Goal: Transaction & Acquisition: Book appointment/travel/reservation

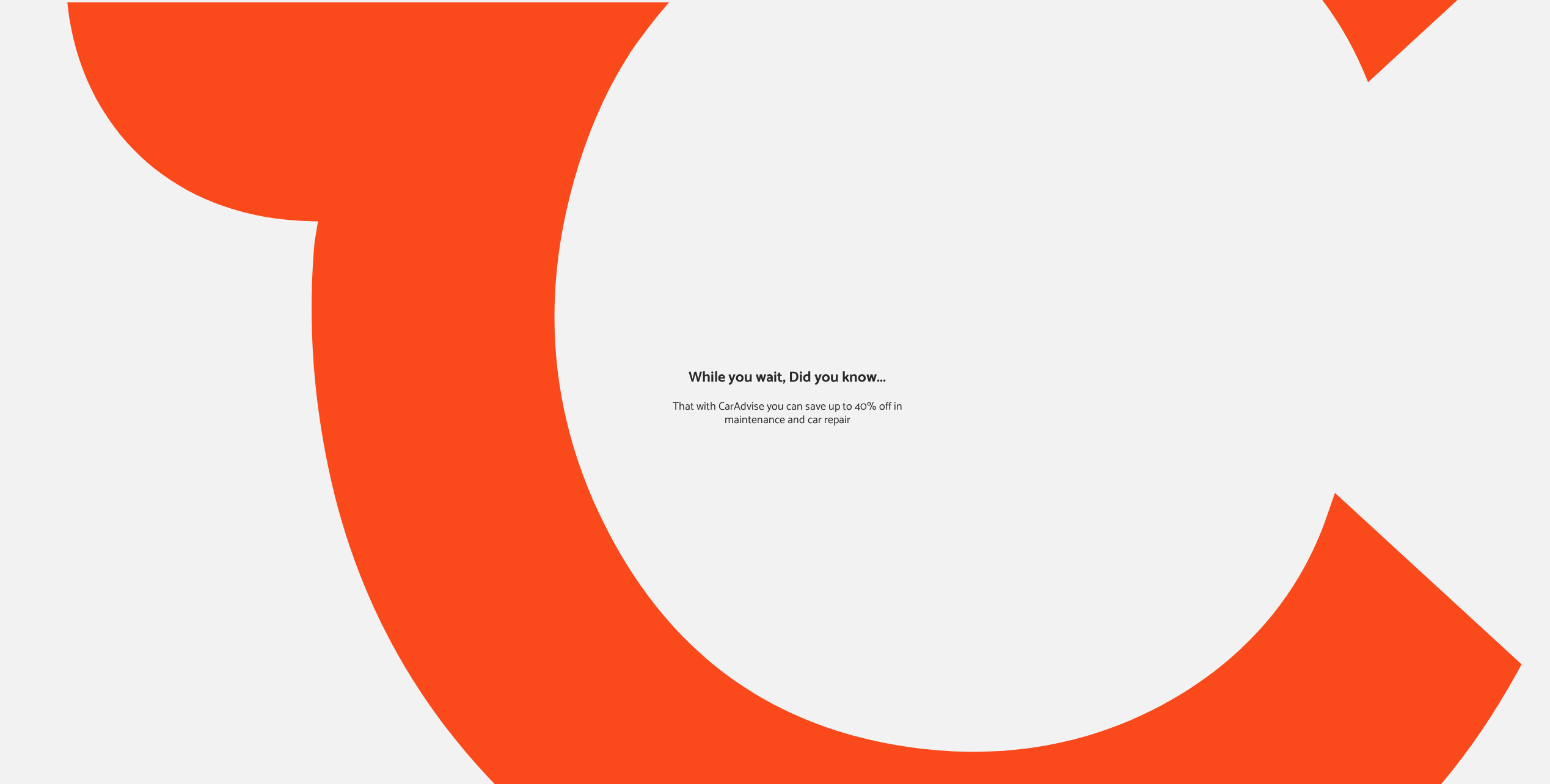
type input "*****"
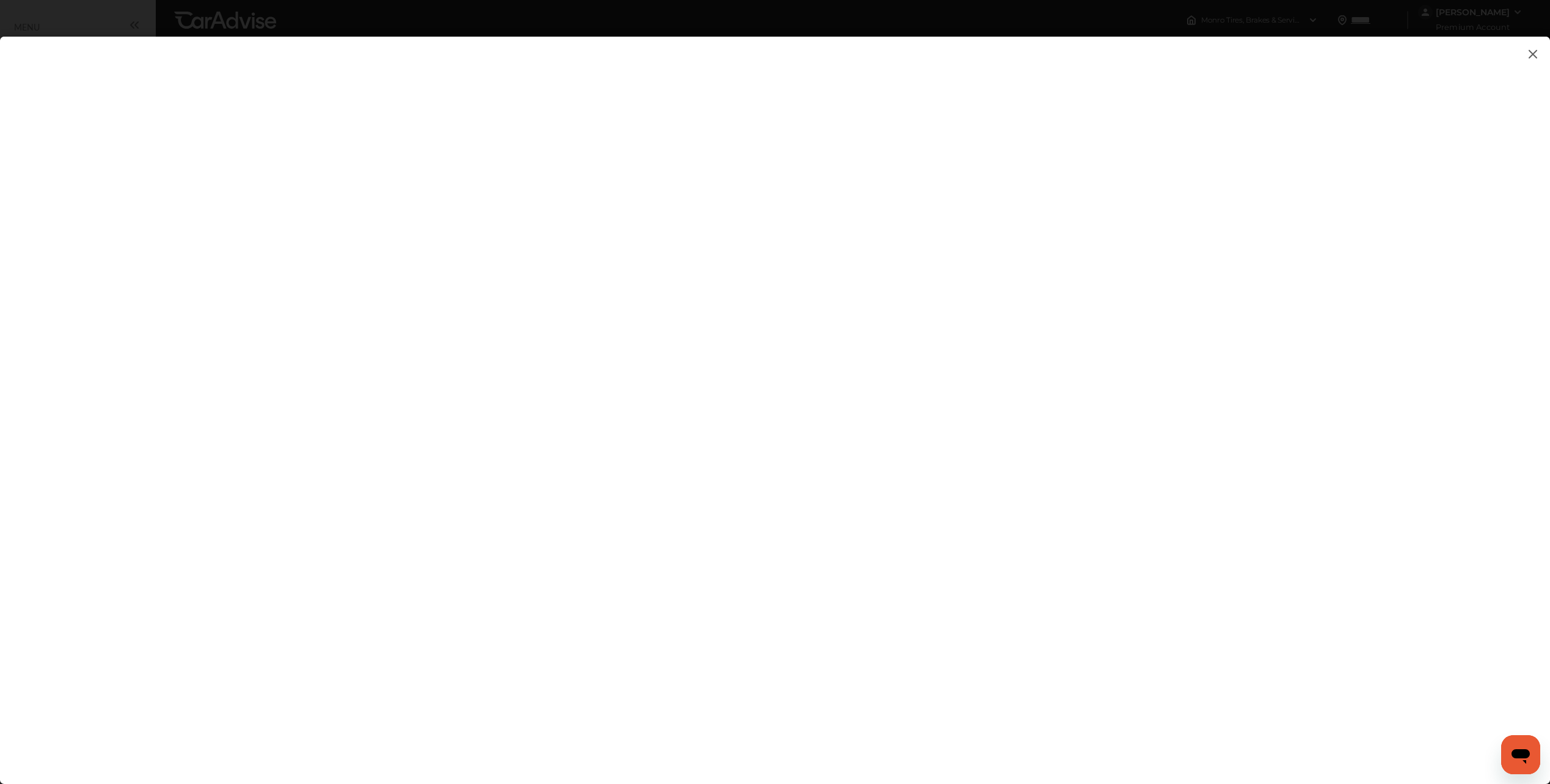
click at [1223, 439] on flutter-view at bounding box center [775, 398] width 1550 height 724
click at [1243, 434] on flutter-view at bounding box center [775, 398] width 1550 height 724
click at [1025, 401] on flutter-view at bounding box center [775, 398] width 1550 height 724
type textarea "**********"
click at [1324, 540] on flutter-view at bounding box center [775, 398] width 1550 height 724
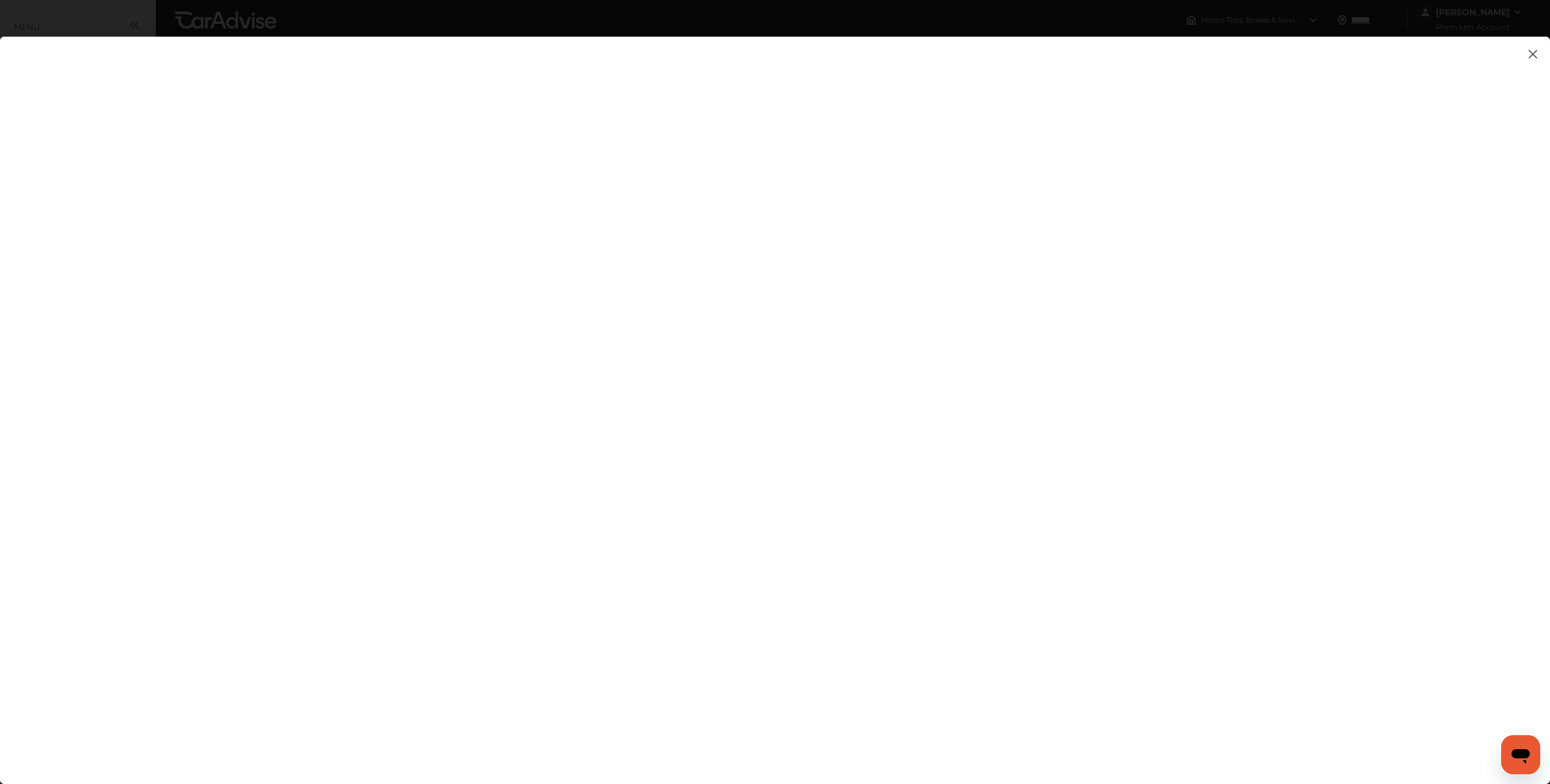
click at [848, 546] on flutter-view at bounding box center [775, 398] width 1550 height 724
click at [1242, 350] on flutter-view at bounding box center [775, 398] width 1550 height 724
click at [1375, 325] on flutter-view at bounding box center [775, 398] width 1550 height 724
click at [1141, 290] on flutter-view at bounding box center [775, 398] width 1550 height 724
click at [1245, 344] on flutter-view at bounding box center [775, 398] width 1550 height 724
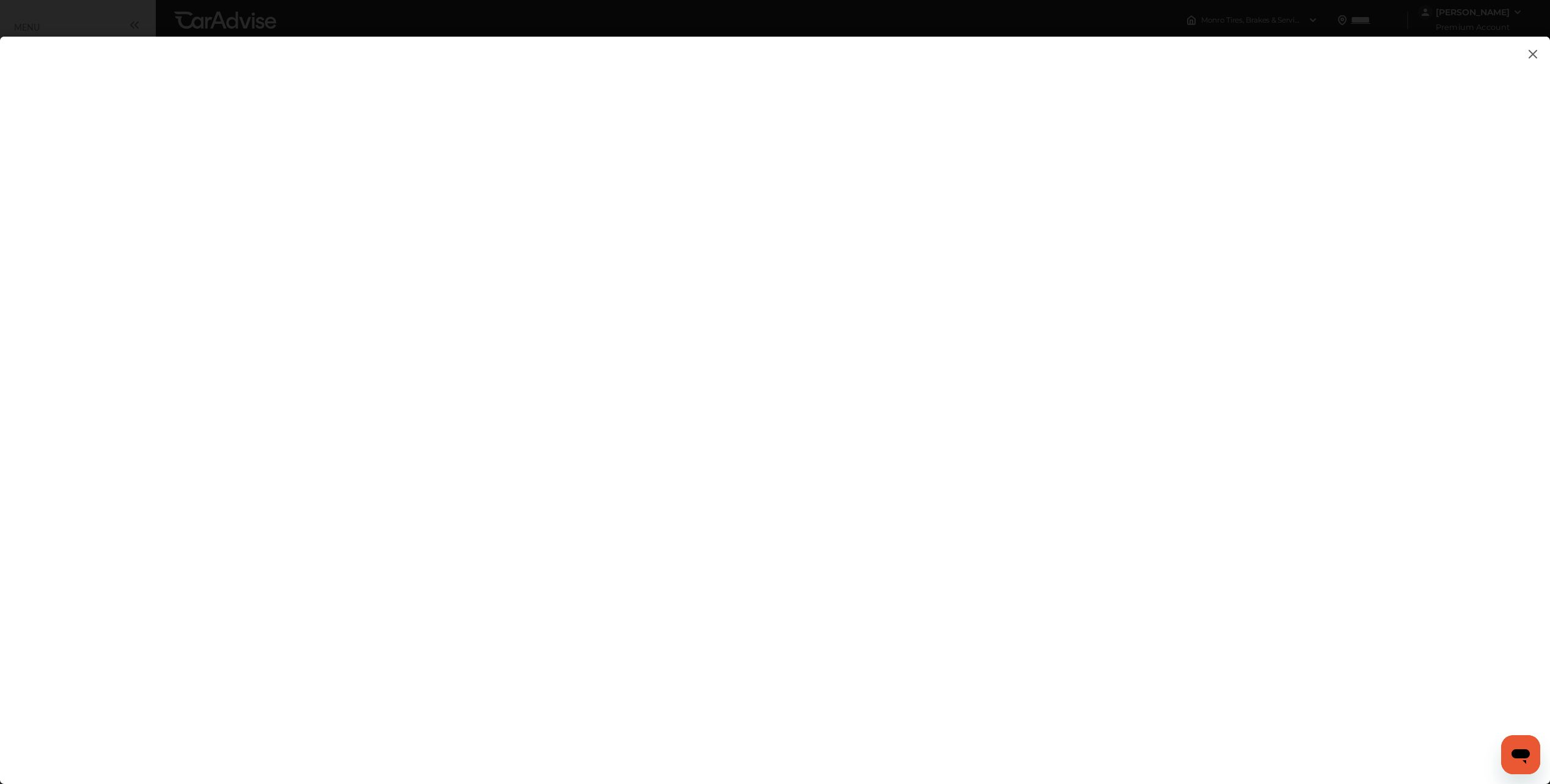
click at [1035, 513] on flutter-view "********" at bounding box center [775, 398] width 1550 height 724
drag, startPoint x: 1034, startPoint y: 513, endPoint x: 905, endPoint y: 514, distance: 129.0
click at [903, 514] on flutter-view "********" at bounding box center [775, 398] width 1550 height 724
type input "*******"
click at [929, 622] on flutter-view "*****" at bounding box center [775, 398] width 1550 height 724
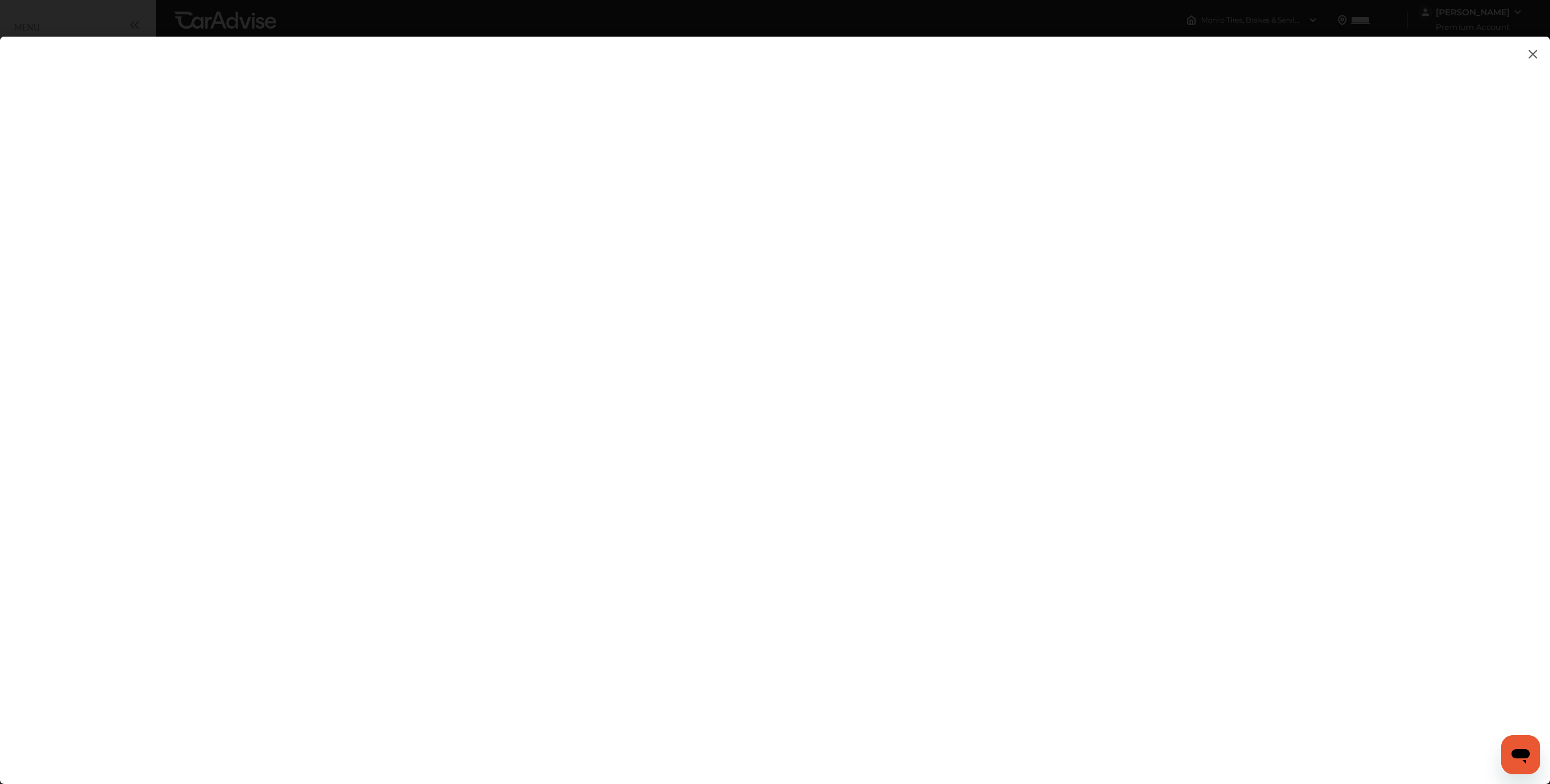
type input "*****"
click at [1388, 599] on flutter-view "*****" at bounding box center [775, 398] width 1550 height 724
click at [1244, 683] on flutter-view at bounding box center [775, 398] width 1550 height 724
click at [1072, 505] on flutter-view at bounding box center [775, 398] width 1550 height 724
click at [858, 457] on flutter-view at bounding box center [775, 398] width 1550 height 724
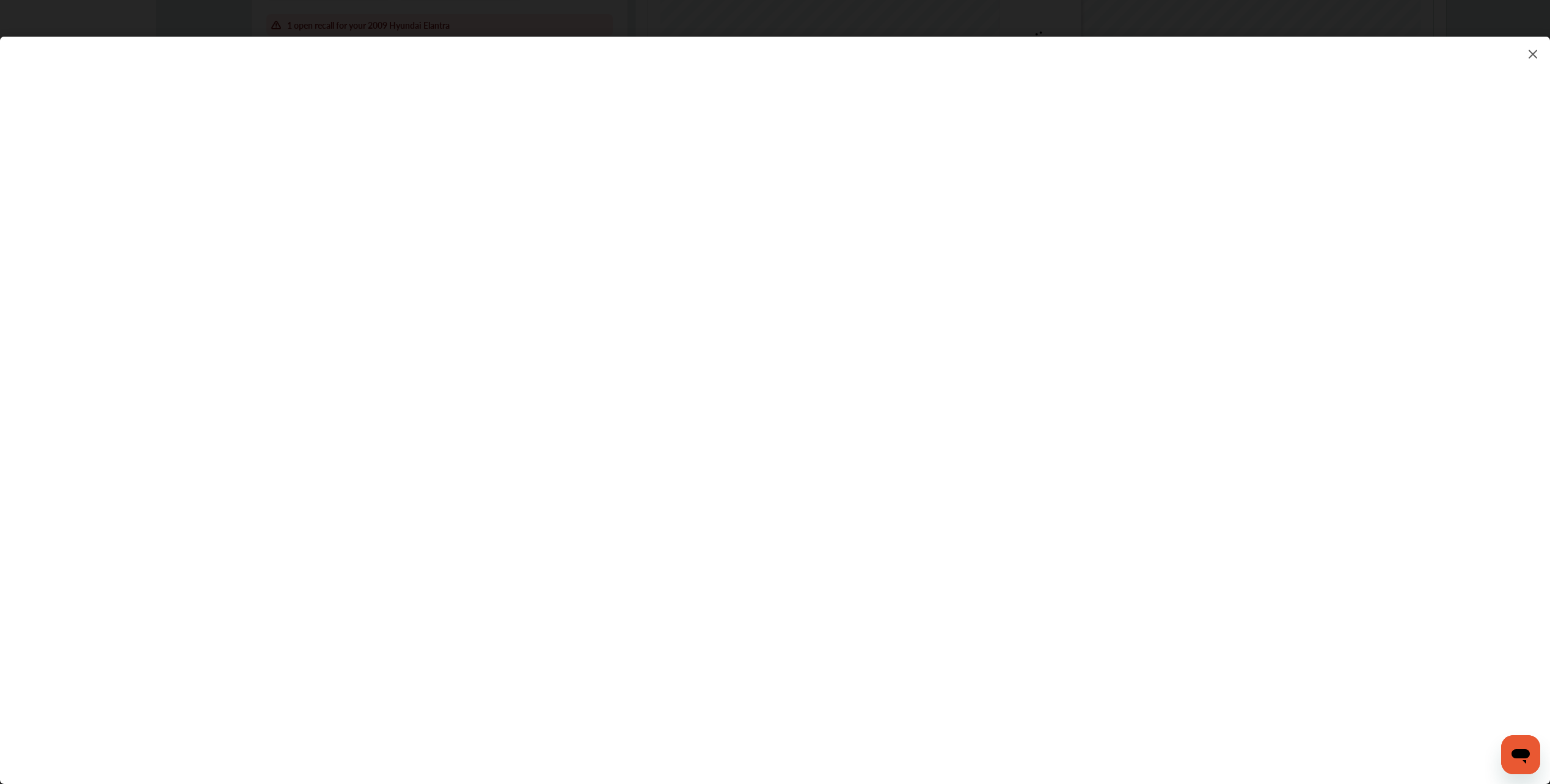
scroll to position [305, 0]
click at [1530, 51] on img at bounding box center [1533, 54] width 15 height 15
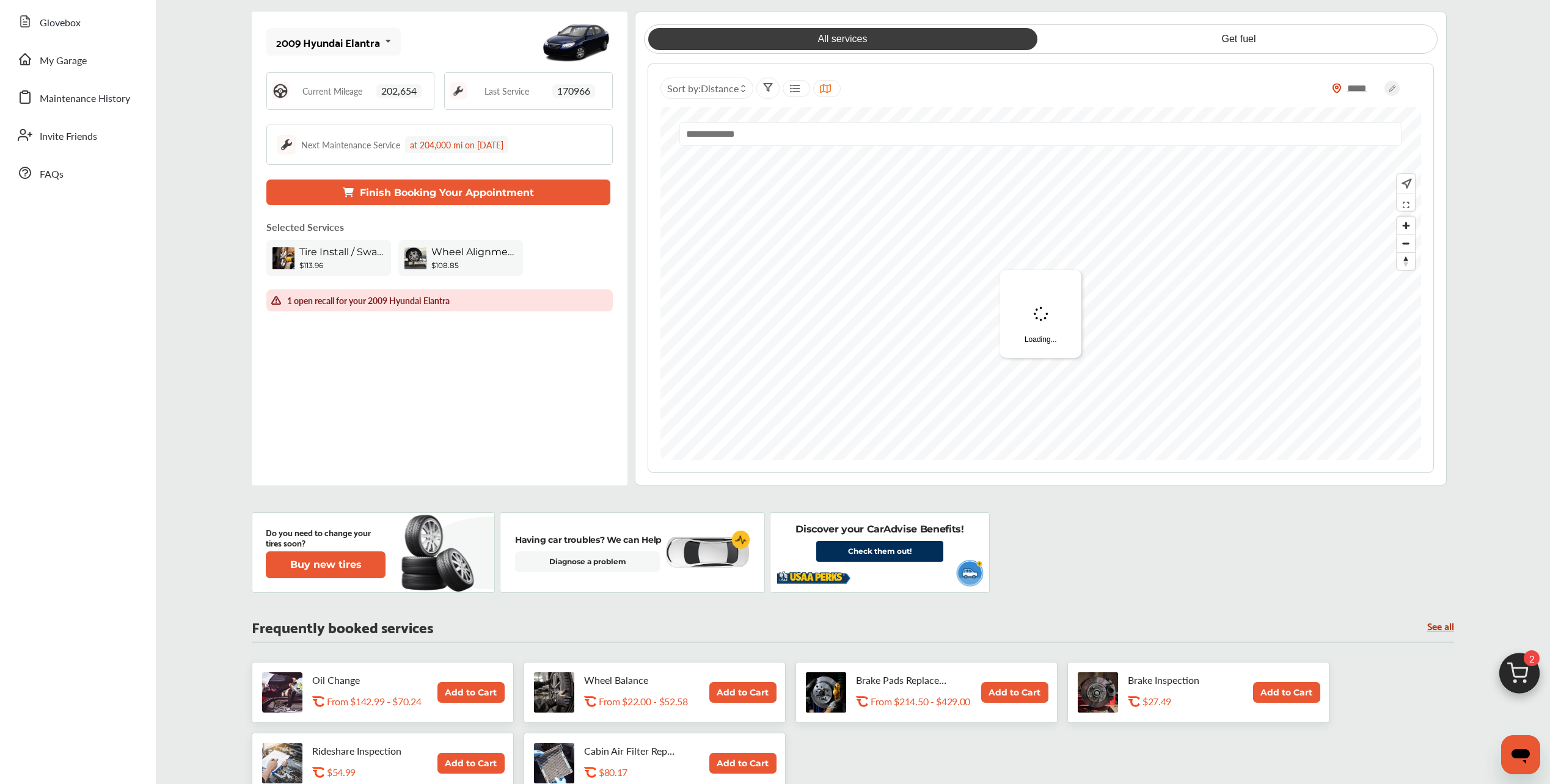
scroll to position [0, 0]
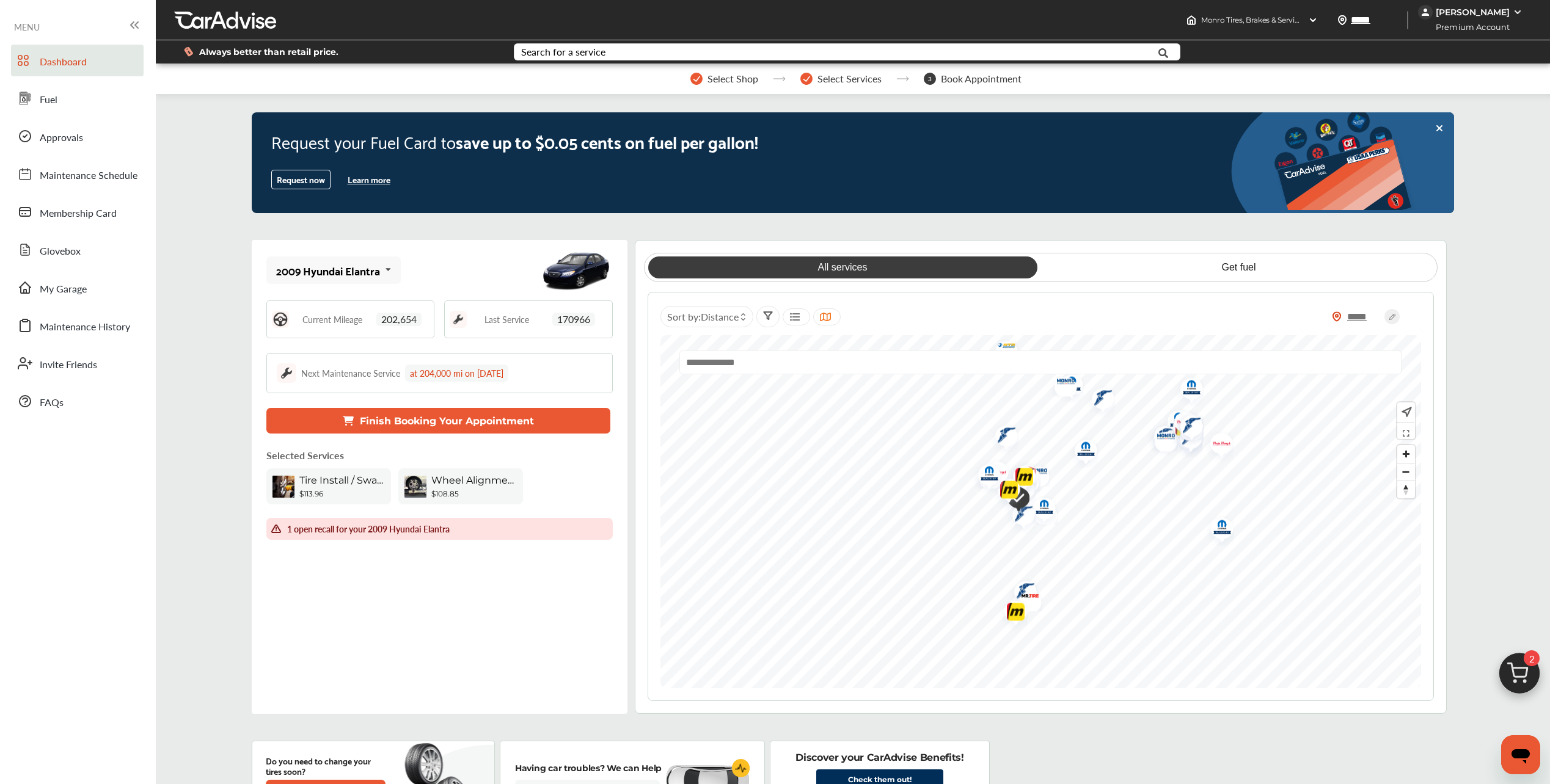
click at [268, 524] on div "1 open recall for your 2009 Hyundai Elantra" at bounding box center [439, 529] width 346 height 22
click at [274, 527] on img at bounding box center [276, 528] width 10 height 10
click at [1072, 416] on img "Map marker" at bounding box center [1062, 418] width 31 height 37
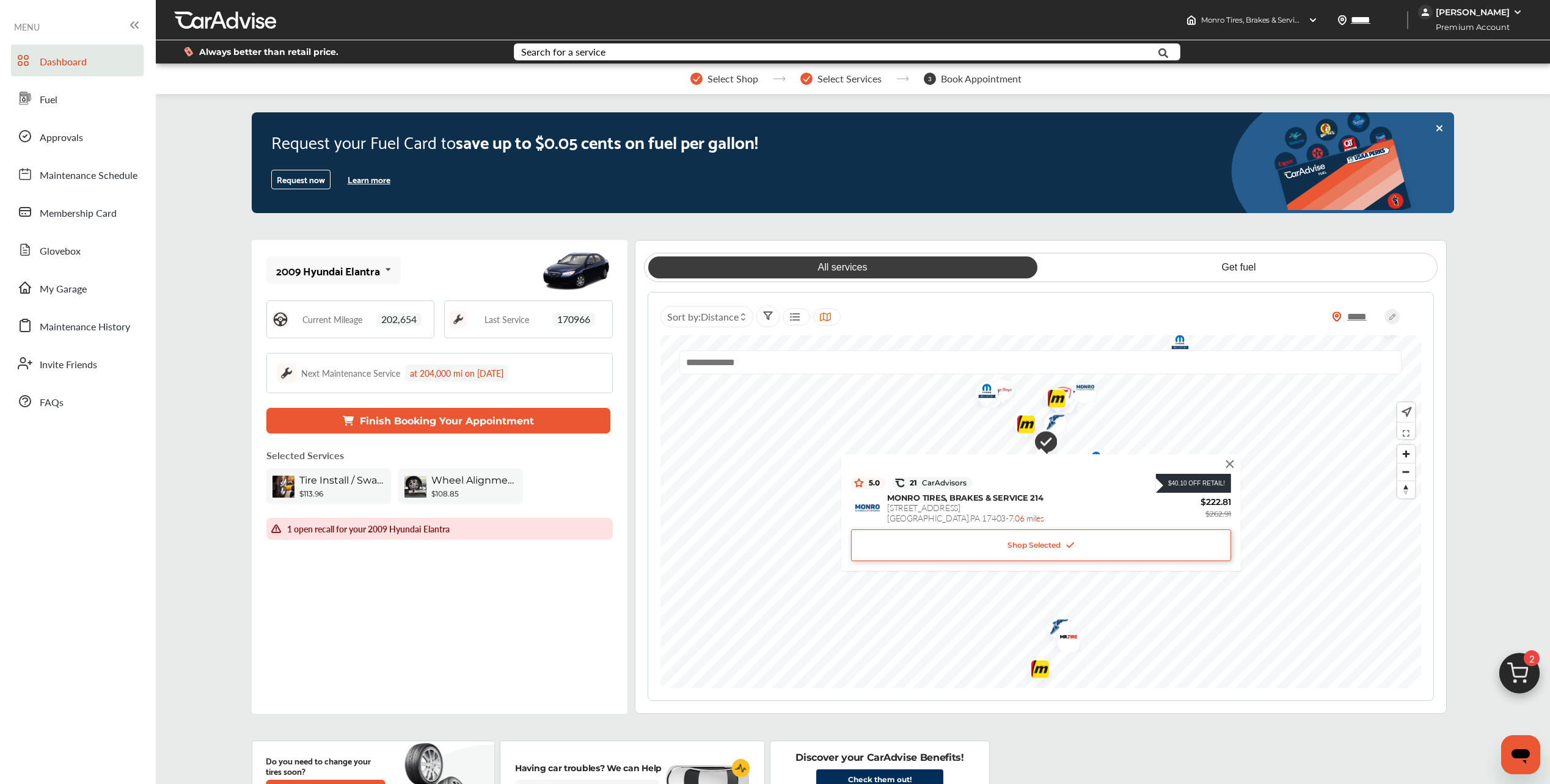
click at [1229, 461] on img at bounding box center [1230, 464] width 13 height 13
click at [1521, 671] on img at bounding box center [1519, 676] width 59 height 59
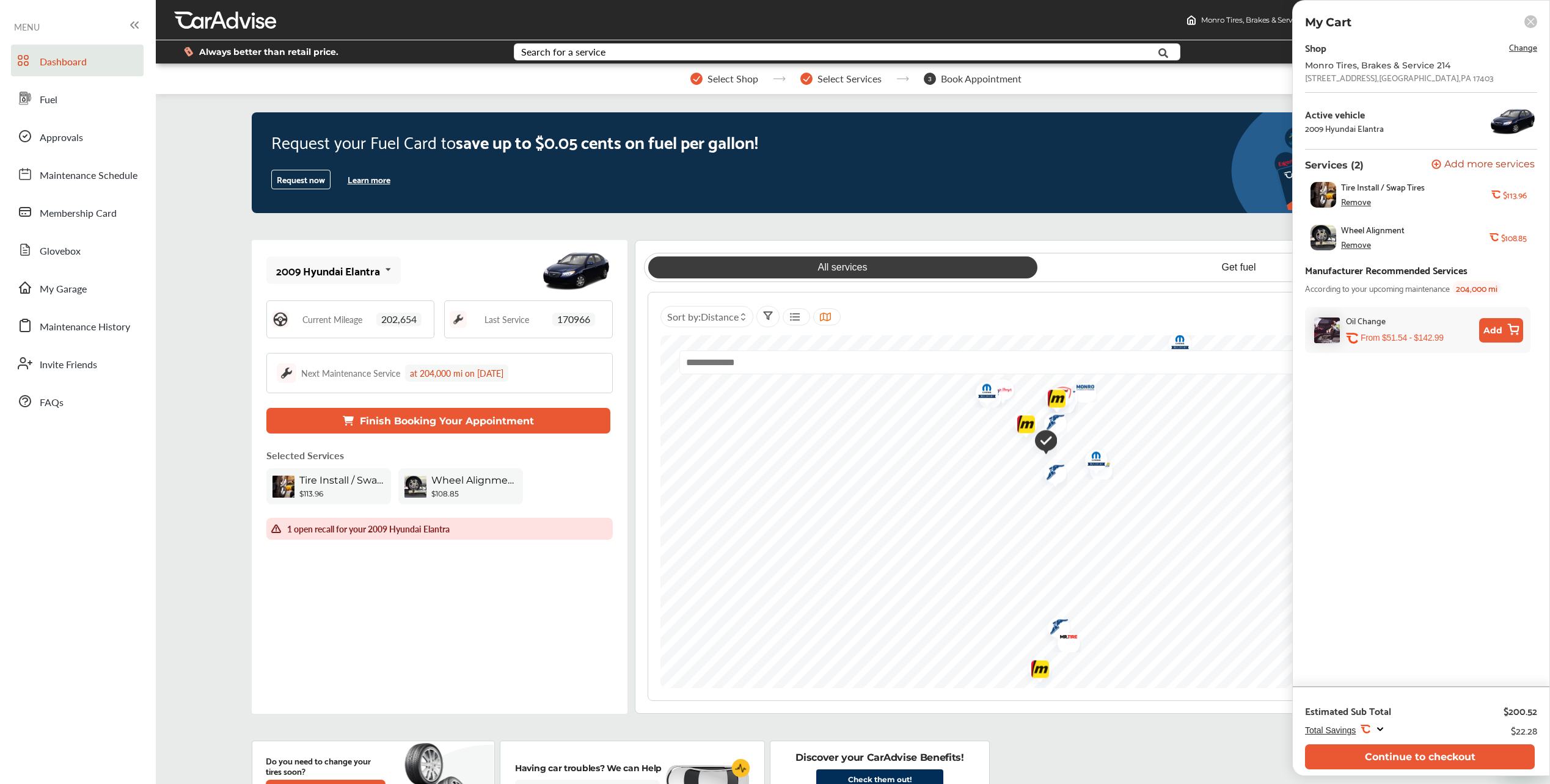
click at [1528, 22] on rect at bounding box center [1531, 21] width 13 height 13
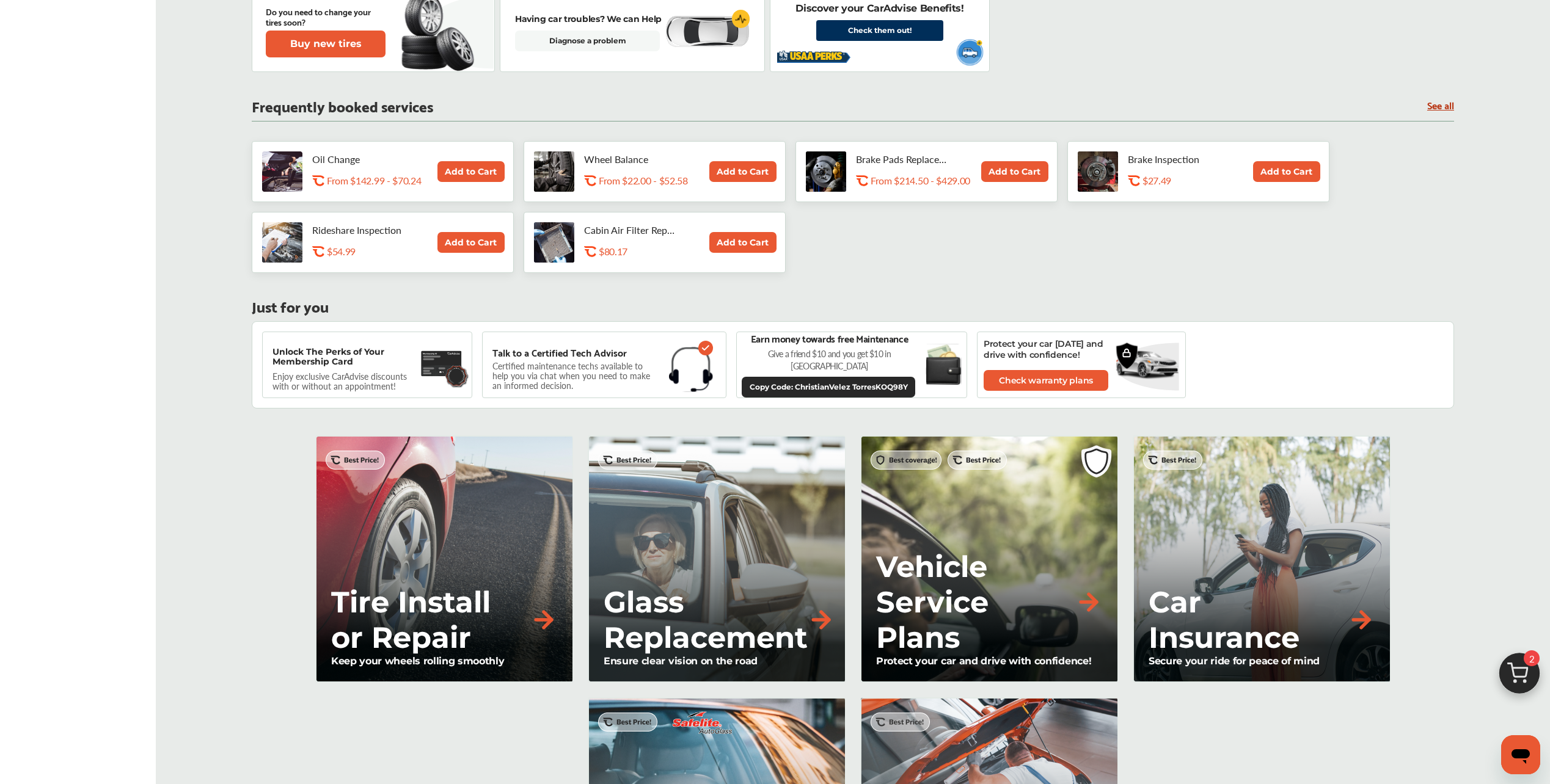
scroll to position [733, 0]
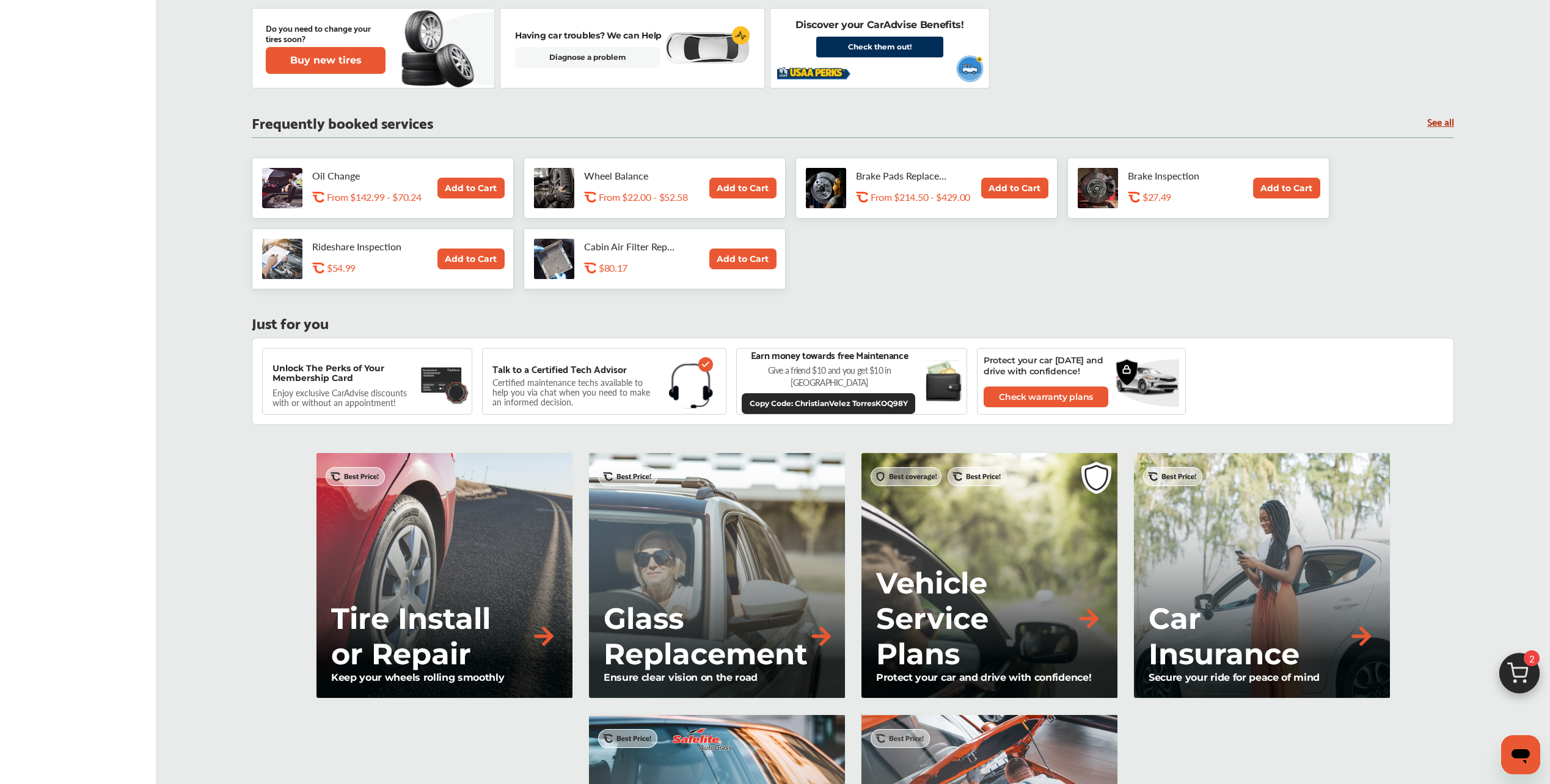
click at [439, 370] on img at bounding box center [441, 380] width 42 height 33
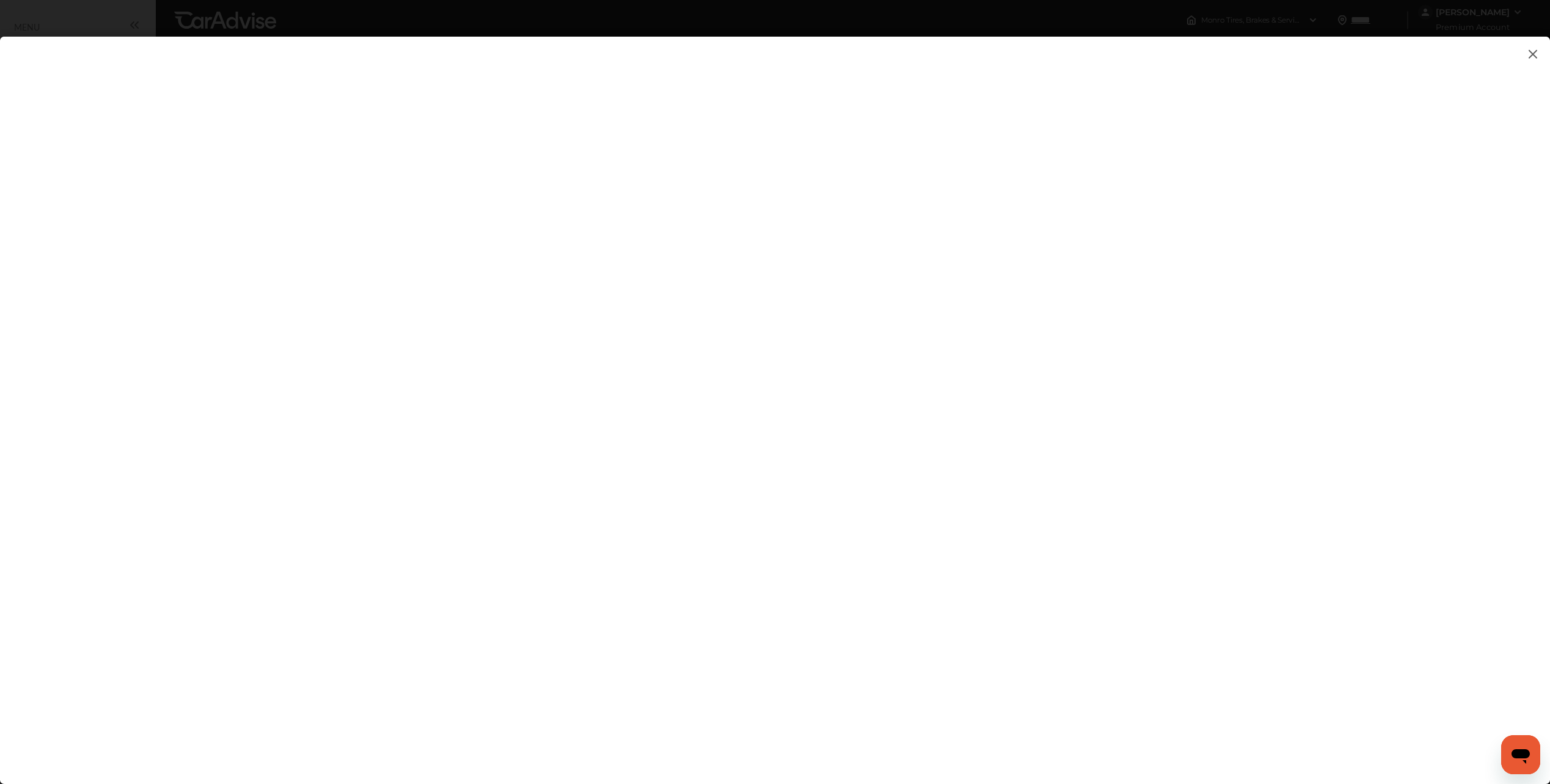
click at [1527, 47] on img at bounding box center [1533, 54] width 15 height 15
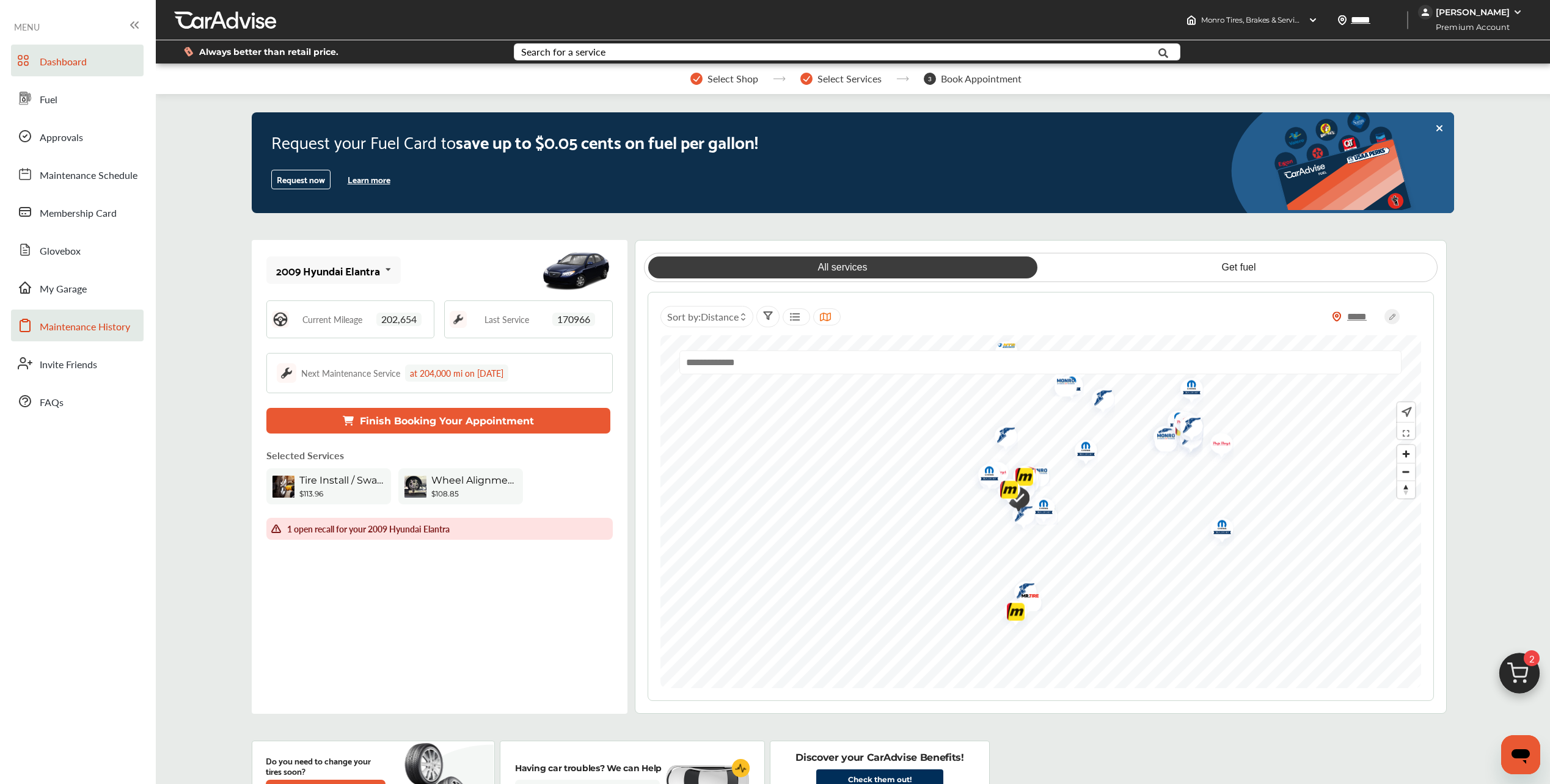
click at [100, 329] on span "Maintenance History" at bounding box center [85, 326] width 90 height 16
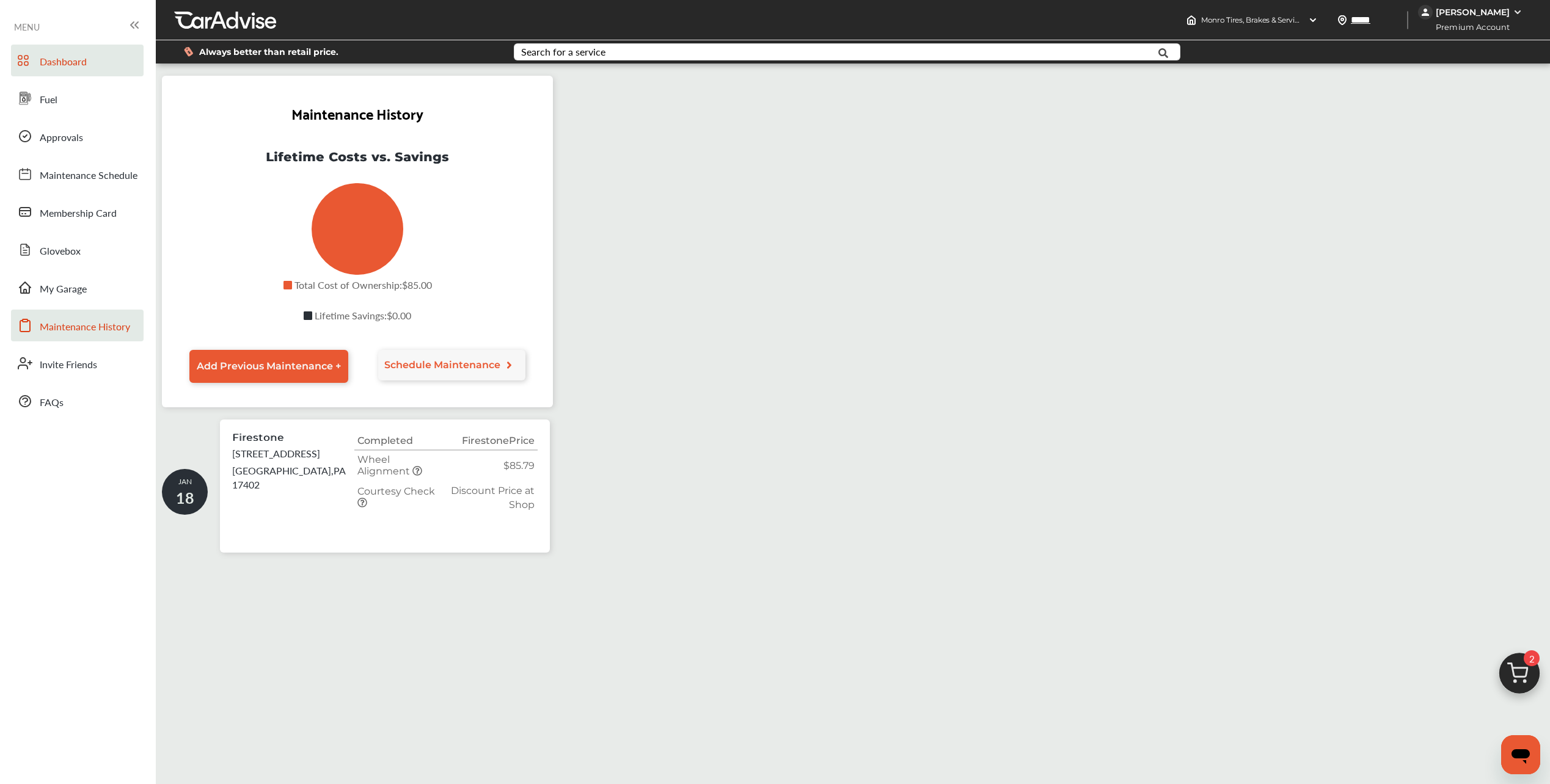
click at [64, 58] on span "Dashboard" at bounding box center [63, 61] width 47 height 16
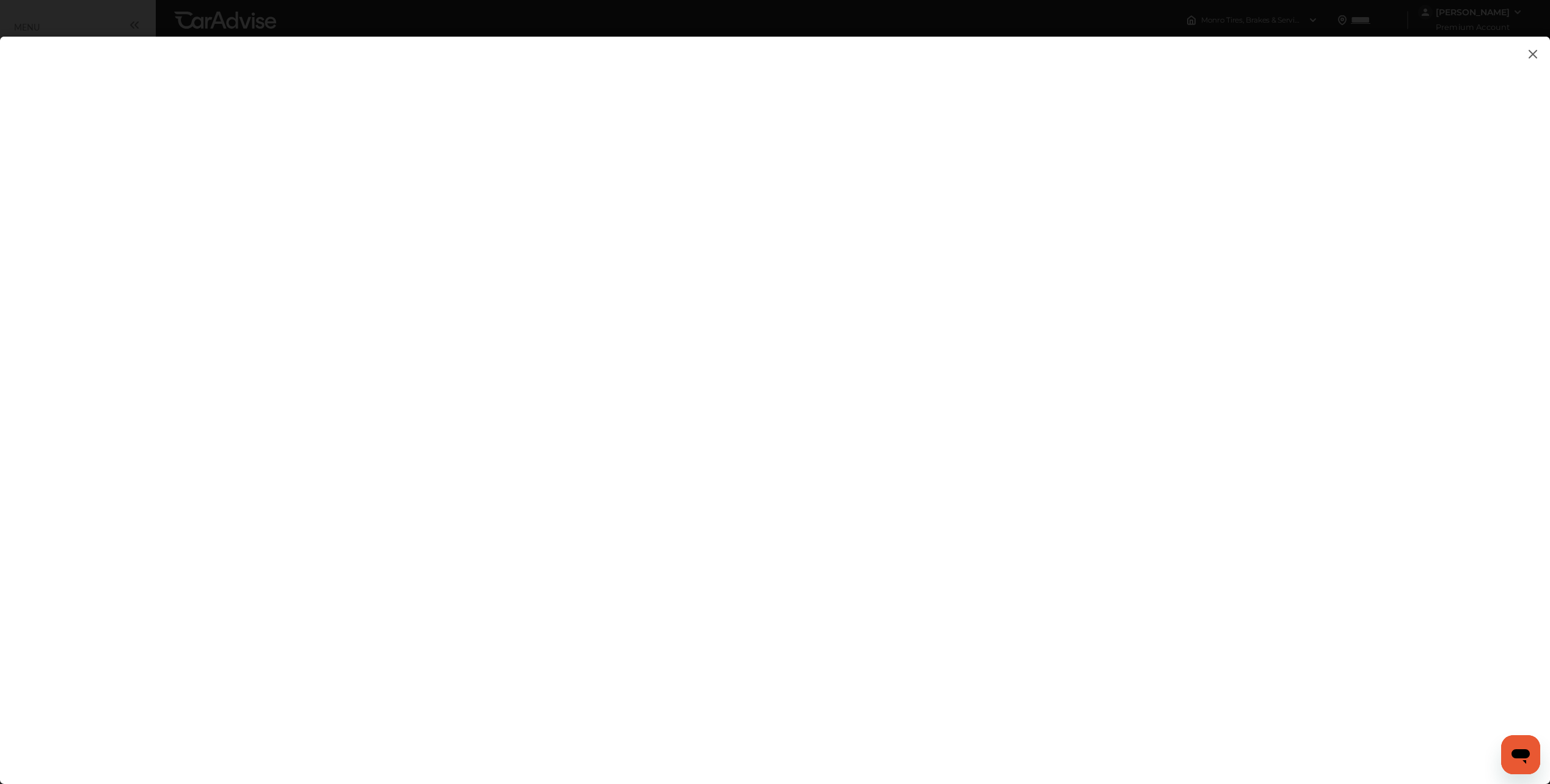
click at [1533, 54] on img at bounding box center [1533, 54] width 15 height 15
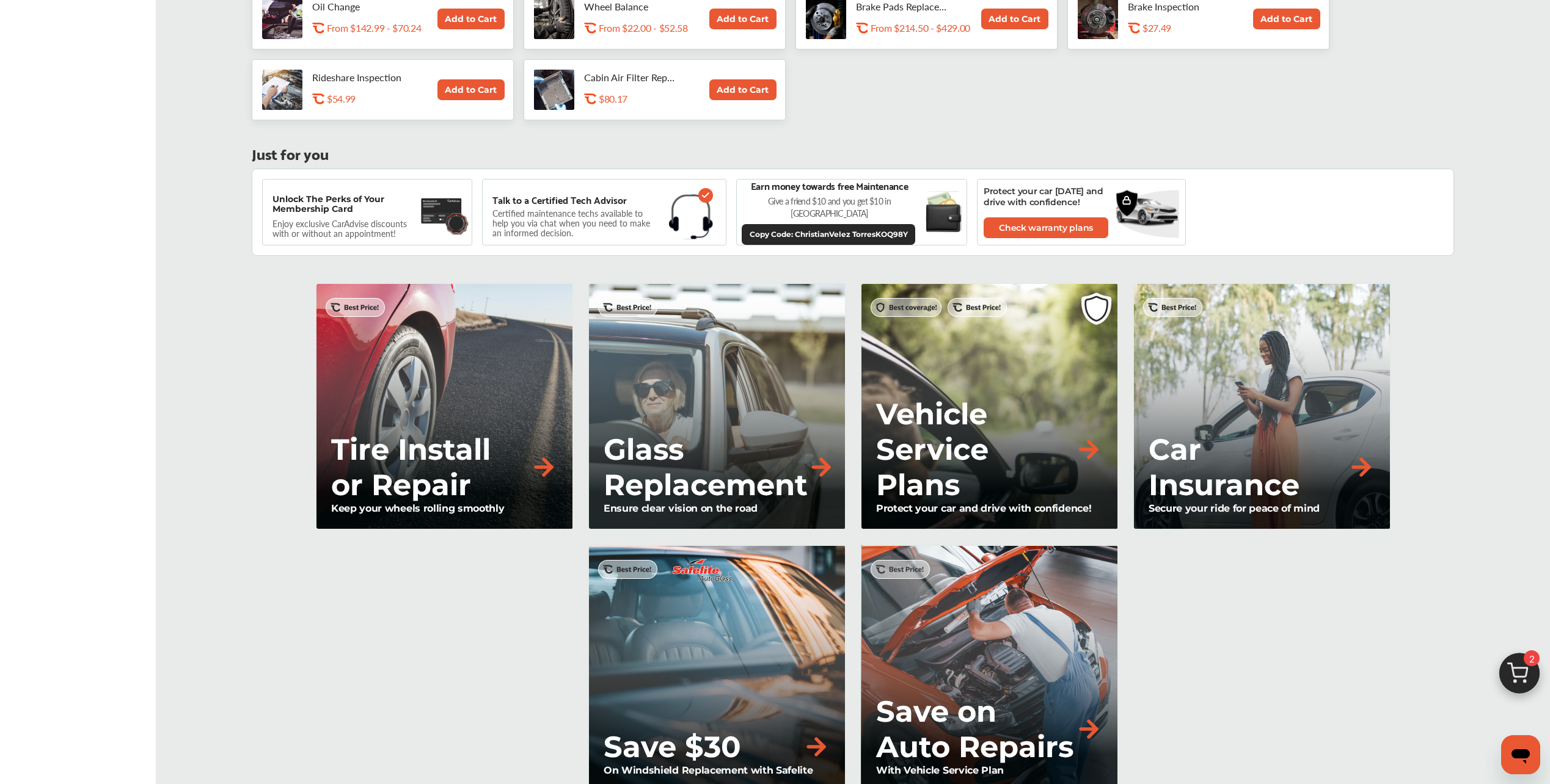
scroll to position [916, 0]
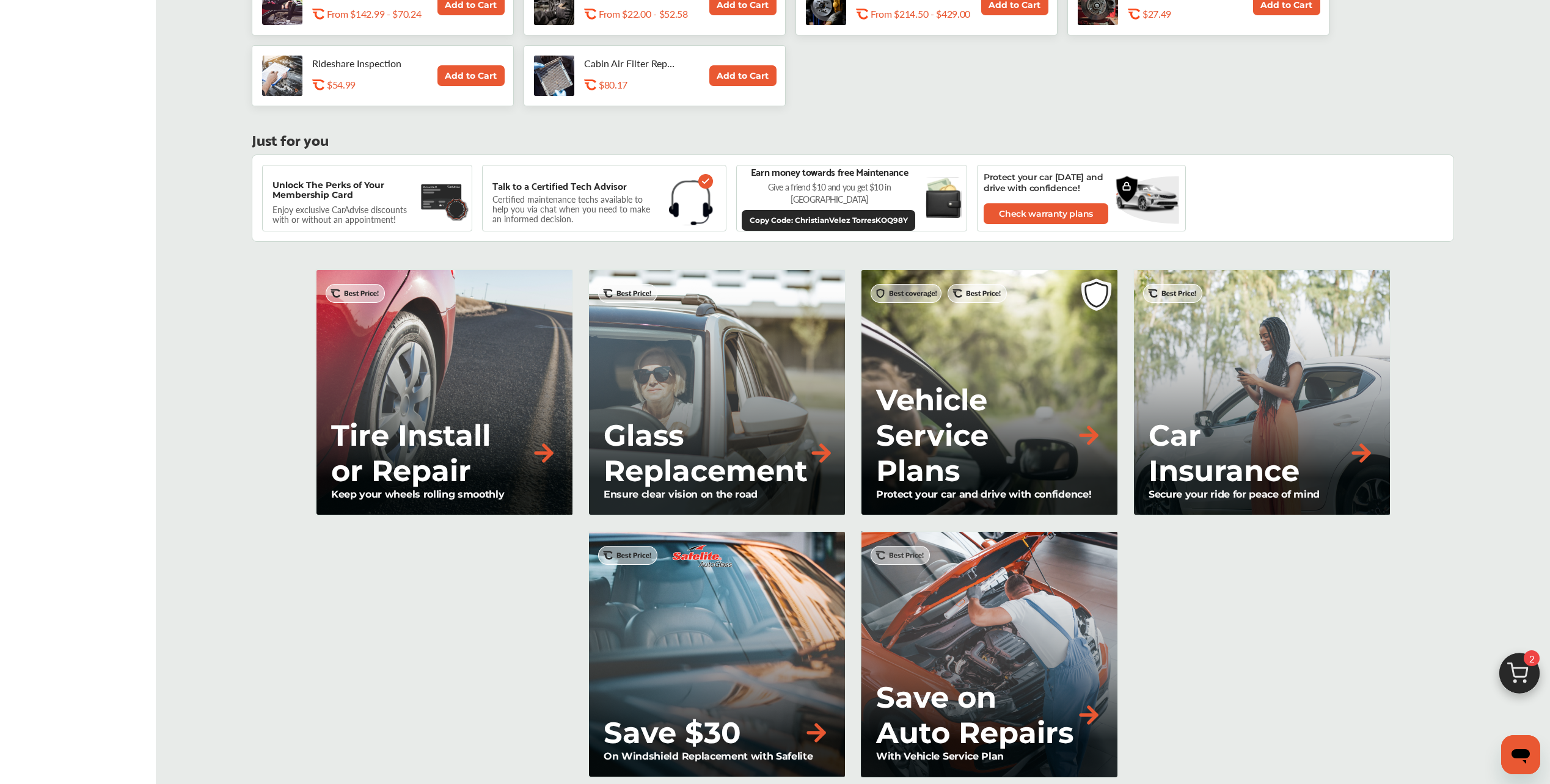
click at [1366, 453] on img at bounding box center [1361, 453] width 27 height 27
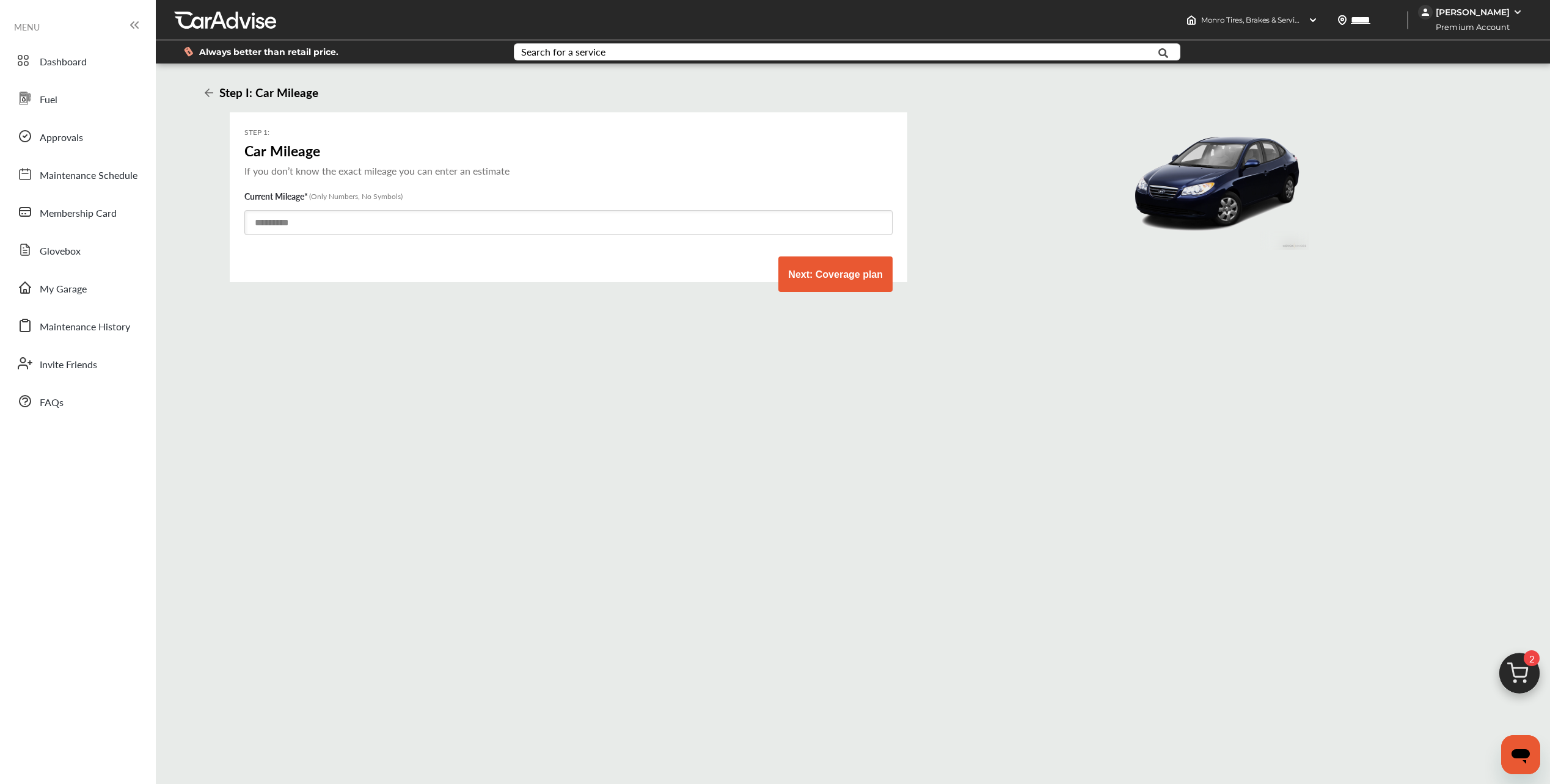
drag, startPoint x: 323, startPoint y: 225, endPoint x: 234, endPoint y: 228, distance: 89.1
click at [234, 228] on form "STEP 1: Car Mileage If you don’t know the exact mileage you can enter an estima…" at bounding box center [568, 197] width 677 height 170
type input "******"
click at [799, 272] on button "Next: Coverage plan" at bounding box center [835, 274] width 114 height 35
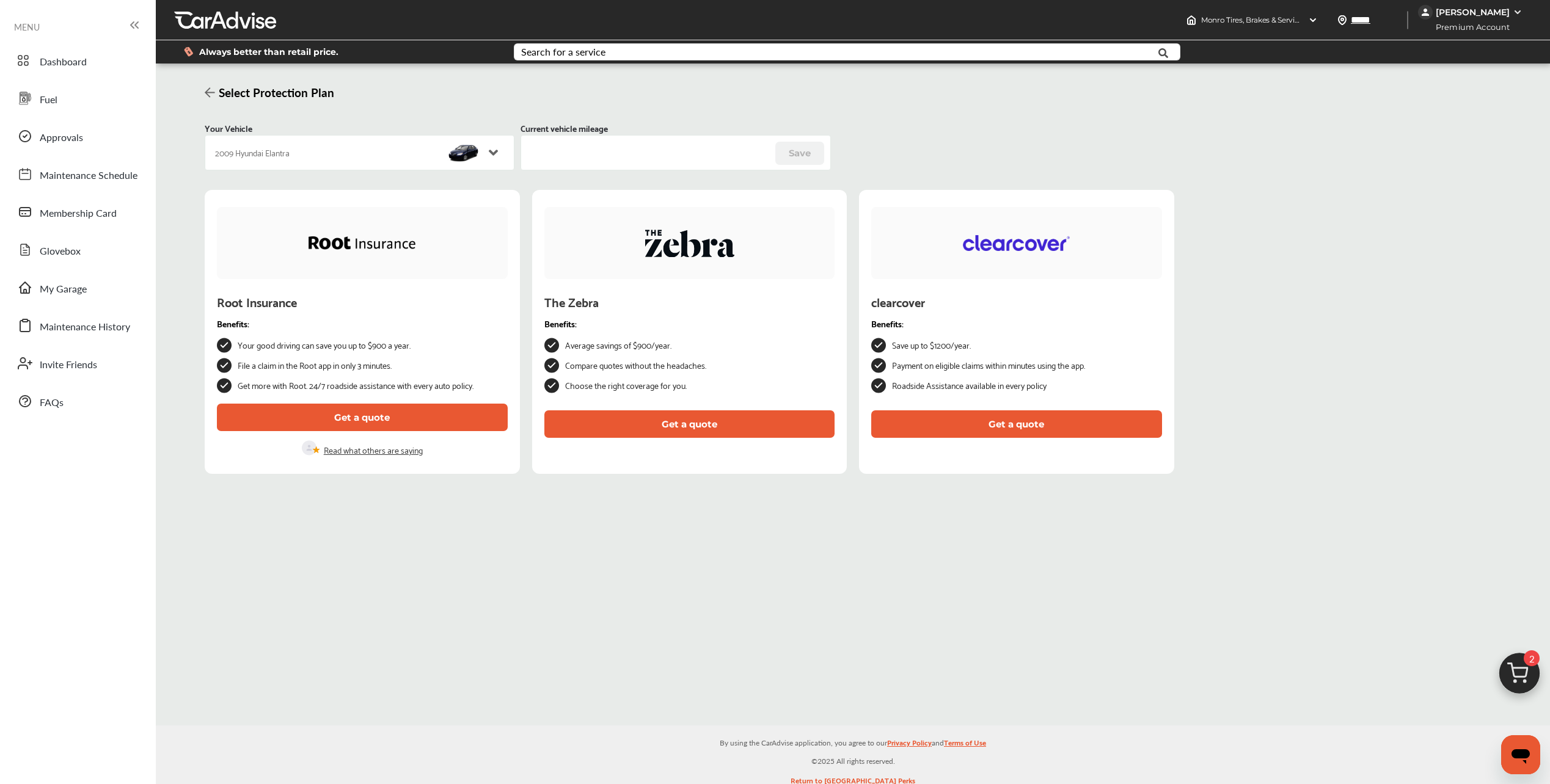
click at [401, 449] on p "Read what others are saying" at bounding box center [373, 449] width 99 height 14
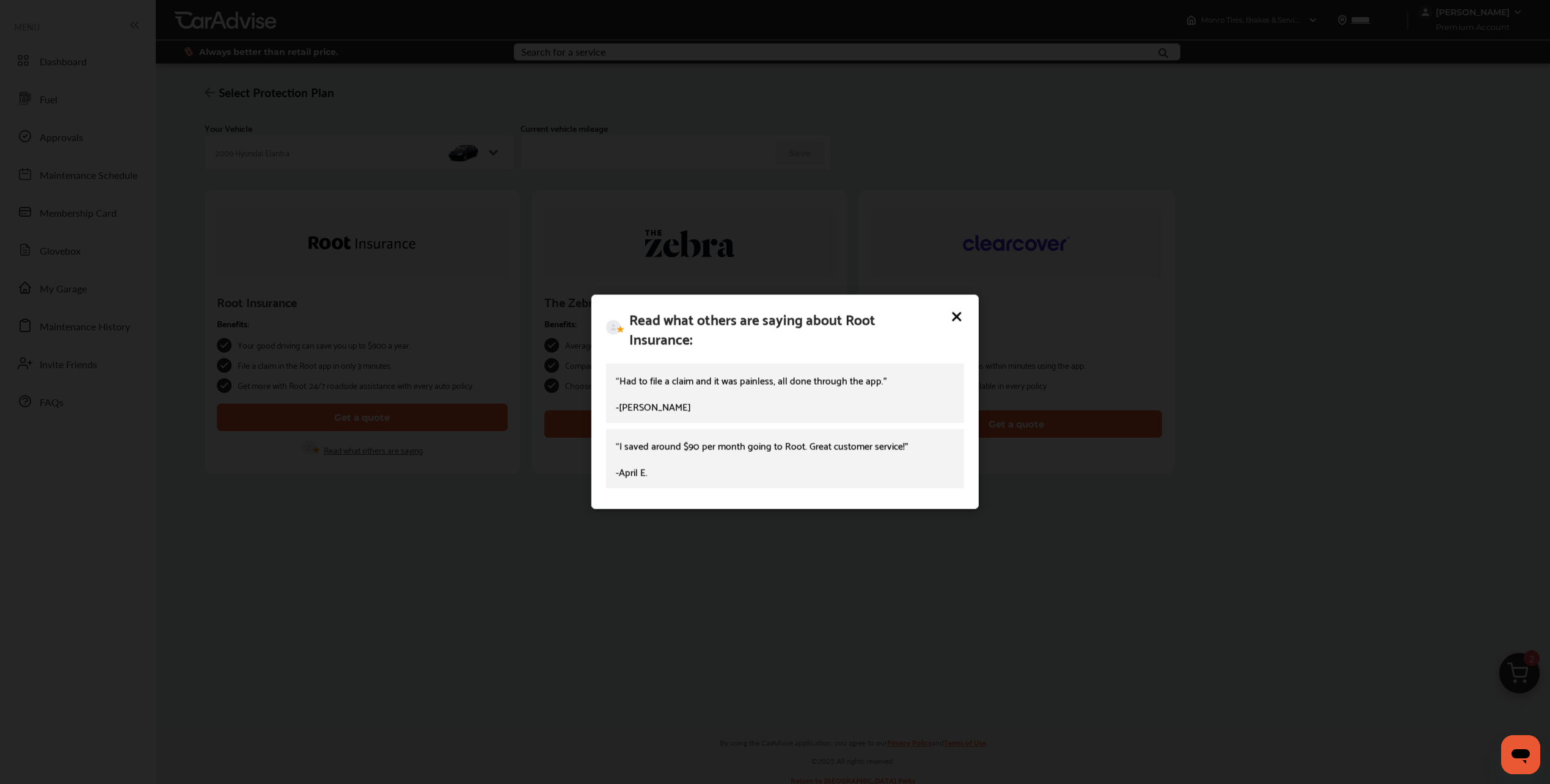
click at [959, 314] on icon at bounding box center [957, 317] width 15 height 15
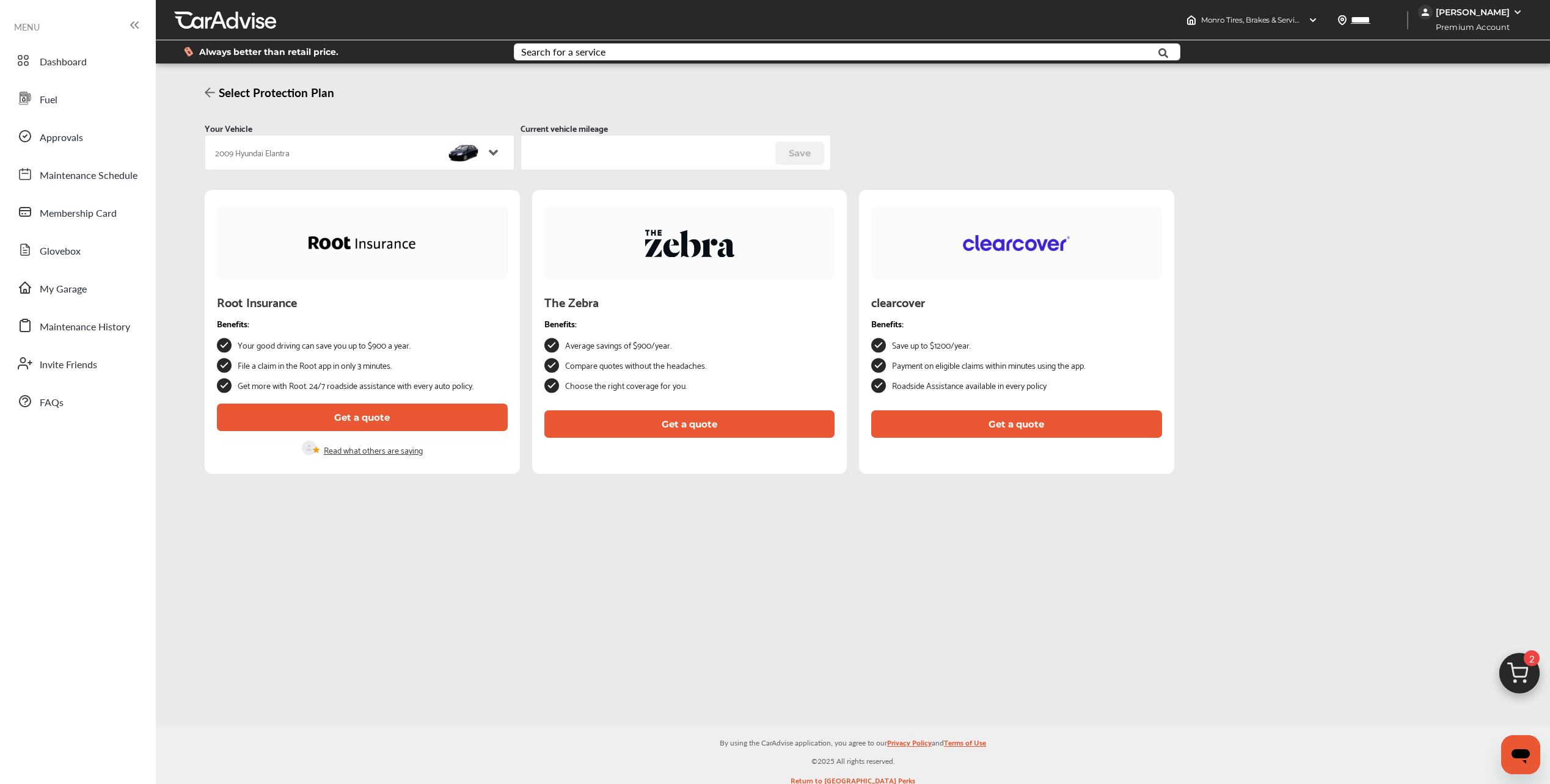
click at [405, 158] on div "2009 Hyundai Elantra" at bounding box center [347, 153] width 264 height 24
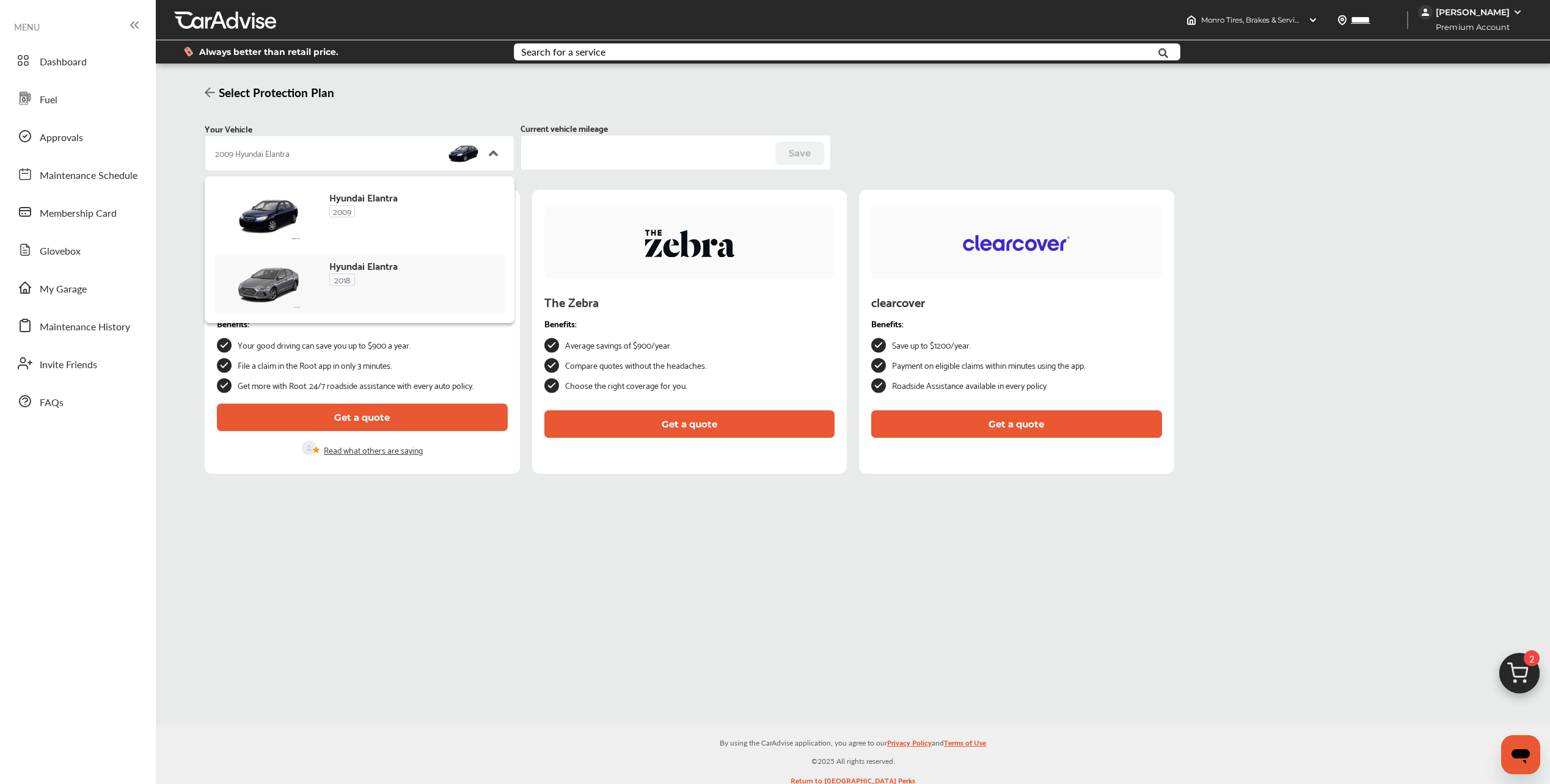
click at [397, 271] on span "Hyundai Elantra" at bounding box center [364, 265] width 69 height 11
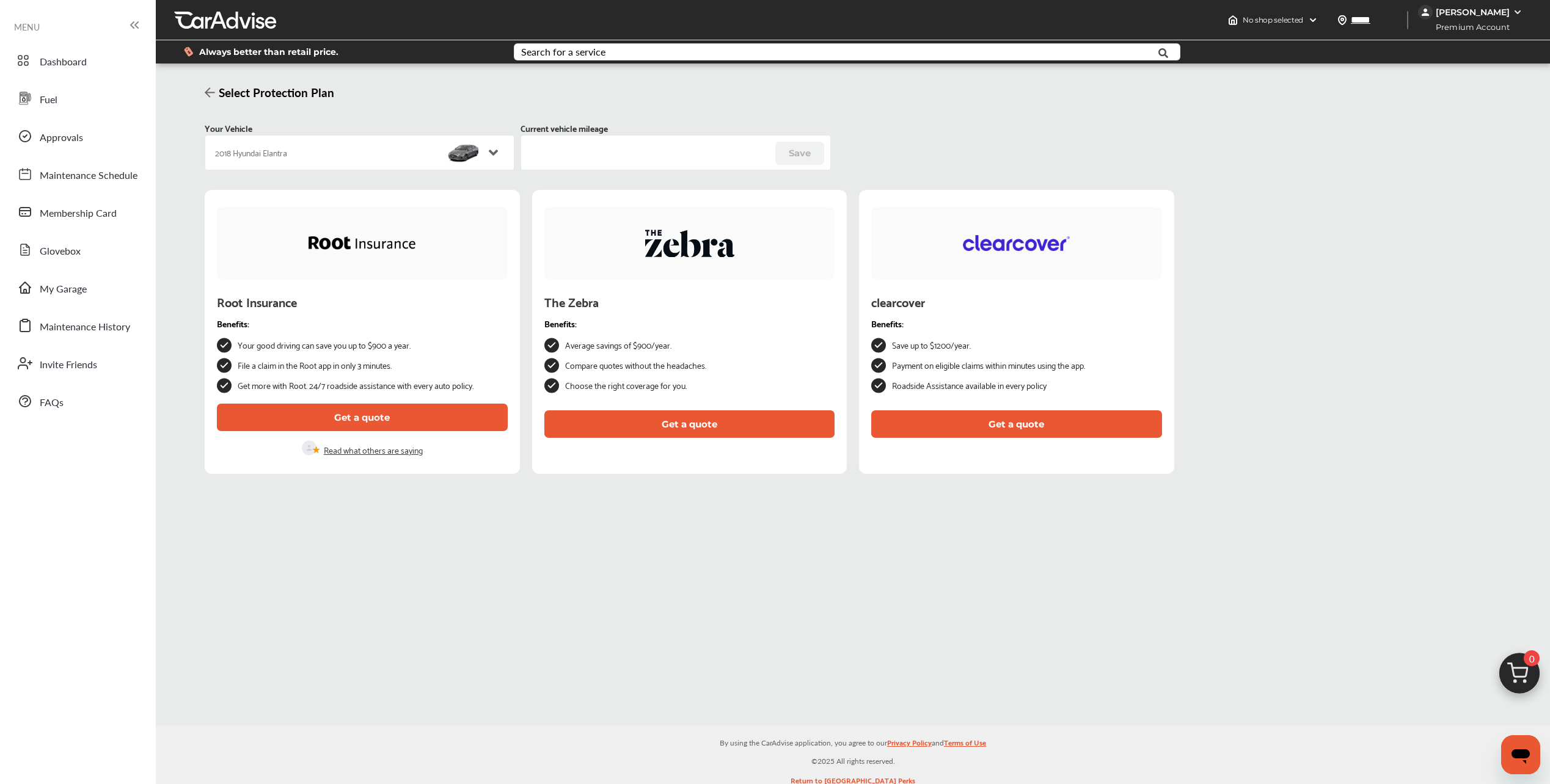
drag, startPoint x: 580, startPoint y: 160, endPoint x: 512, endPoint y: 160, distance: 68.0
click at [512, 160] on div "Your Vehicle 2018 Hyundai Elantra Current vehicle mileage ***** Save" at bounding box center [853, 141] width 1297 height 58
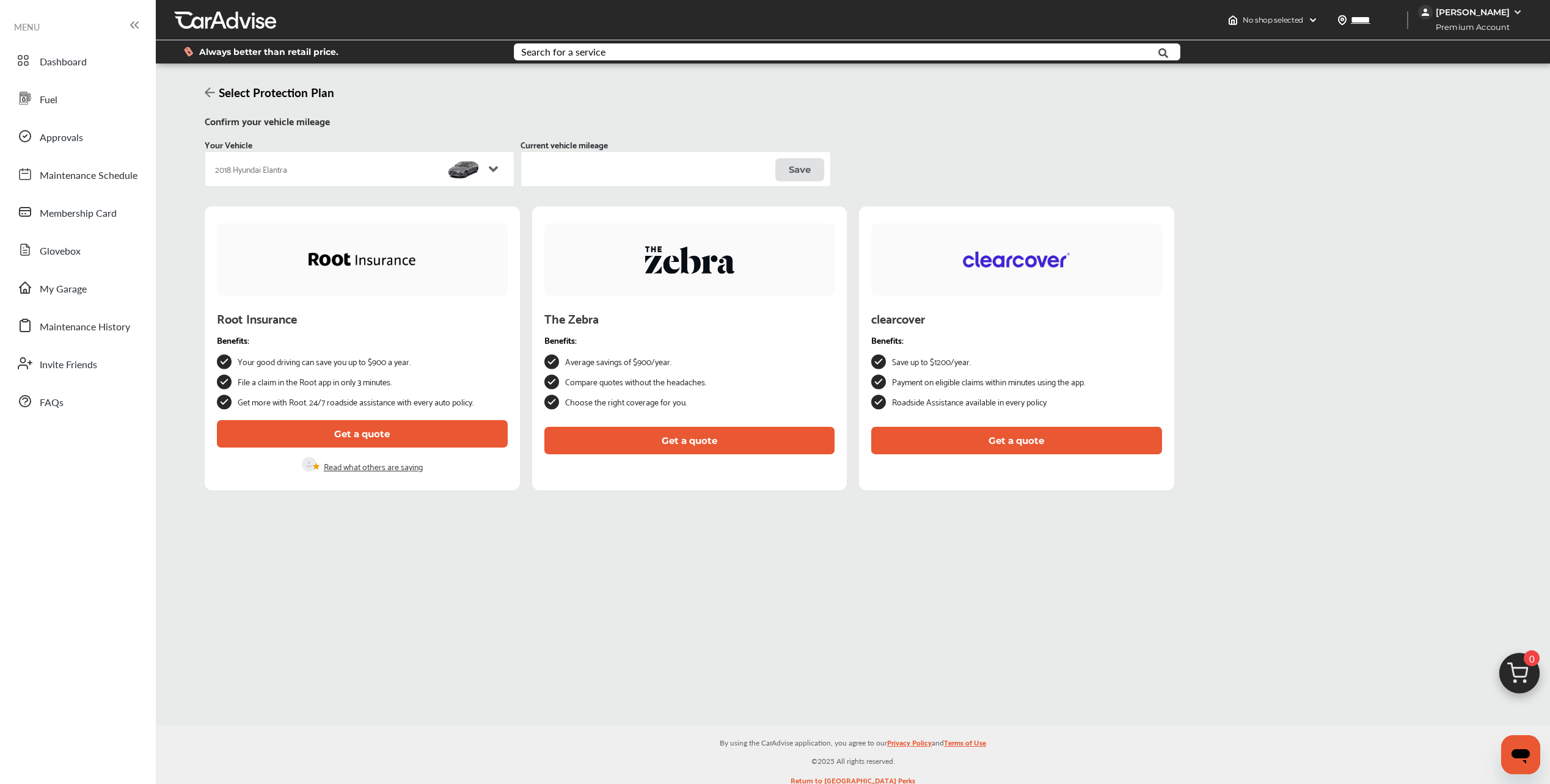
type input "******"
click at [1076, 433] on button "Get a quote" at bounding box center [1017, 441] width 291 height 28
click at [52, 52] on link "Dashboard" at bounding box center [77, 60] width 133 height 32
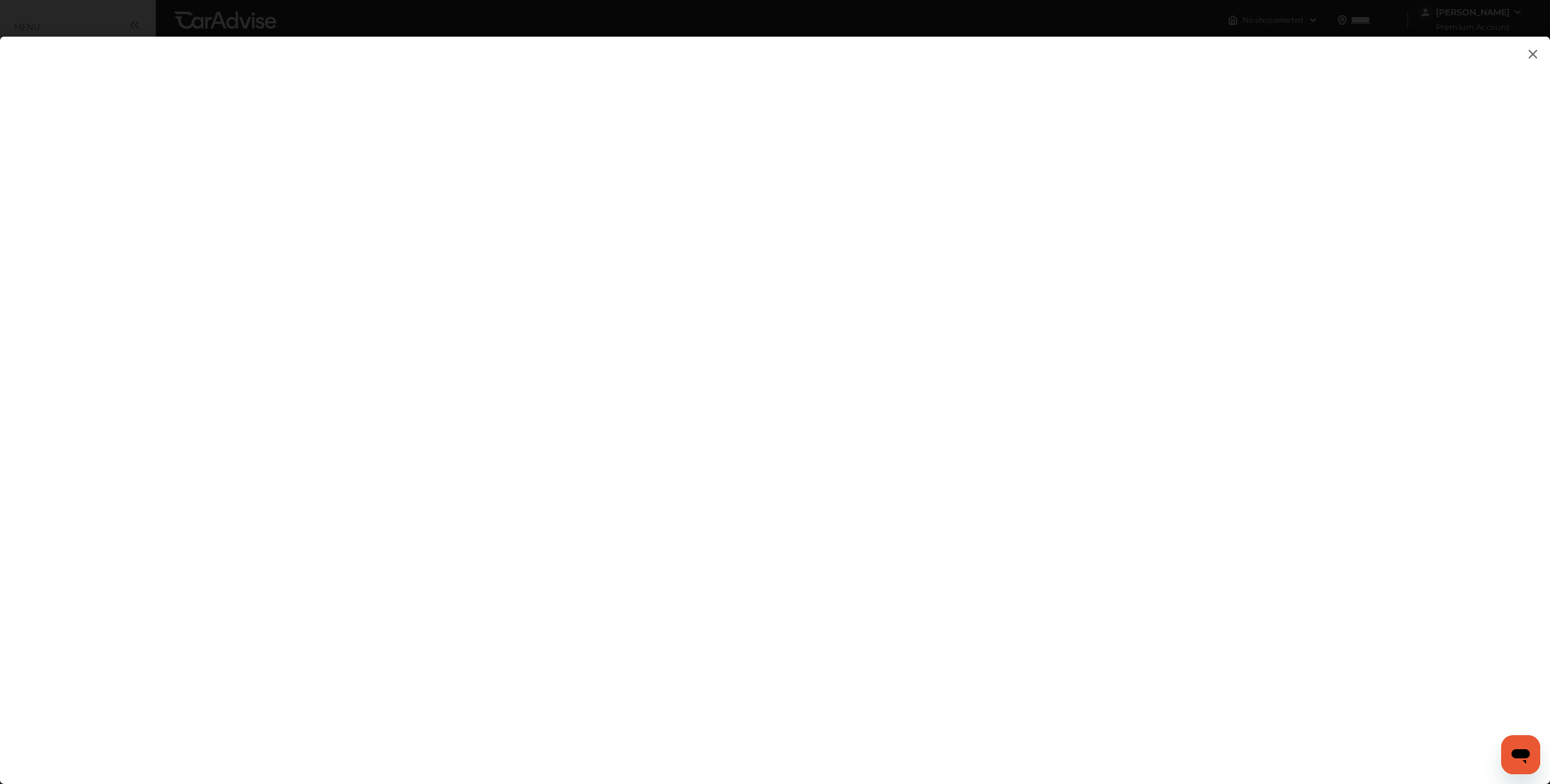
click at [1538, 58] on img at bounding box center [1533, 54] width 15 height 15
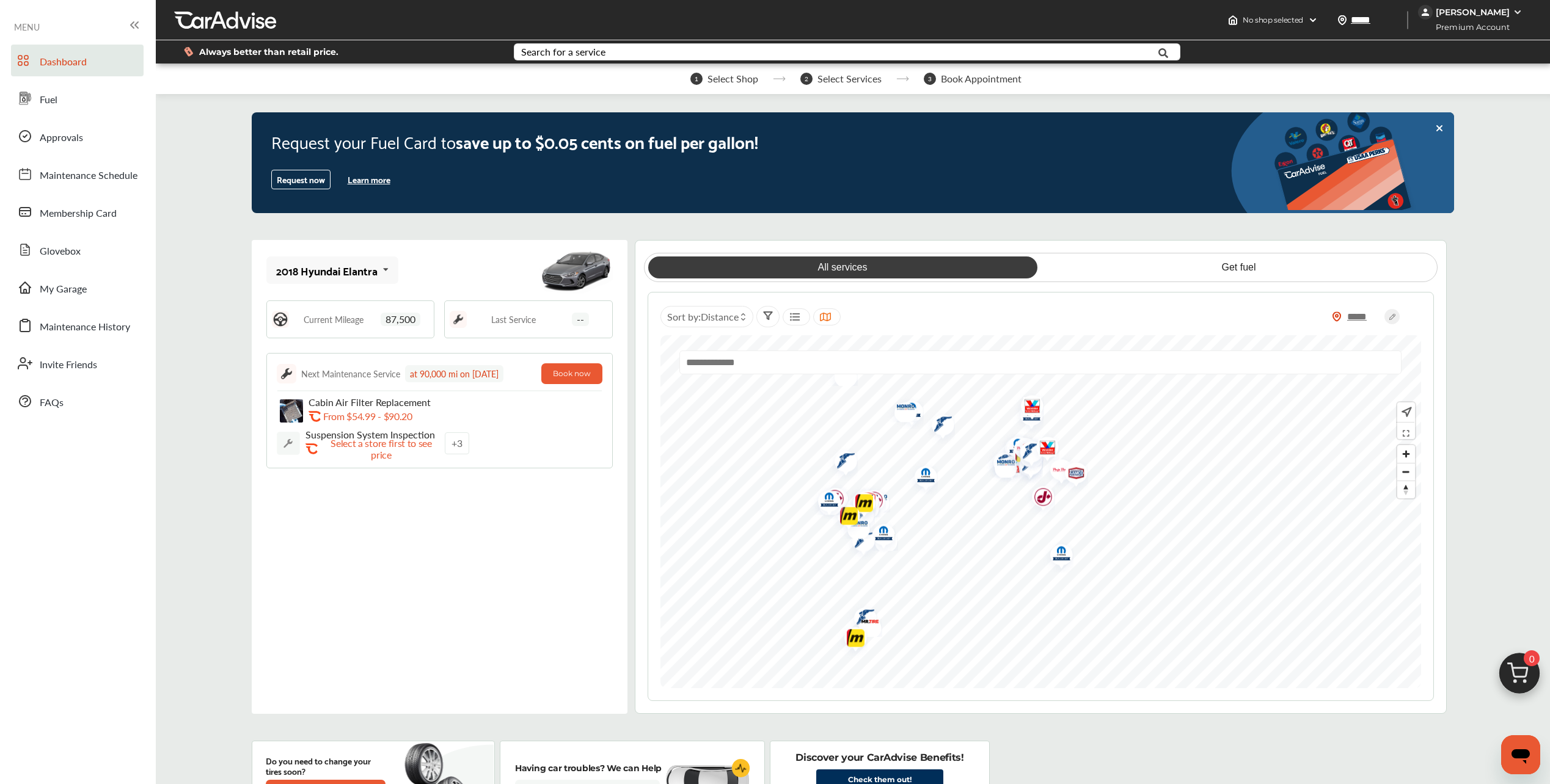
click at [348, 272] on div "2018 Hyundai Elantra" at bounding box center [327, 270] width 101 height 12
click at [336, 338] on div "2018 Hyundai Elantra" at bounding box center [329, 331] width 105 height 12
click at [367, 272] on div "2018 Hyundai Elantra" at bounding box center [327, 270] width 101 height 12
click at [338, 338] on div "2018 Hyundai Elantra" at bounding box center [329, 331] width 105 height 12
click at [359, 266] on div "2018 Hyundai Elantra" at bounding box center [327, 270] width 101 height 12
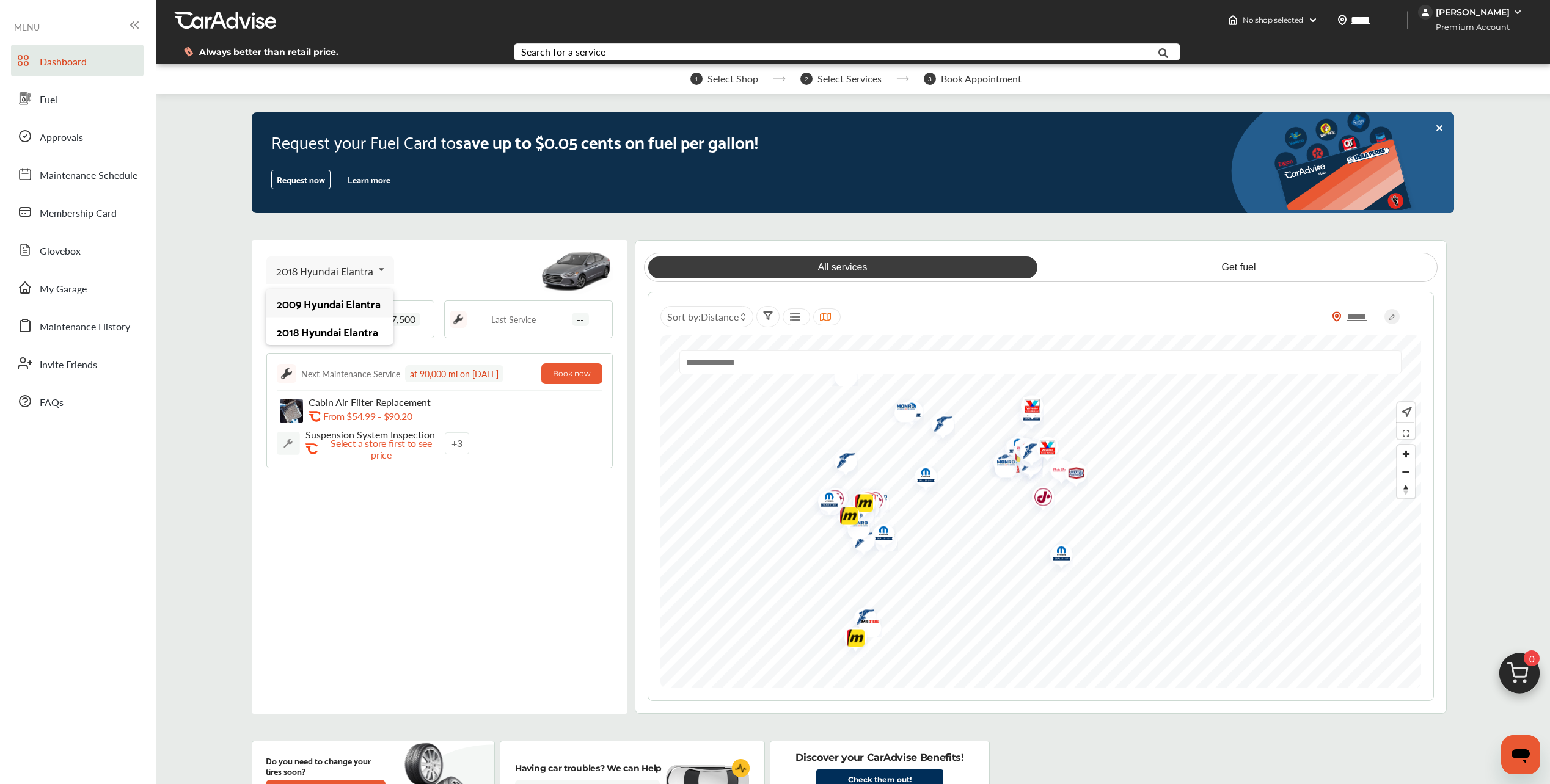
click at [343, 310] on div "2009 Hyundai Elantra" at bounding box center [329, 303] width 105 height 12
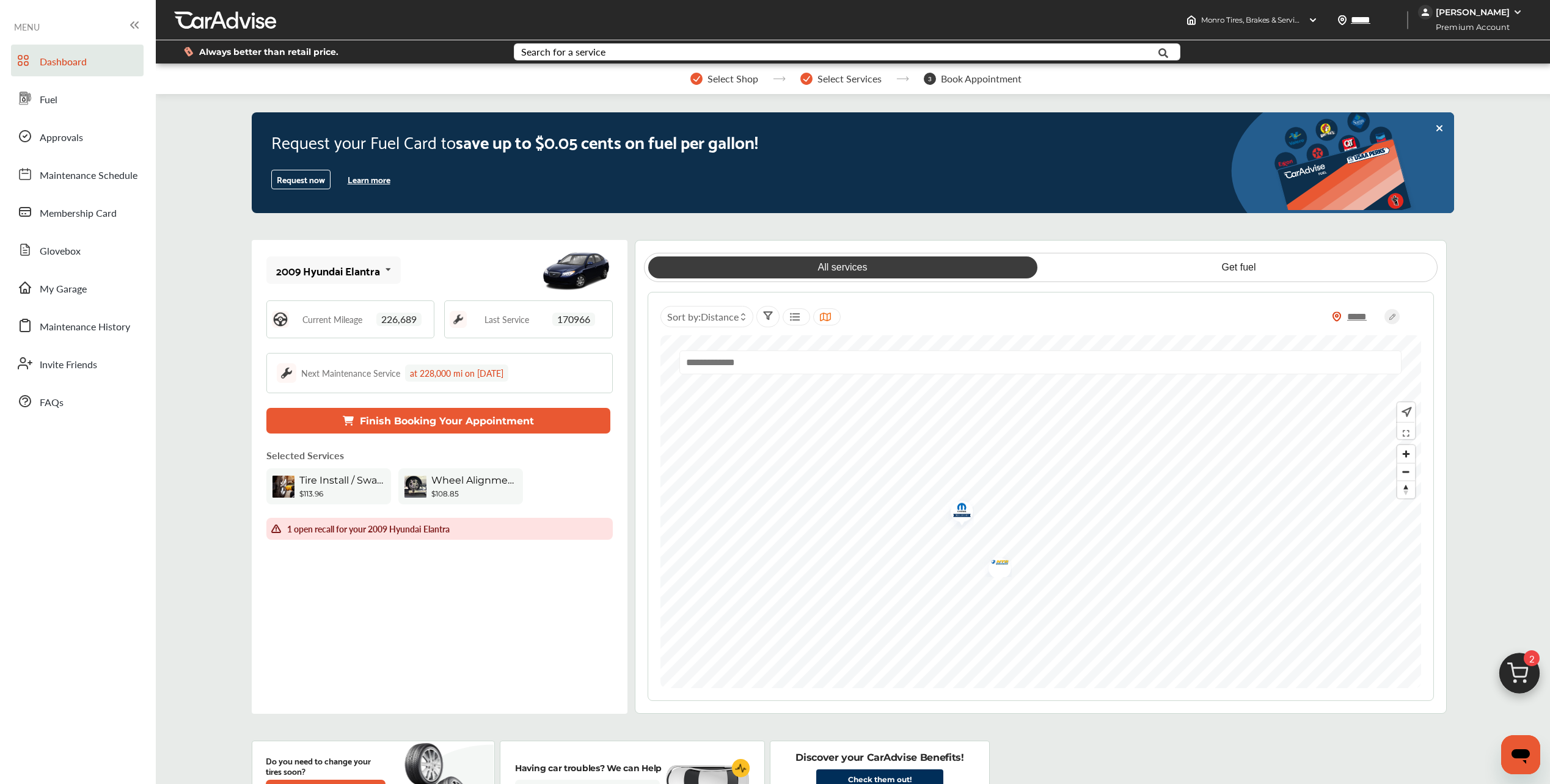
click at [966, 509] on img "Map marker" at bounding box center [957, 511] width 33 height 34
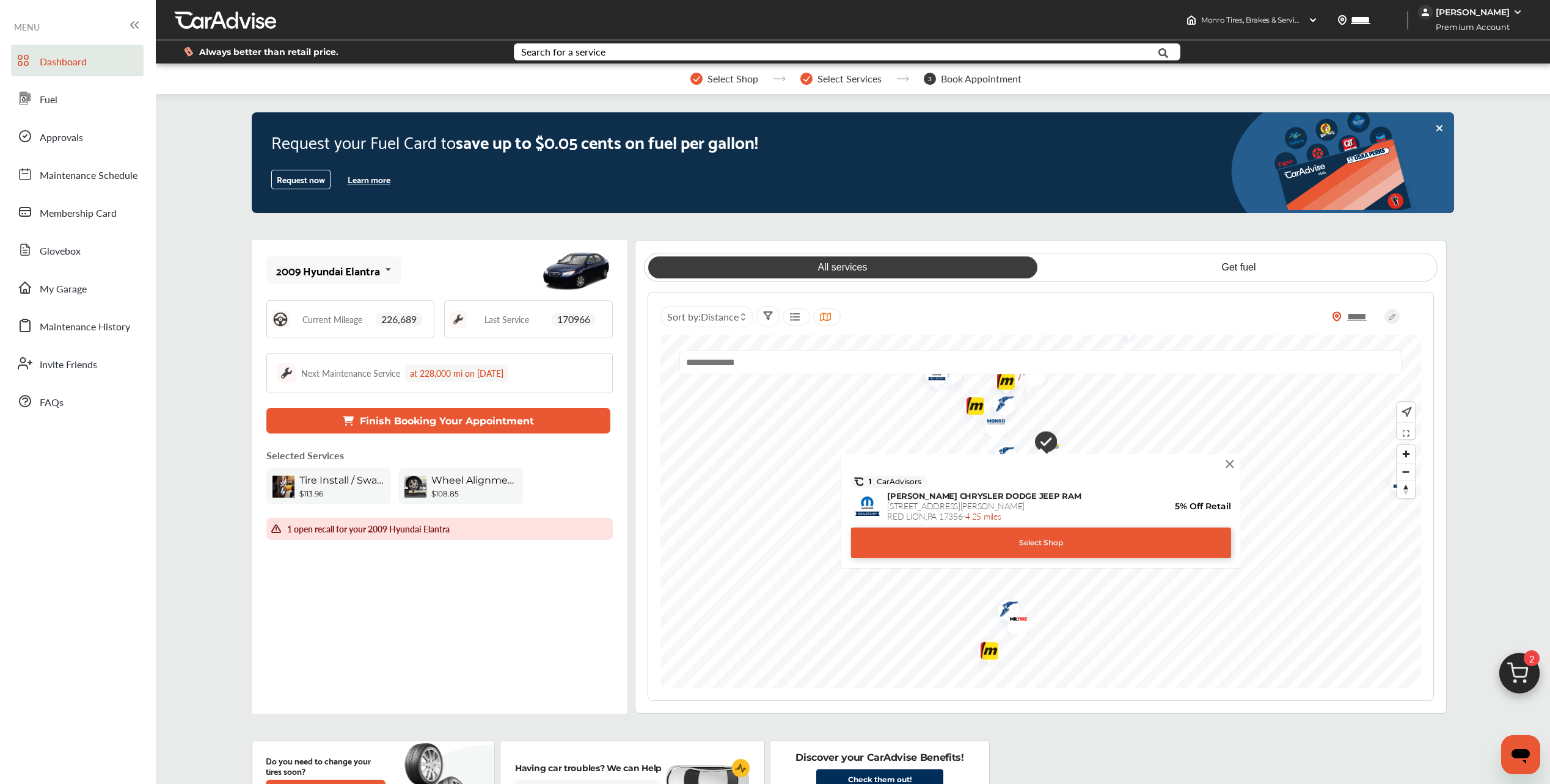
click at [1083, 539] on div "Select Shop" at bounding box center [1040, 542] width 380 height 31
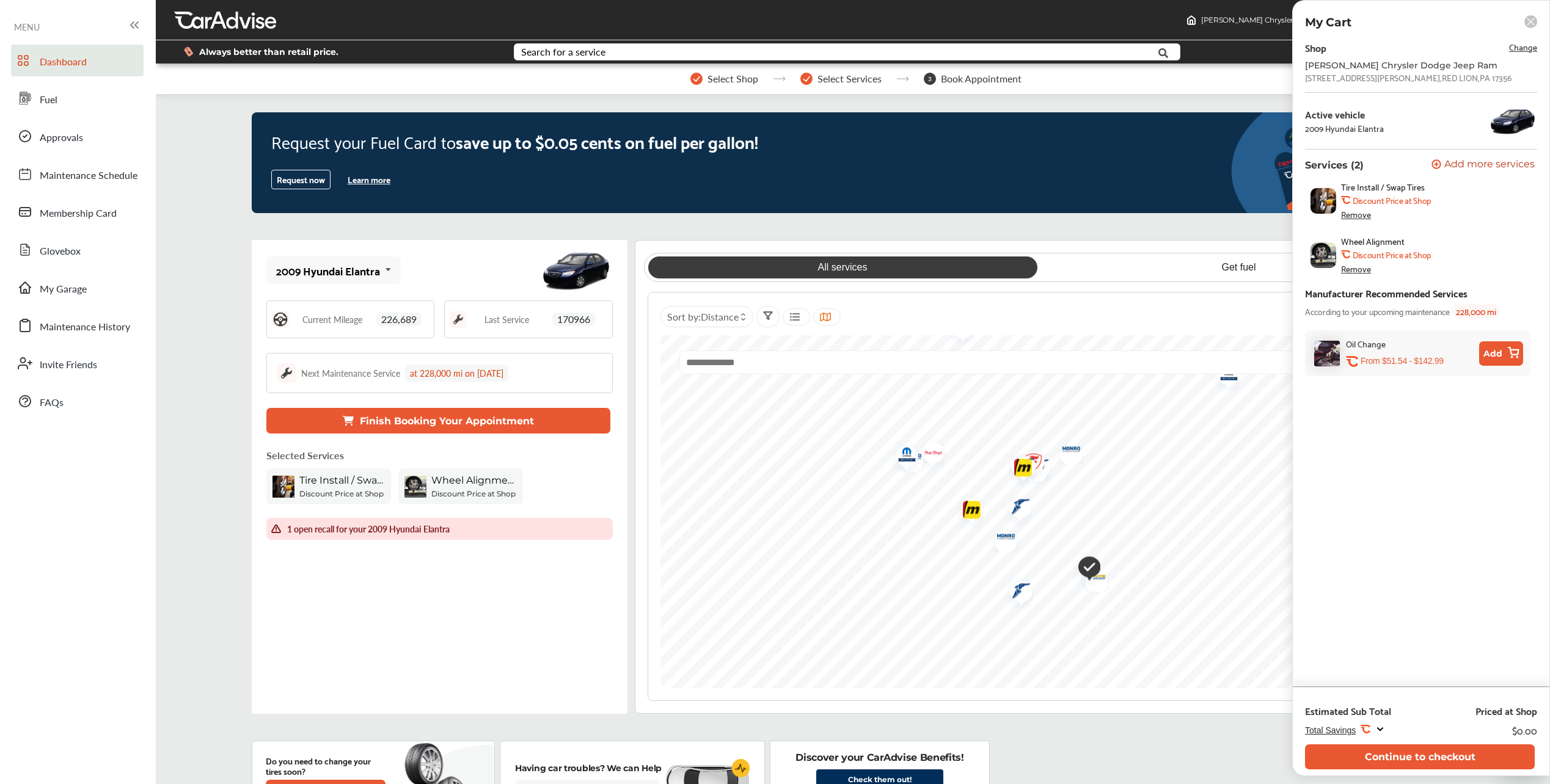
click at [1036, 457] on img "Map marker" at bounding box center [1021, 467] width 33 height 36
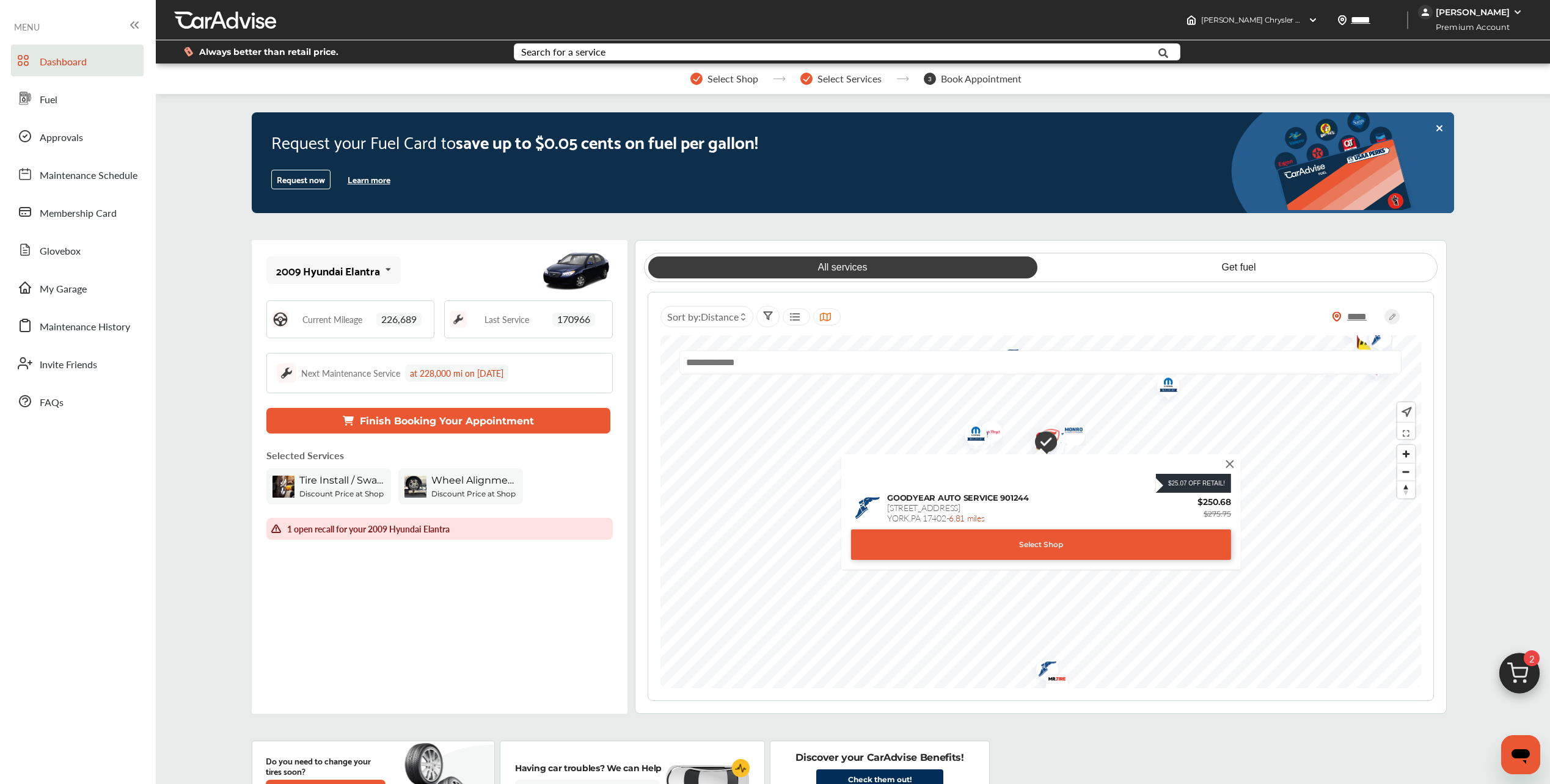
click at [1231, 466] on img at bounding box center [1230, 464] width 13 height 13
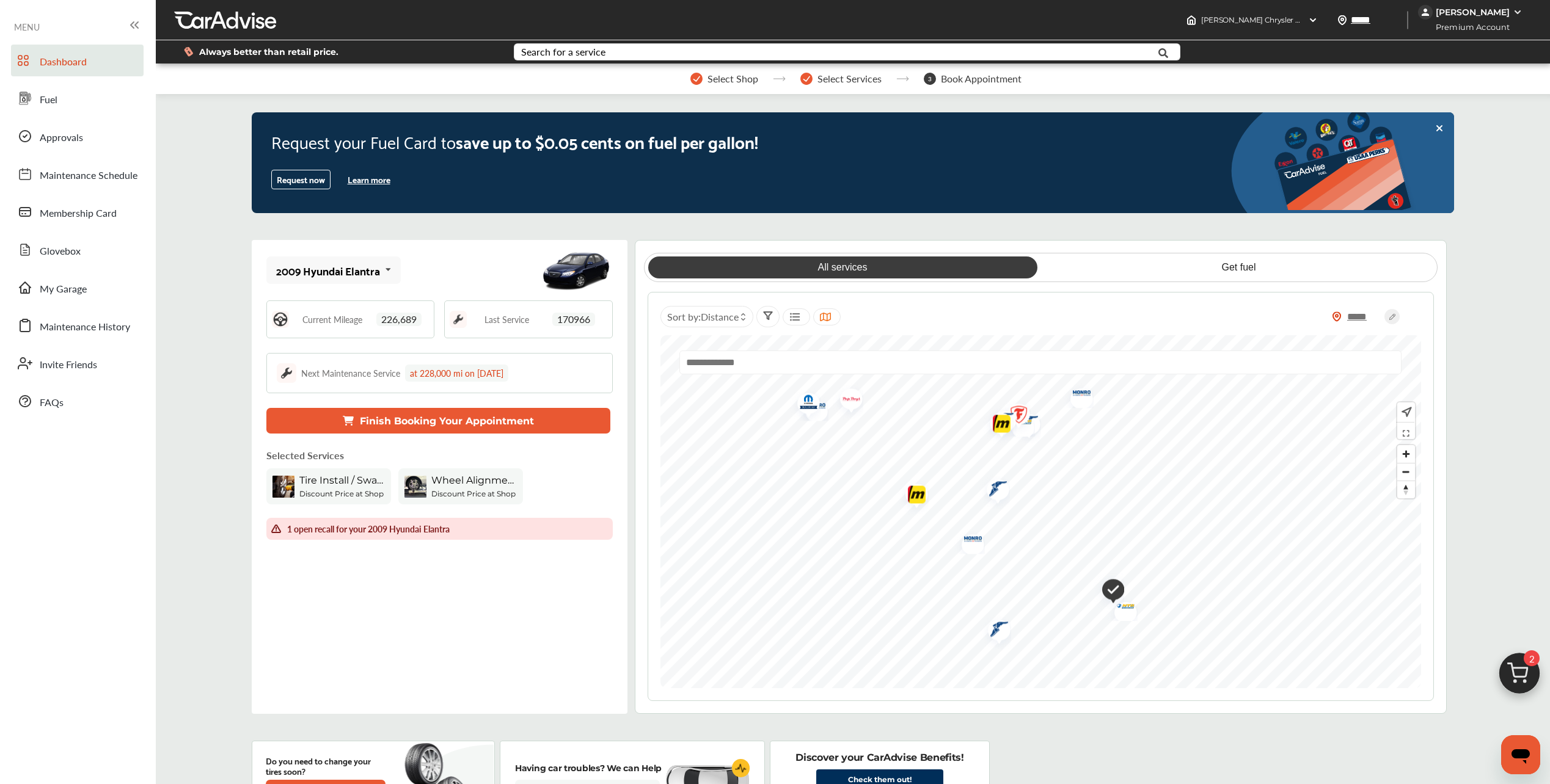
click at [1017, 408] on img "Map marker" at bounding box center [1014, 416] width 33 height 38
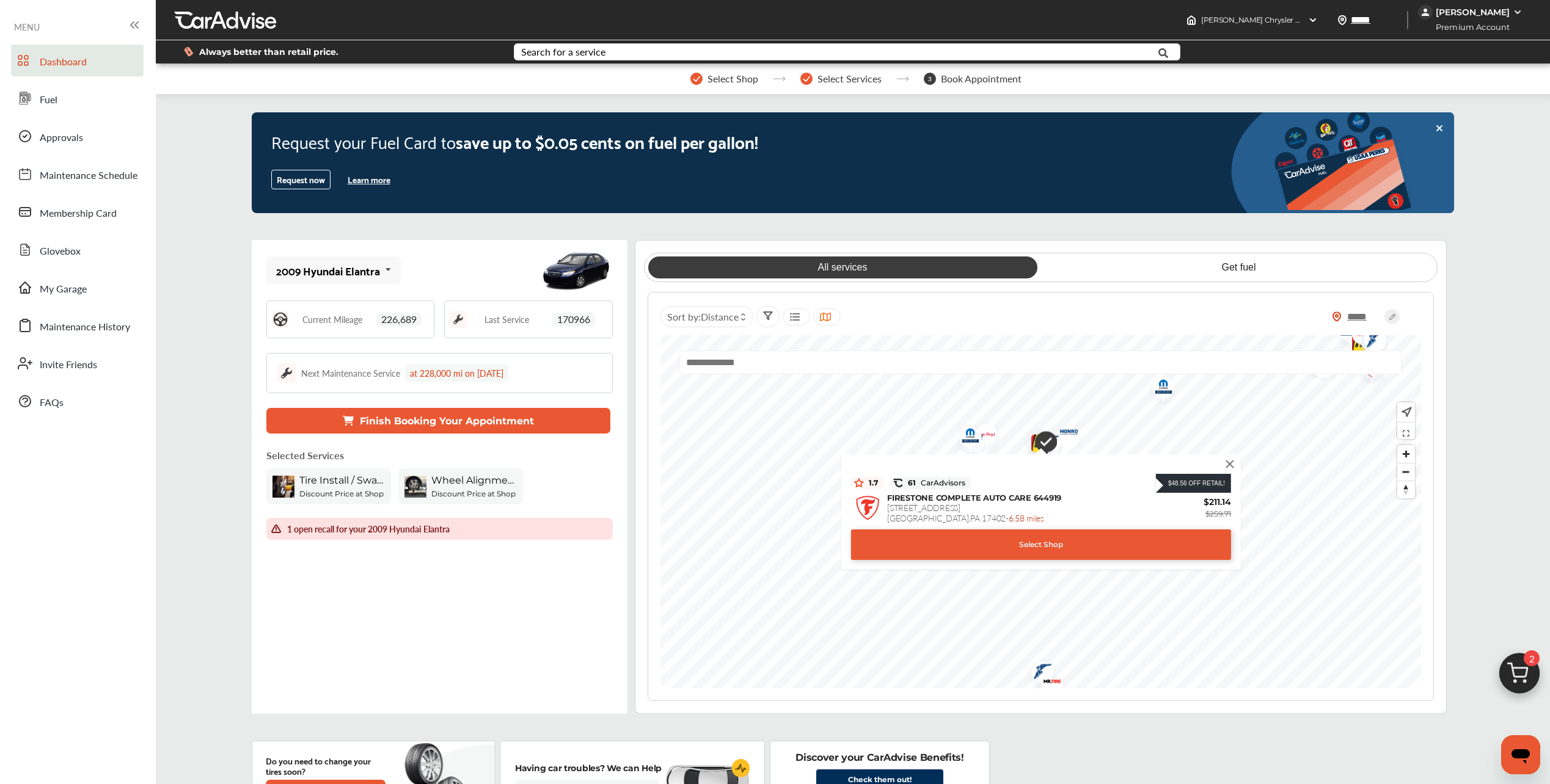
click at [1232, 467] on img at bounding box center [1230, 464] width 13 height 13
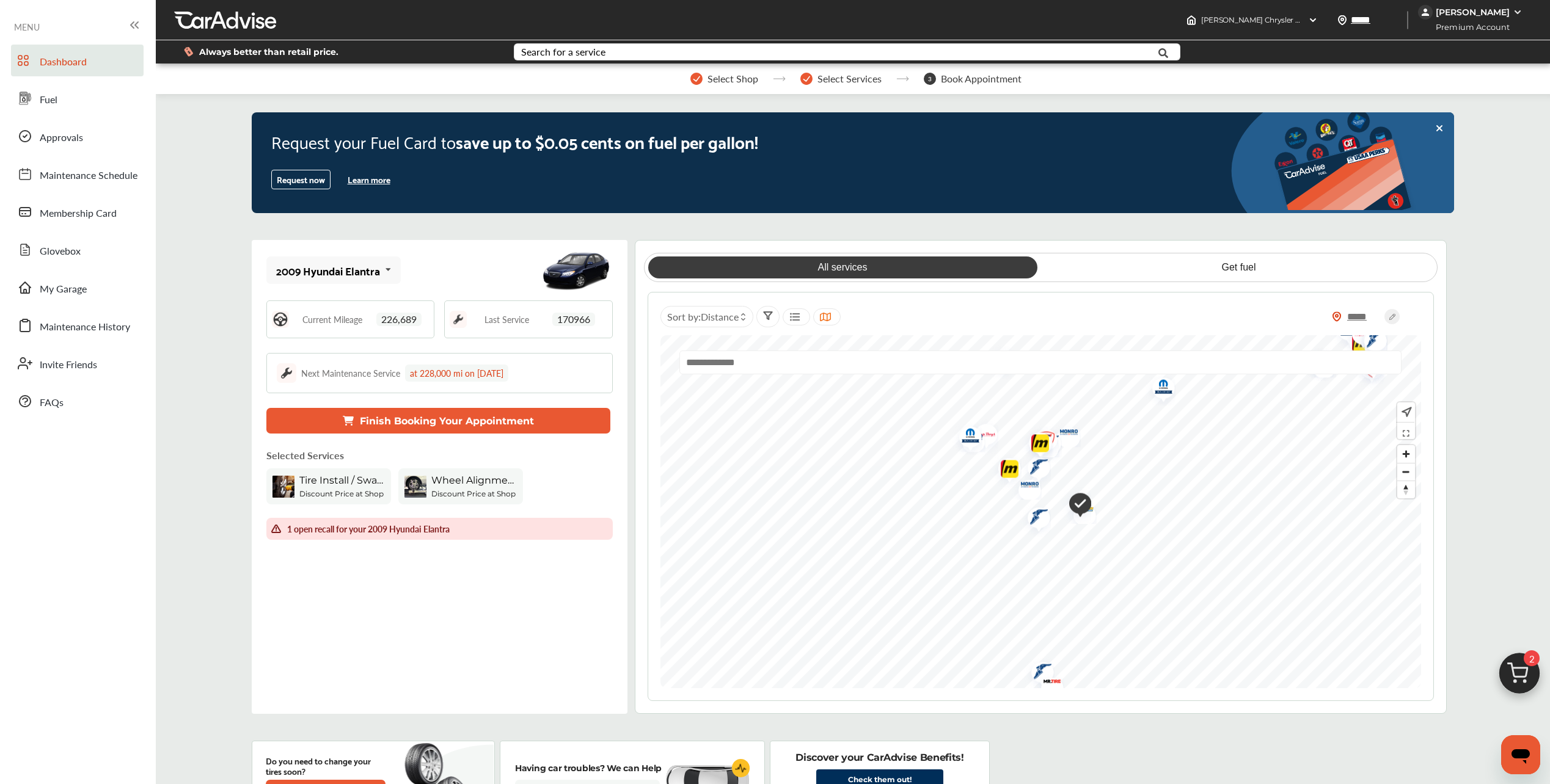
click at [1163, 392] on img "Map marker" at bounding box center [1159, 388] width 33 height 34
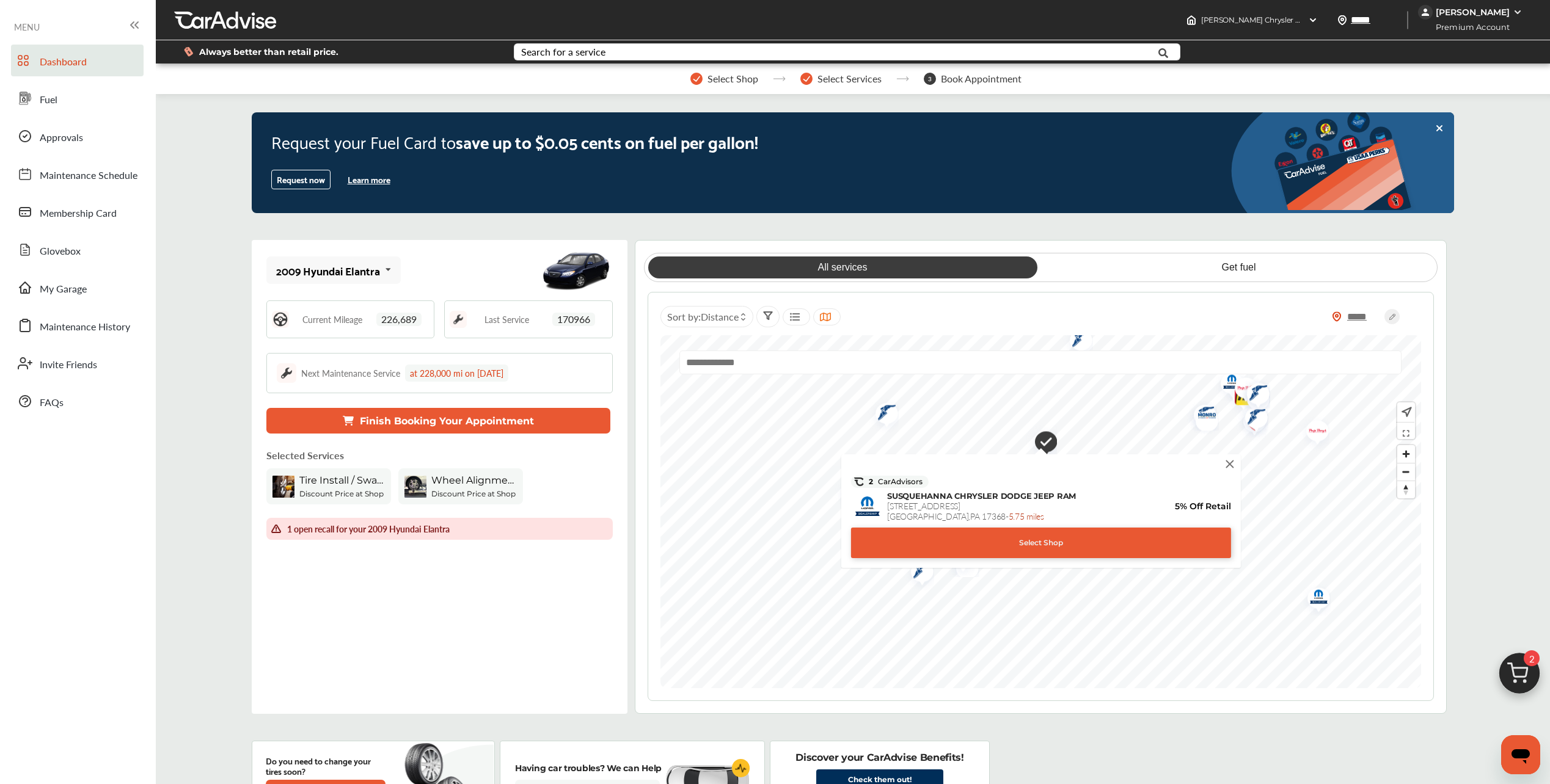
click at [1227, 464] on img at bounding box center [1230, 464] width 13 height 13
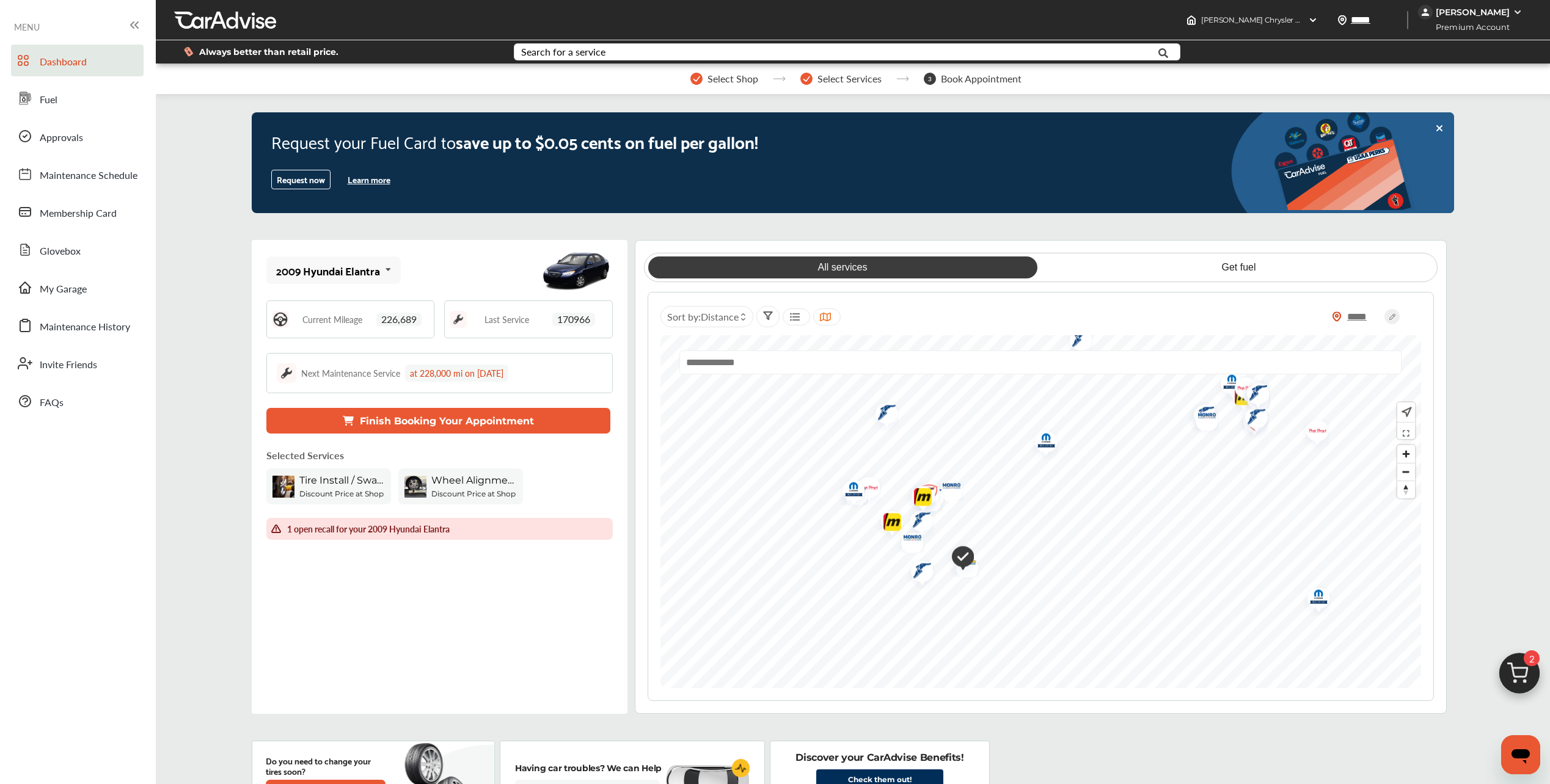
click at [955, 485] on img "Map marker" at bounding box center [947, 487] width 33 height 26
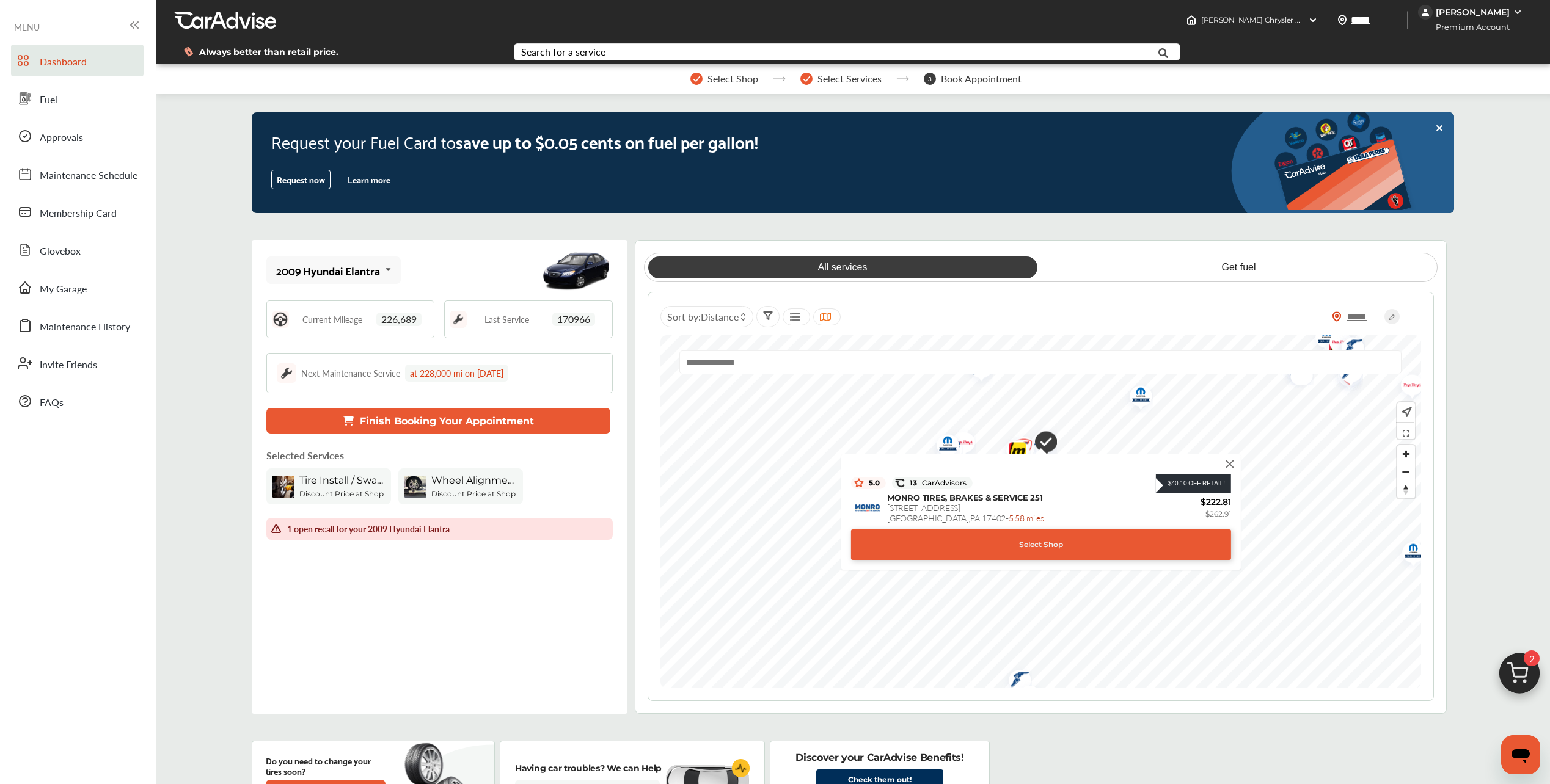
click at [1233, 464] on img at bounding box center [1230, 464] width 13 height 13
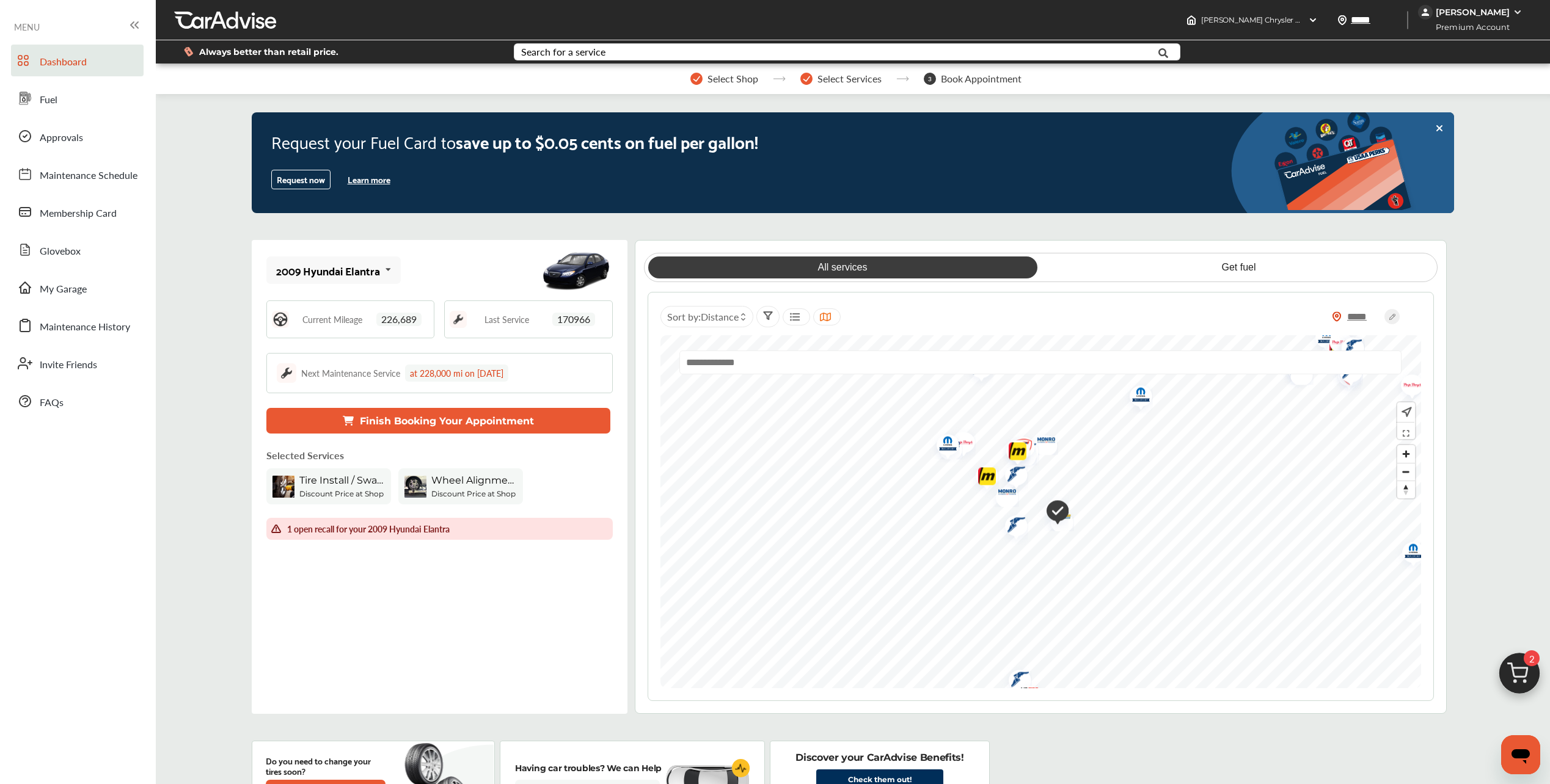
click at [1018, 528] on img "Map marker" at bounding box center [1011, 526] width 33 height 36
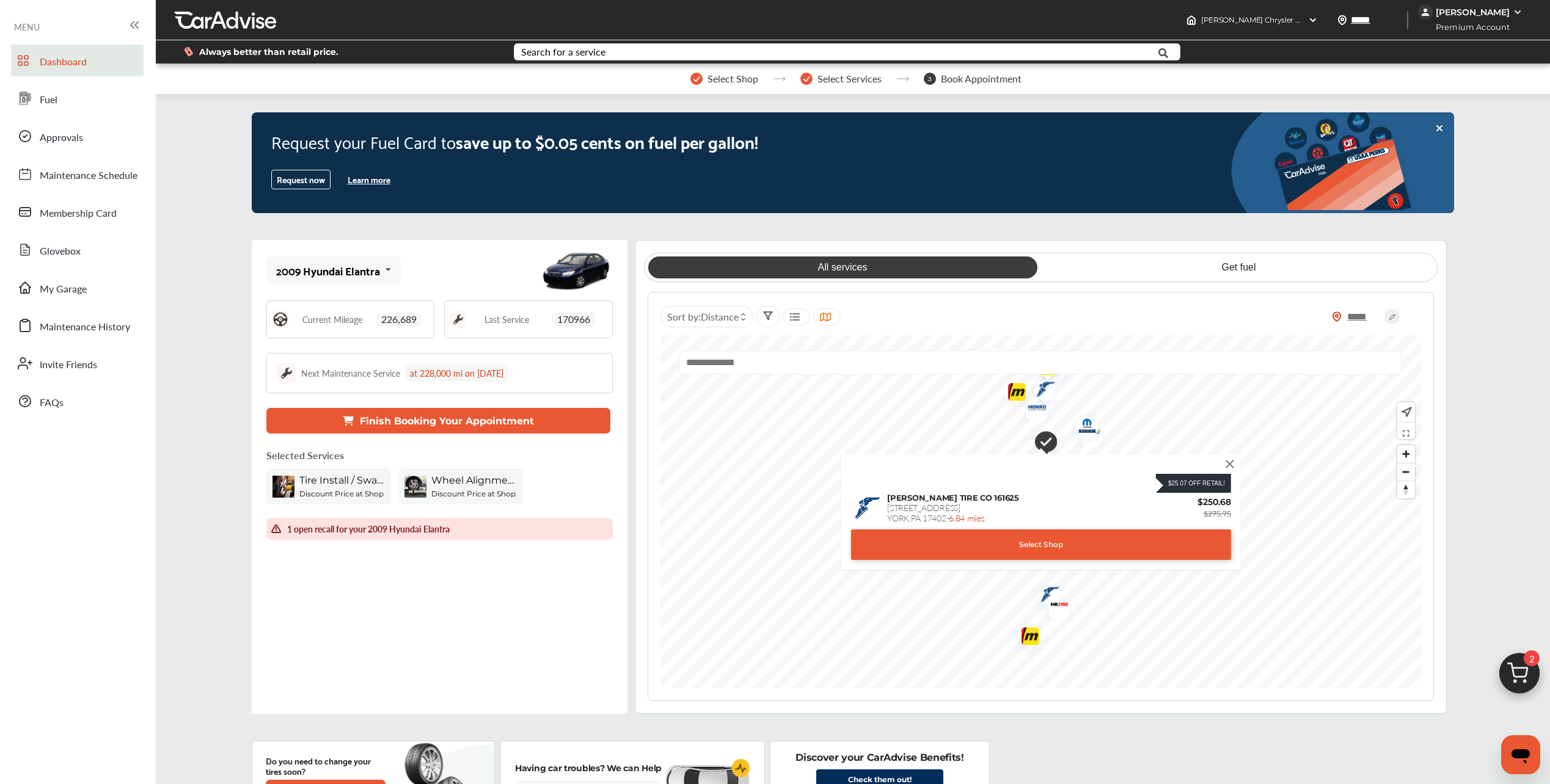
click at [1229, 470] on img at bounding box center [1230, 464] width 13 height 13
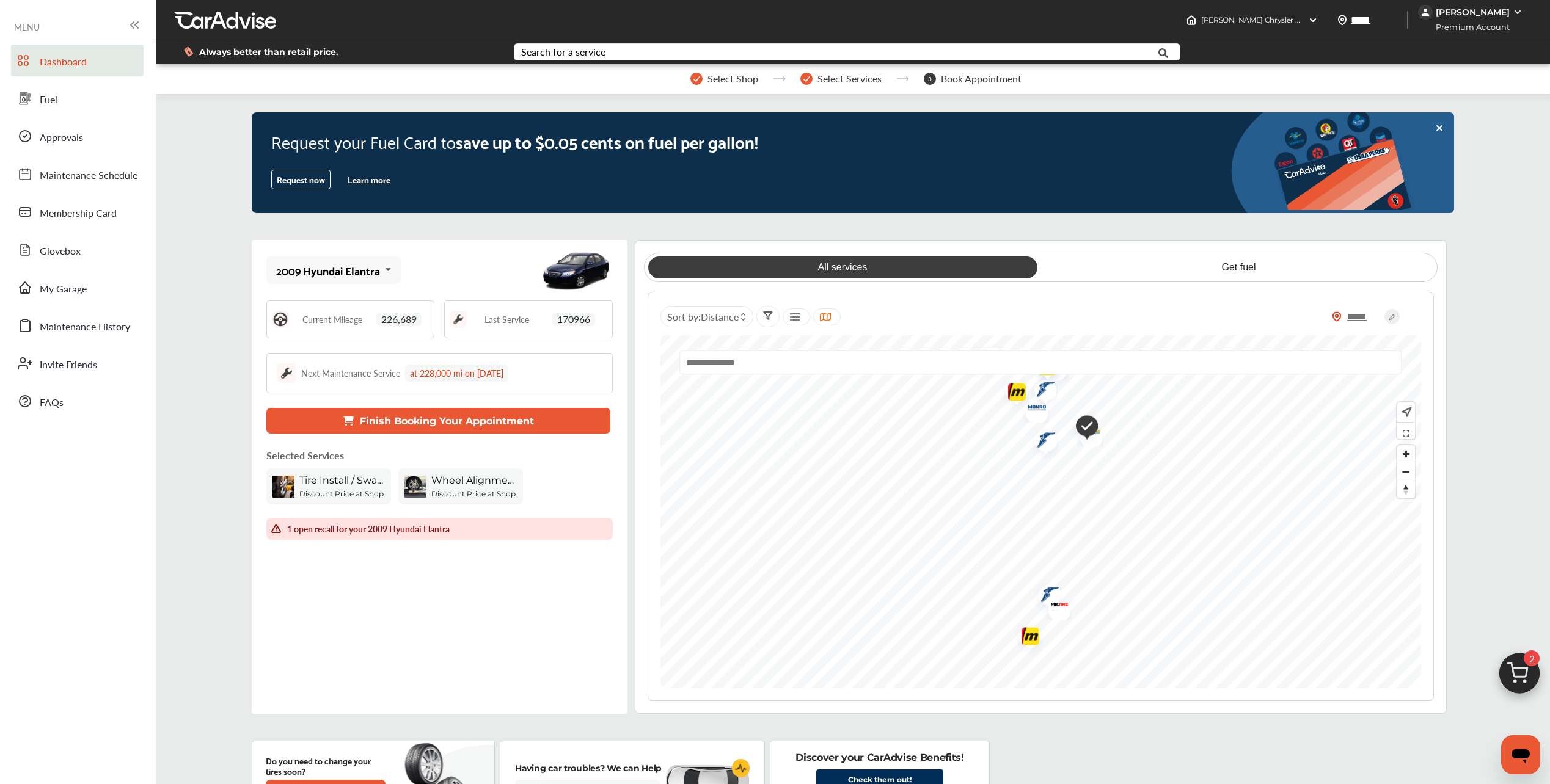
click at [1065, 611] on img "Map marker" at bounding box center [1055, 607] width 33 height 26
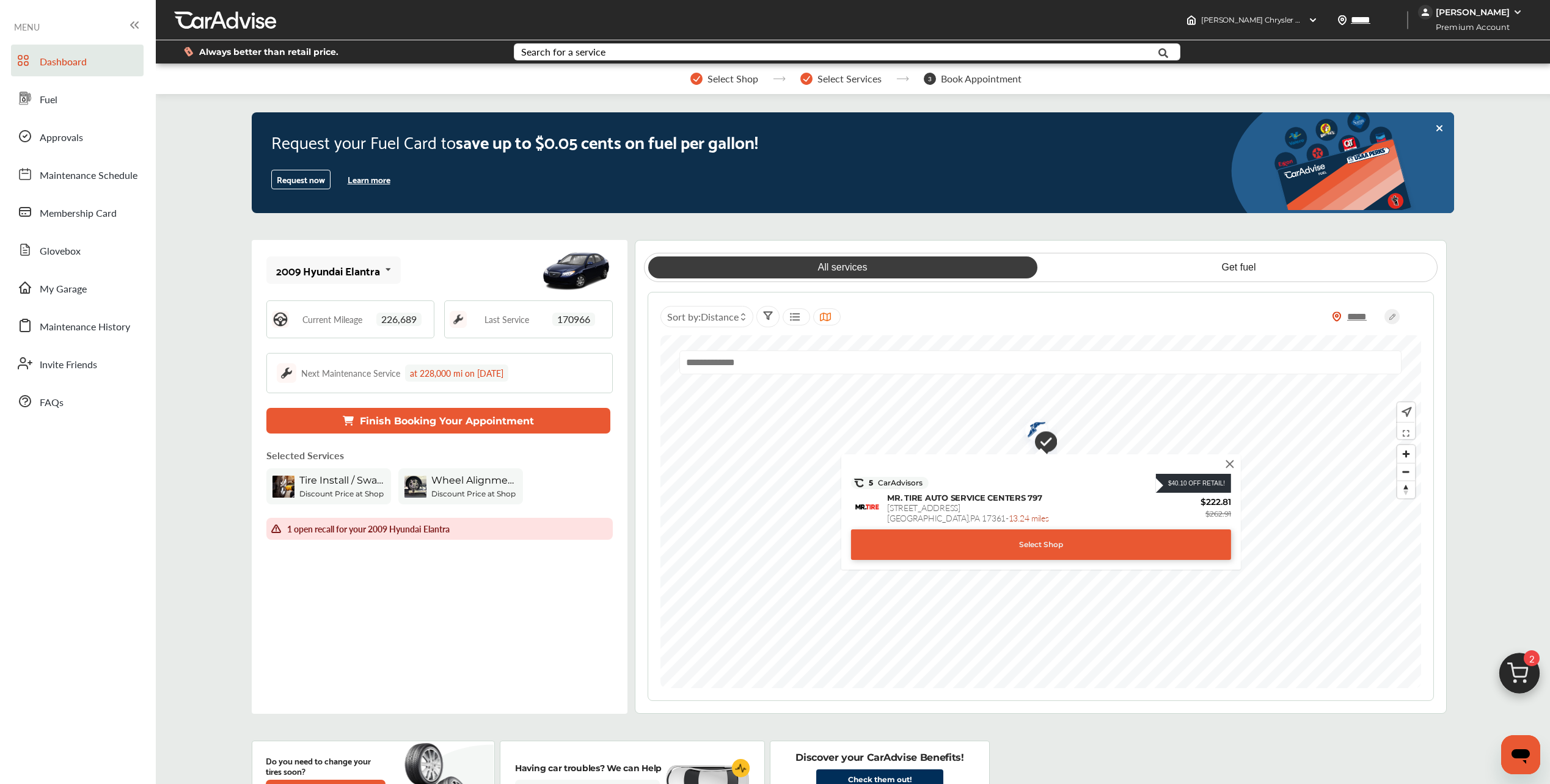
click at [1229, 469] on img at bounding box center [1230, 464] width 13 height 13
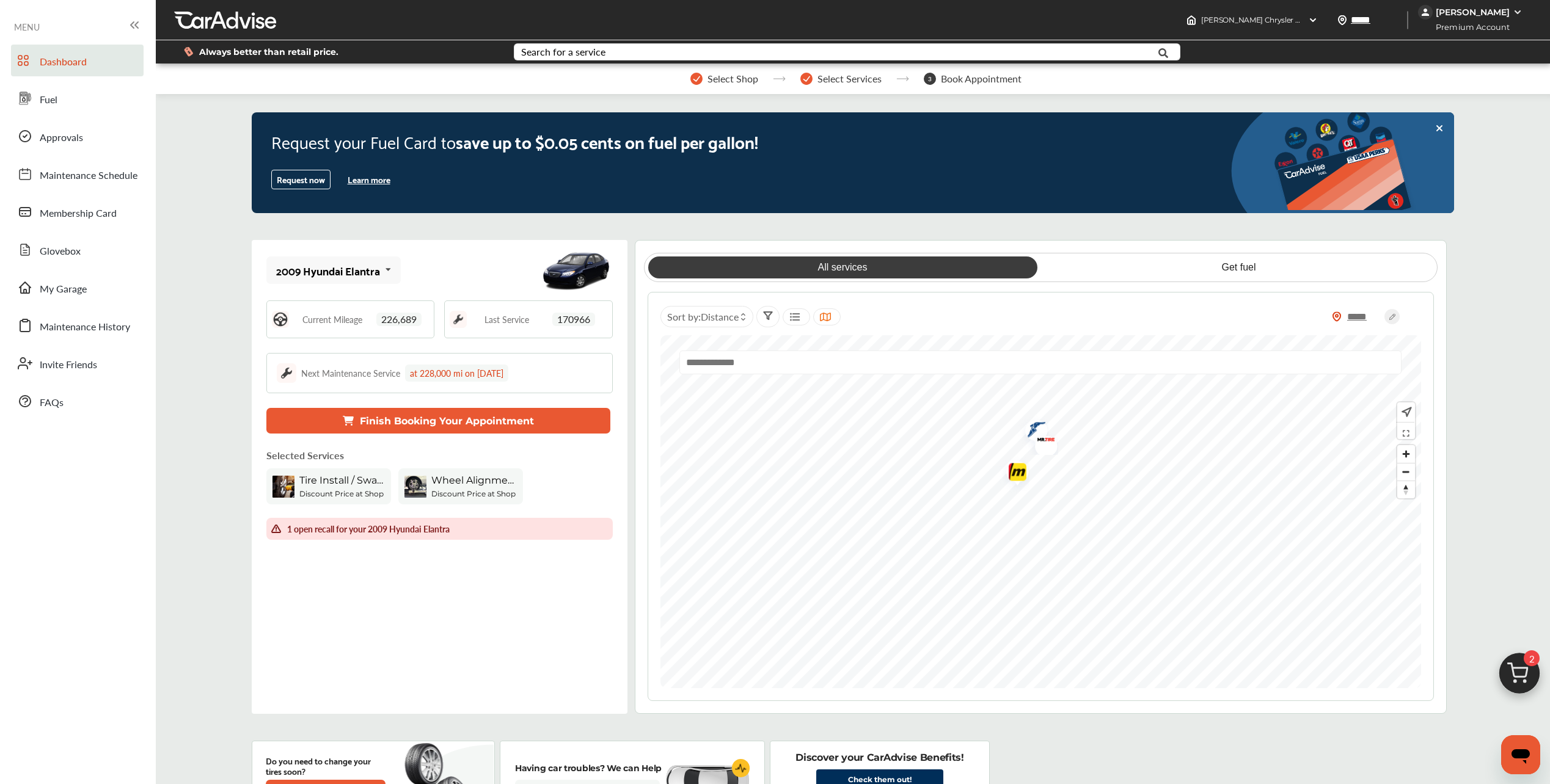
click at [1014, 471] on img "Map marker" at bounding box center [1013, 473] width 33 height 38
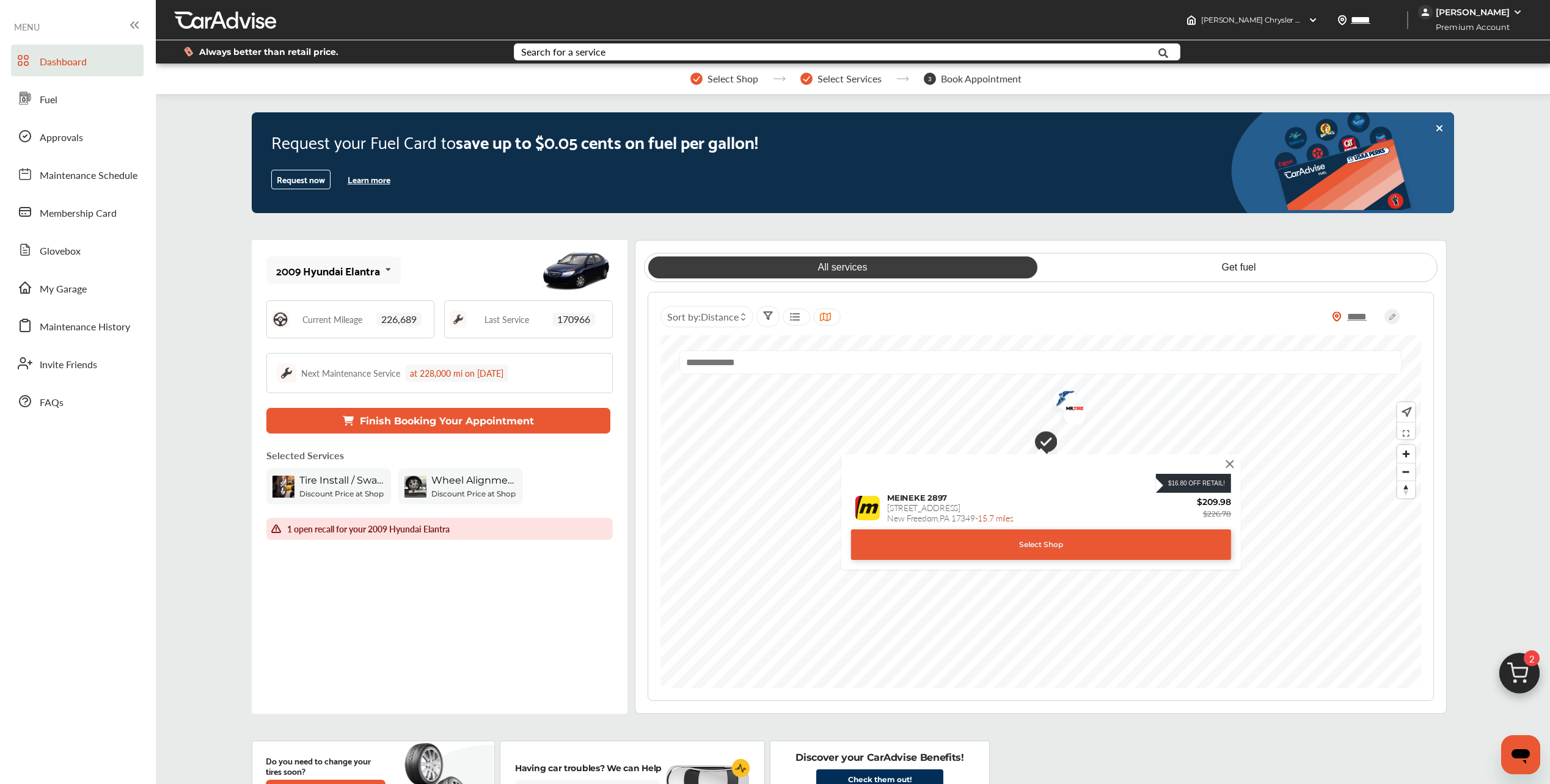
click at [1225, 466] on img at bounding box center [1230, 464] width 13 height 13
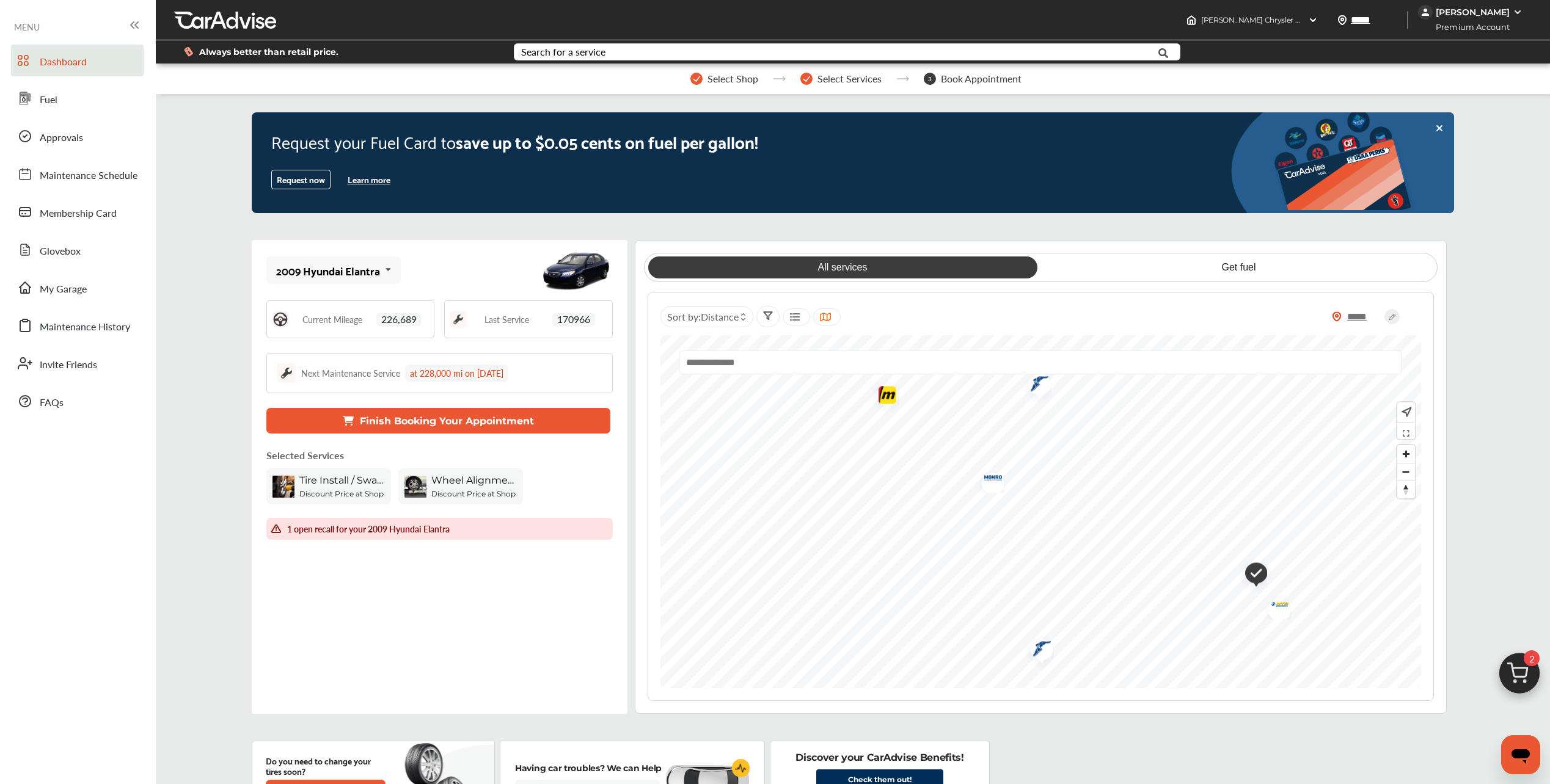
click at [997, 483] on img "Map marker" at bounding box center [989, 480] width 33 height 26
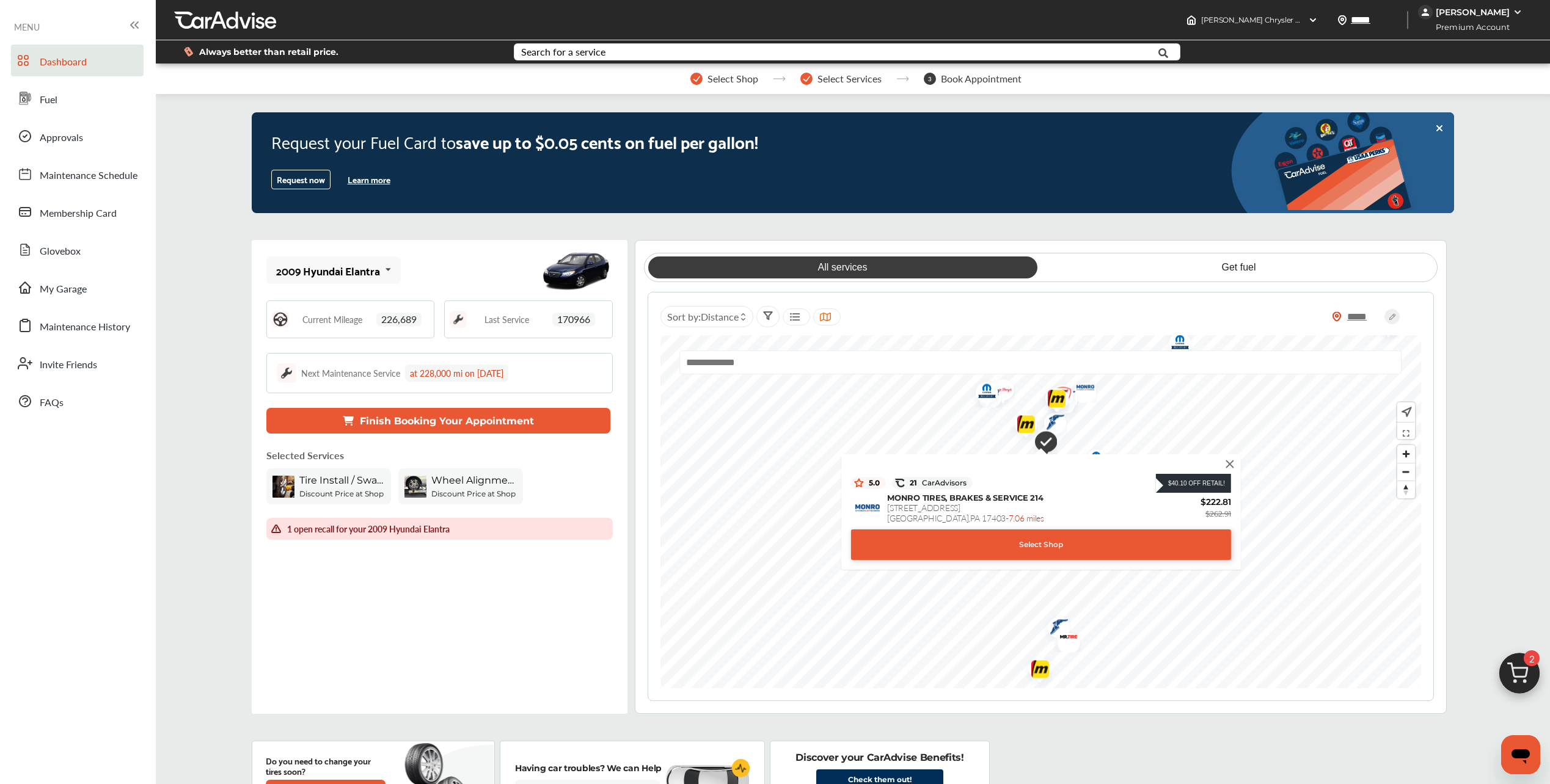
click at [1227, 462] on img at bounding box center [1230, 464] width 13 height 13
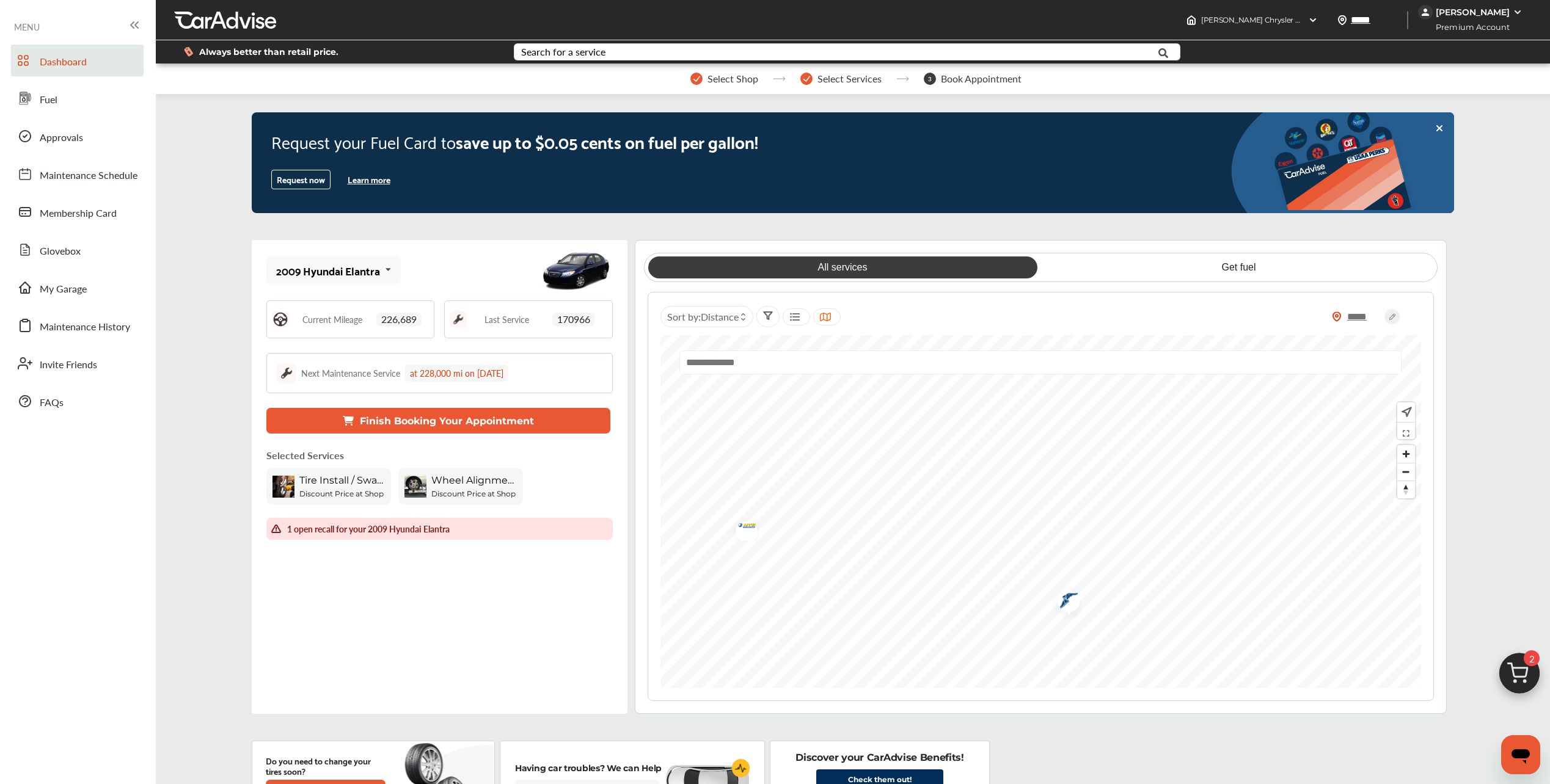
click at [1070, 604] on img "Map marker" at bounding box center [1064, 603] width 33 height 36
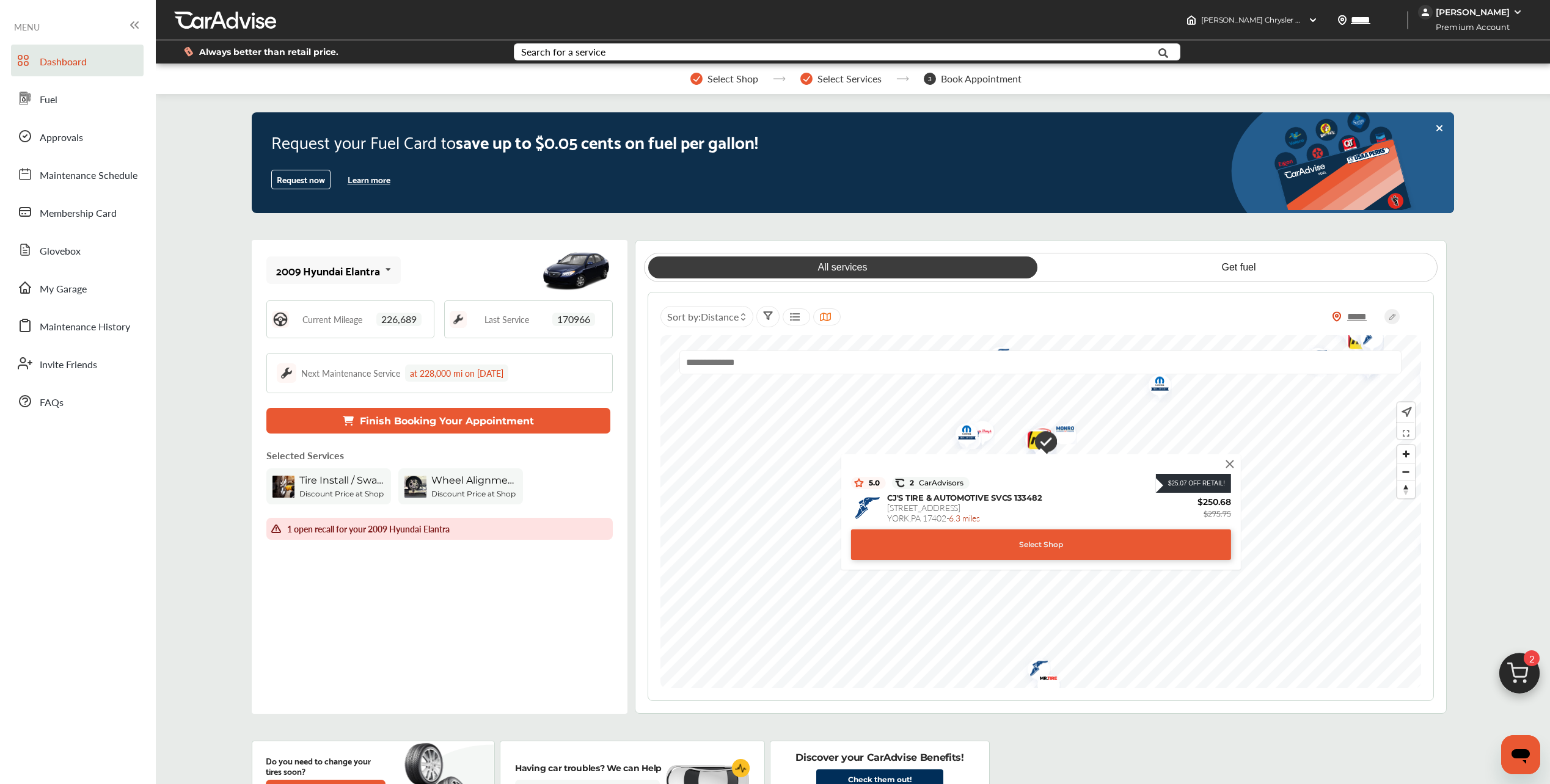
click at [1231, 465] on img at bounding box center [1230, 464] width 13 height 13
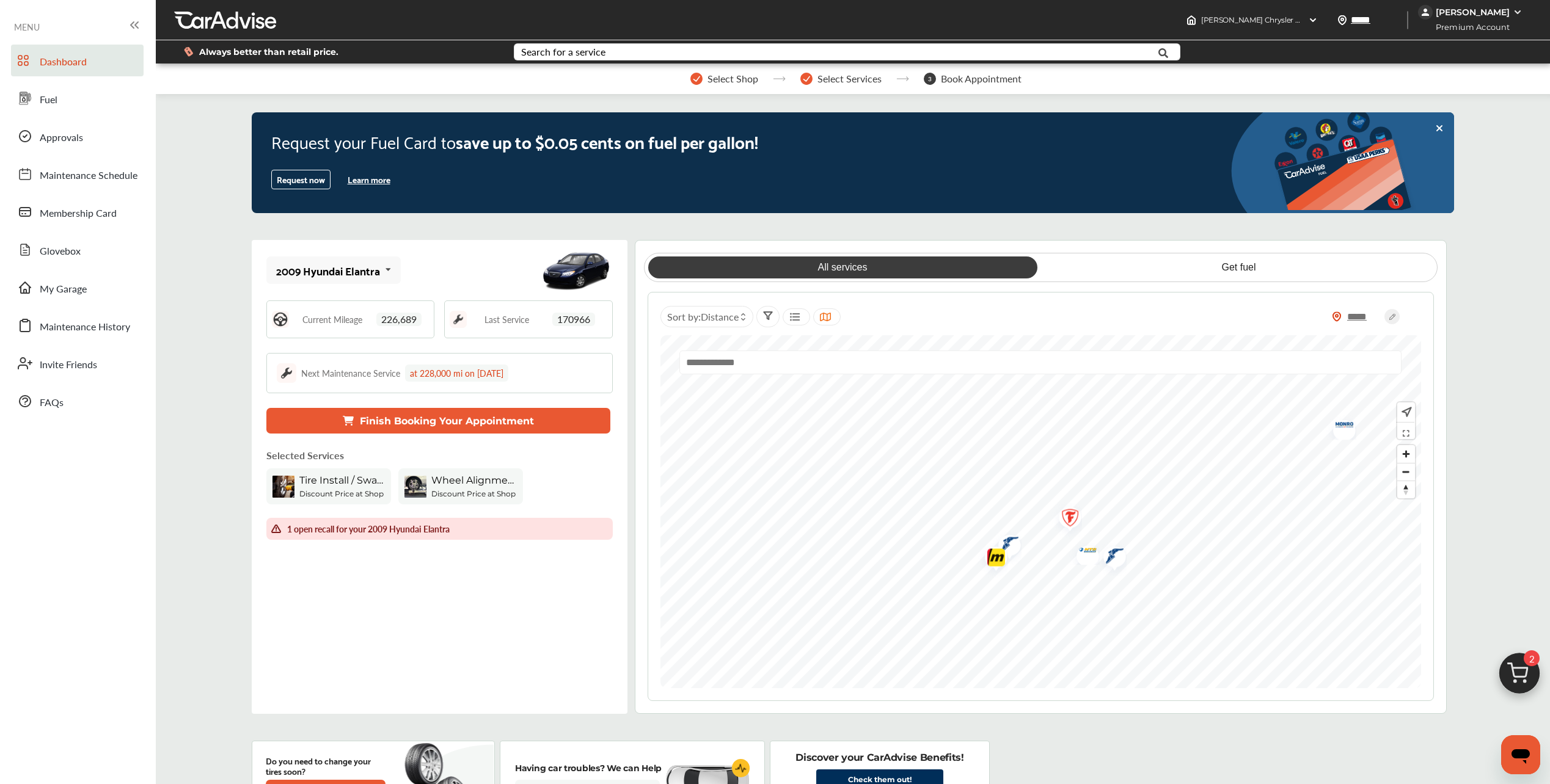
click at [1014, 545] on img "Map marker" at bounding box center [1005, 546] width 33 height 36
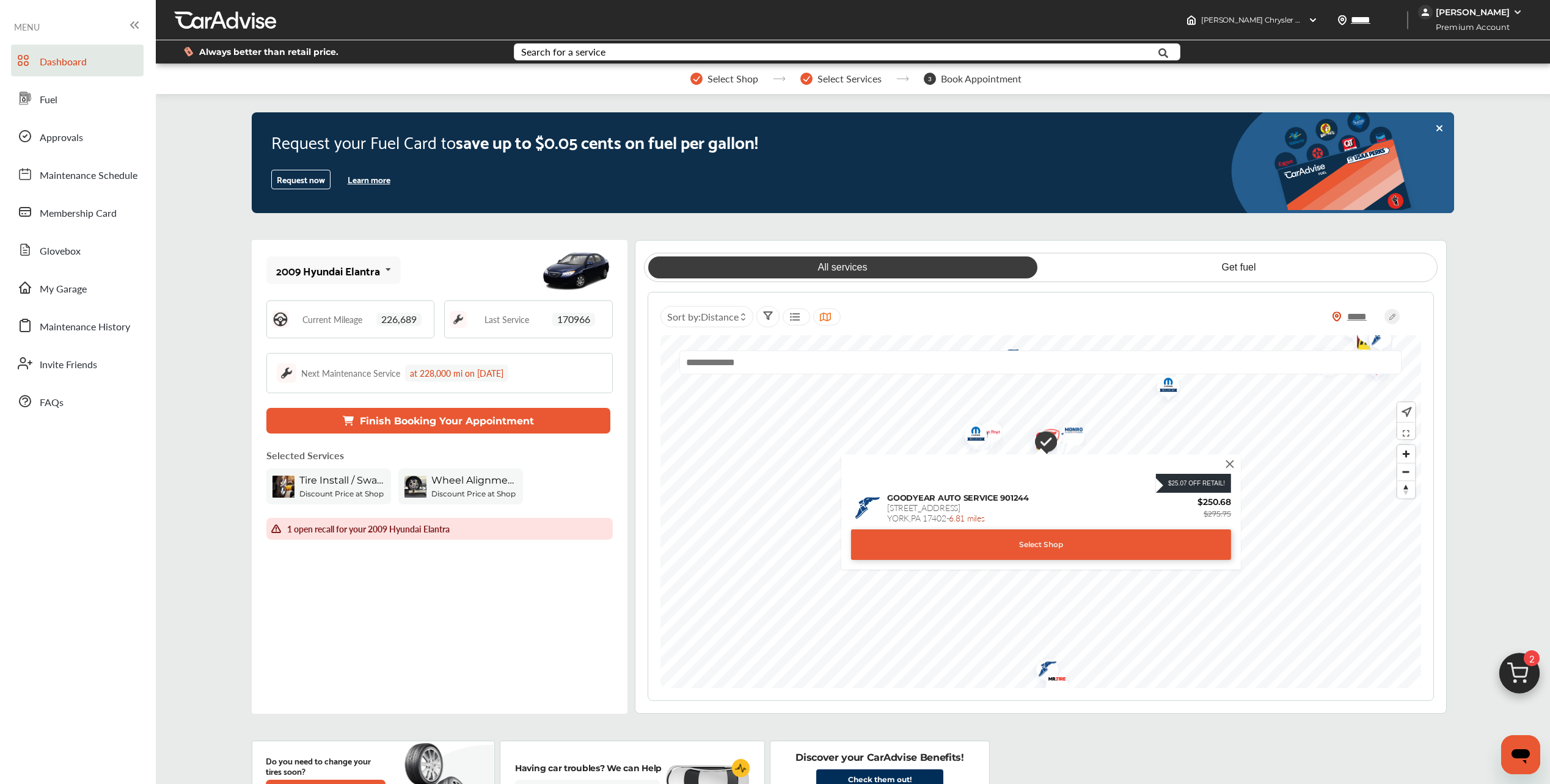
click at [1231, 463] on img at bounding box center [1230, 464] width 13 height 13
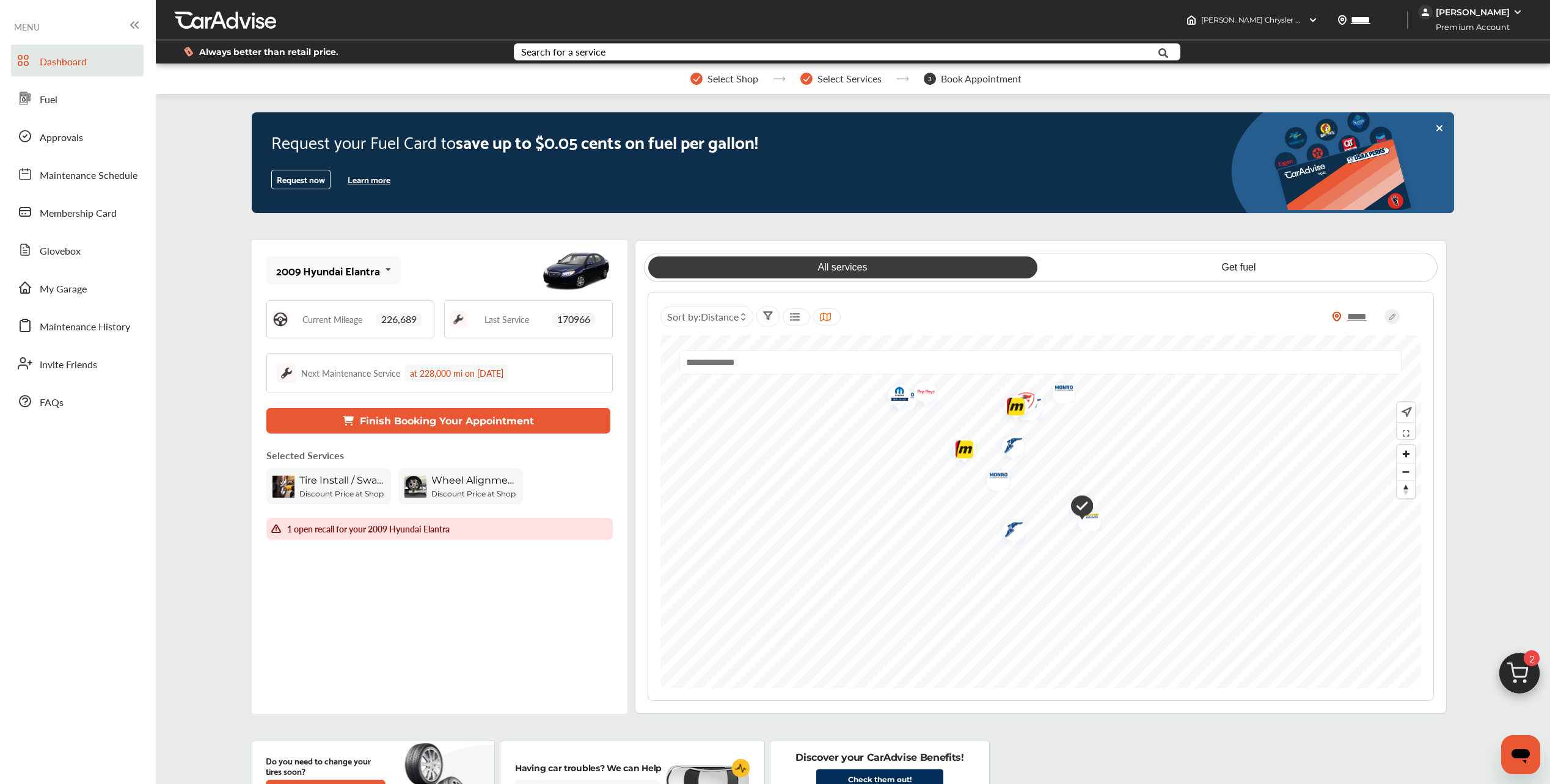
click at [1032, 397] on img "Map marker" at bounding box center [1022, 402] width 33 height 38
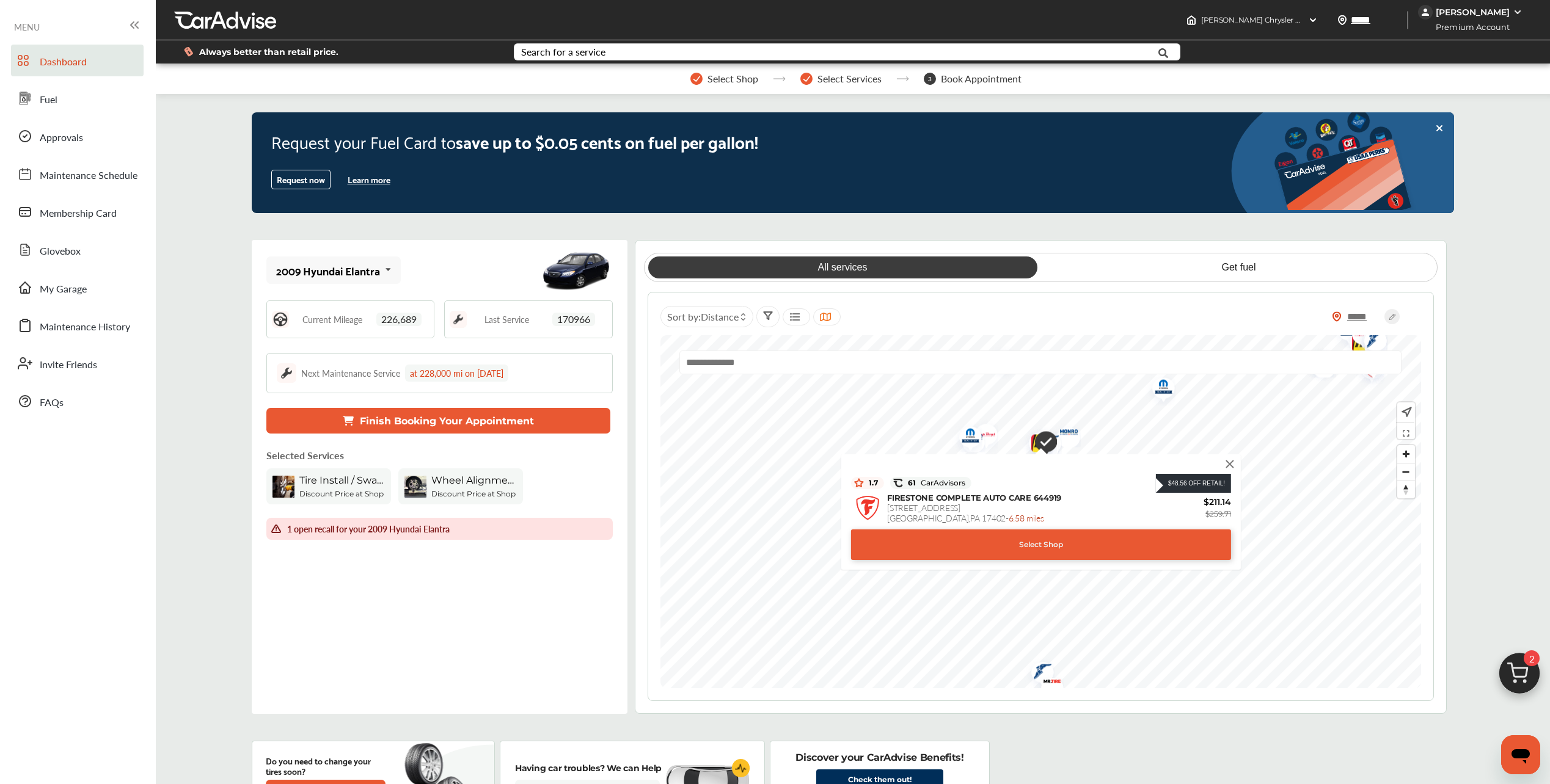
click at [866, 482] on span "1.7" at bounding box center [870, 483] width 14 height 10
click at [1231, 466] on img at bounding box center [1230, 464] width 13 height 13
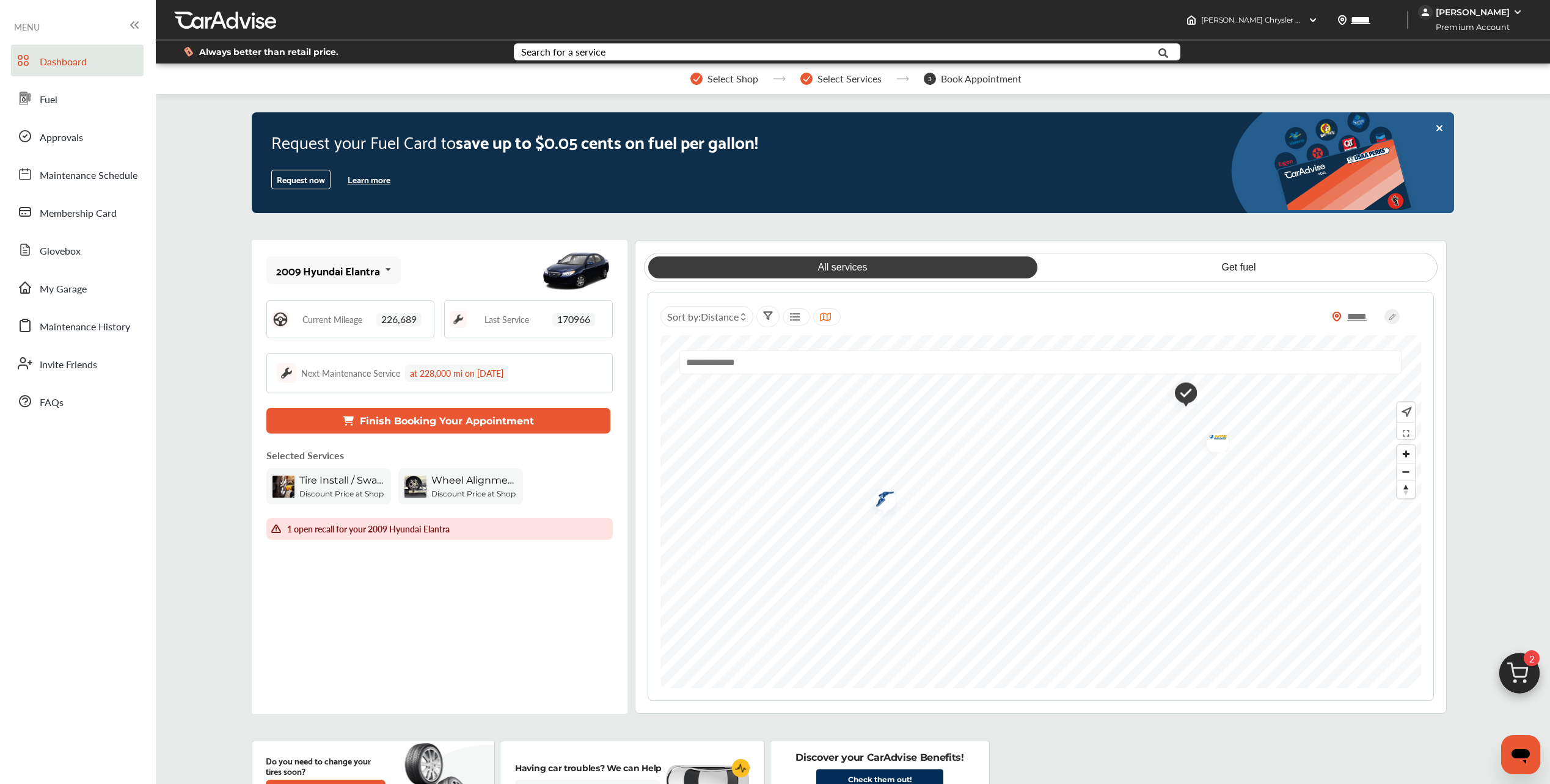
click at [885, 512] on img "Map marker" at bounding box center [880, 500] width 33 height 36
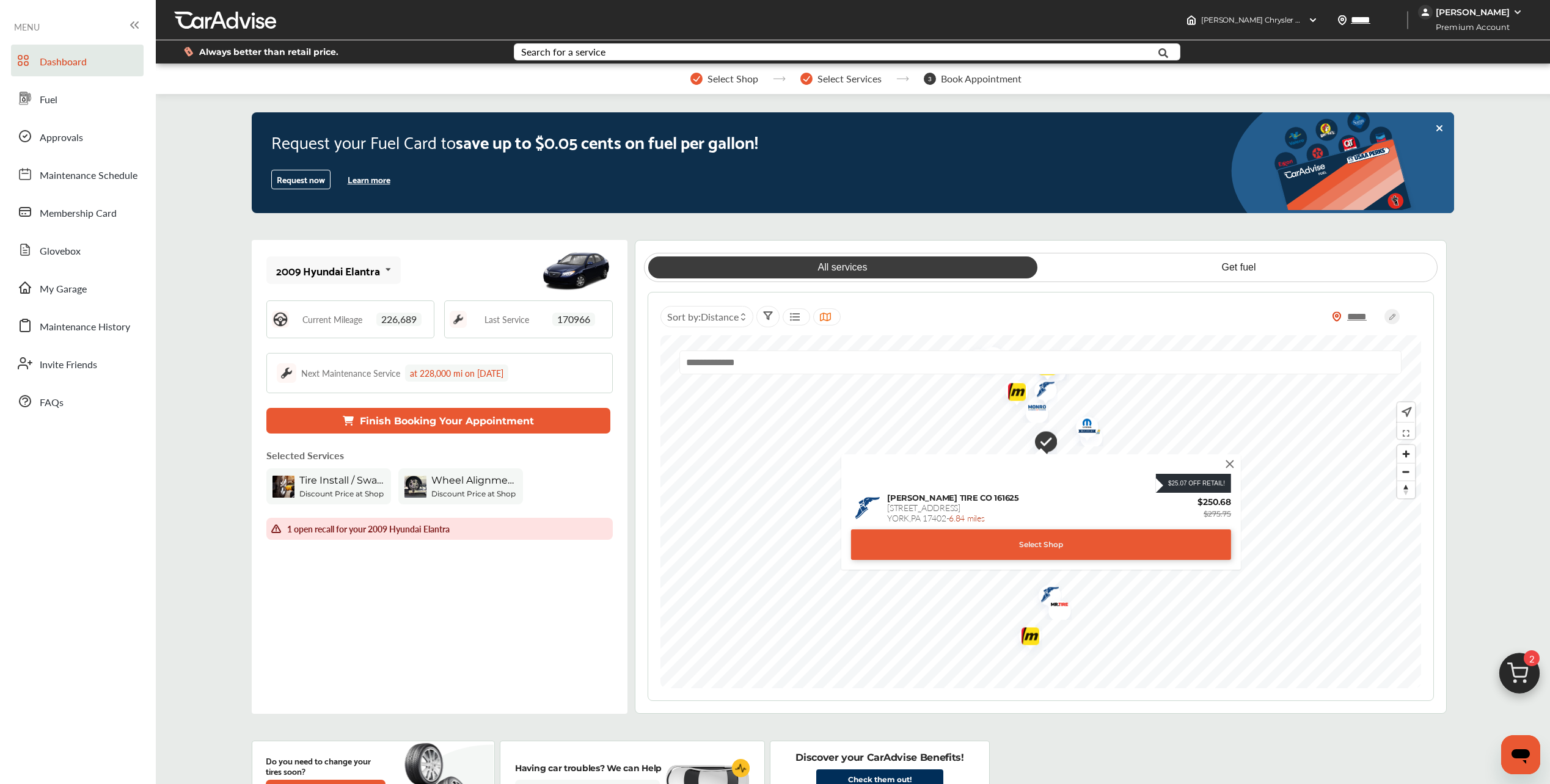
click at [1229, 463] on img at bounding box center [1230, 464] width 13 height 13
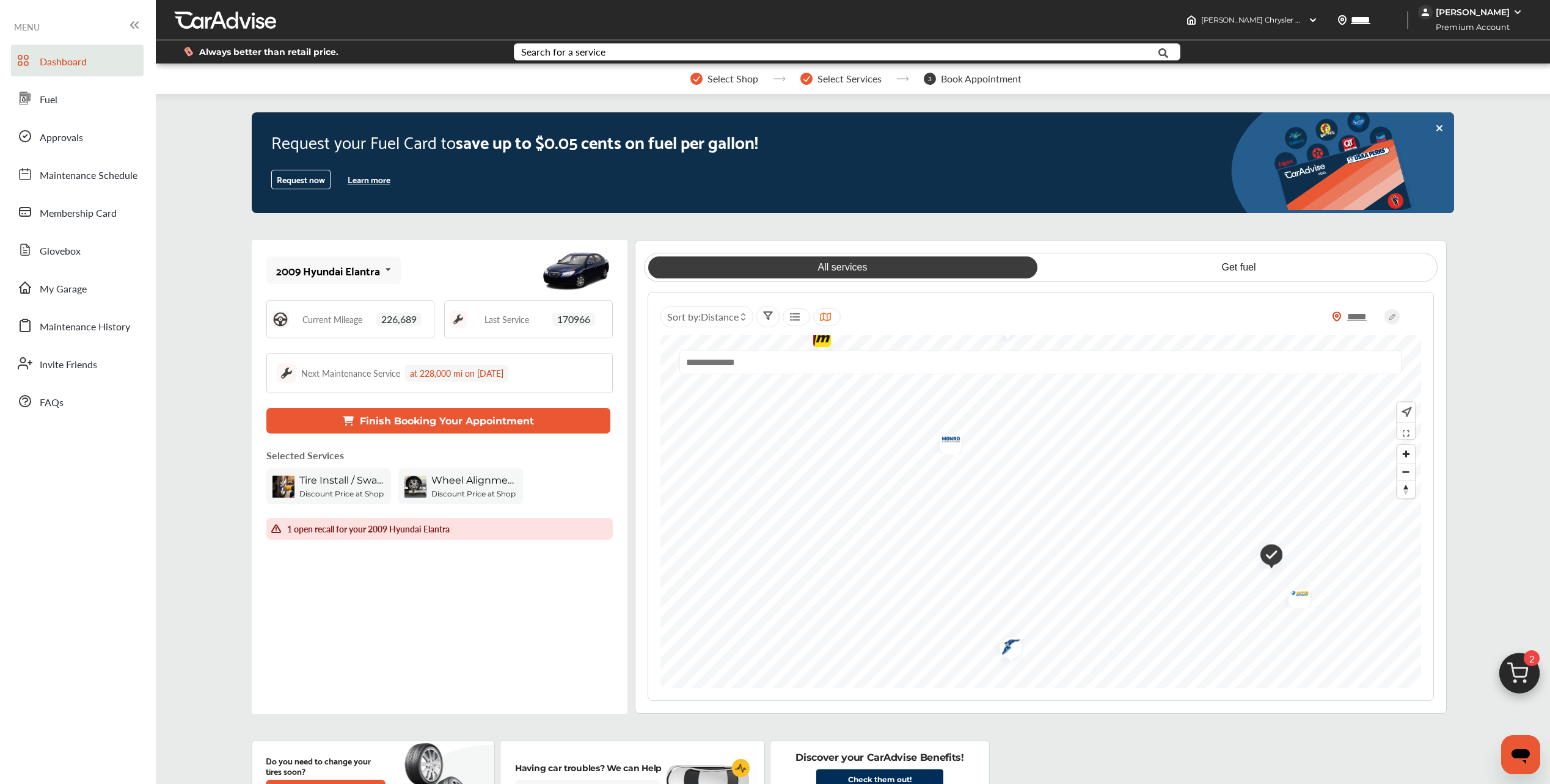
click at [952, 448] on img "Map marker" at bounding box center [946, 441] width 33 height 26
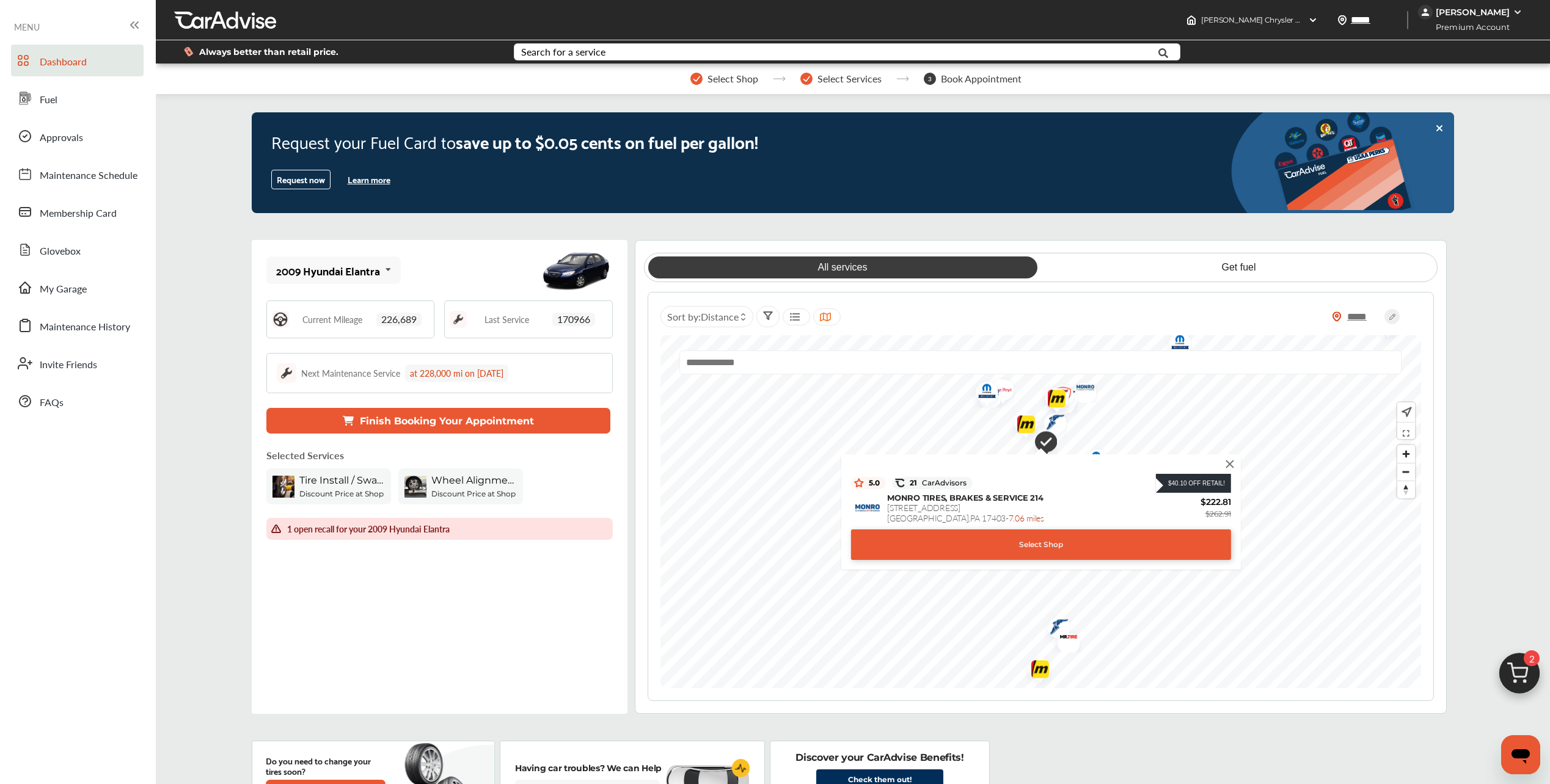
click at [991, 547] on div "Select Shop" at bounding box center [1040, 544] width 380 height 31
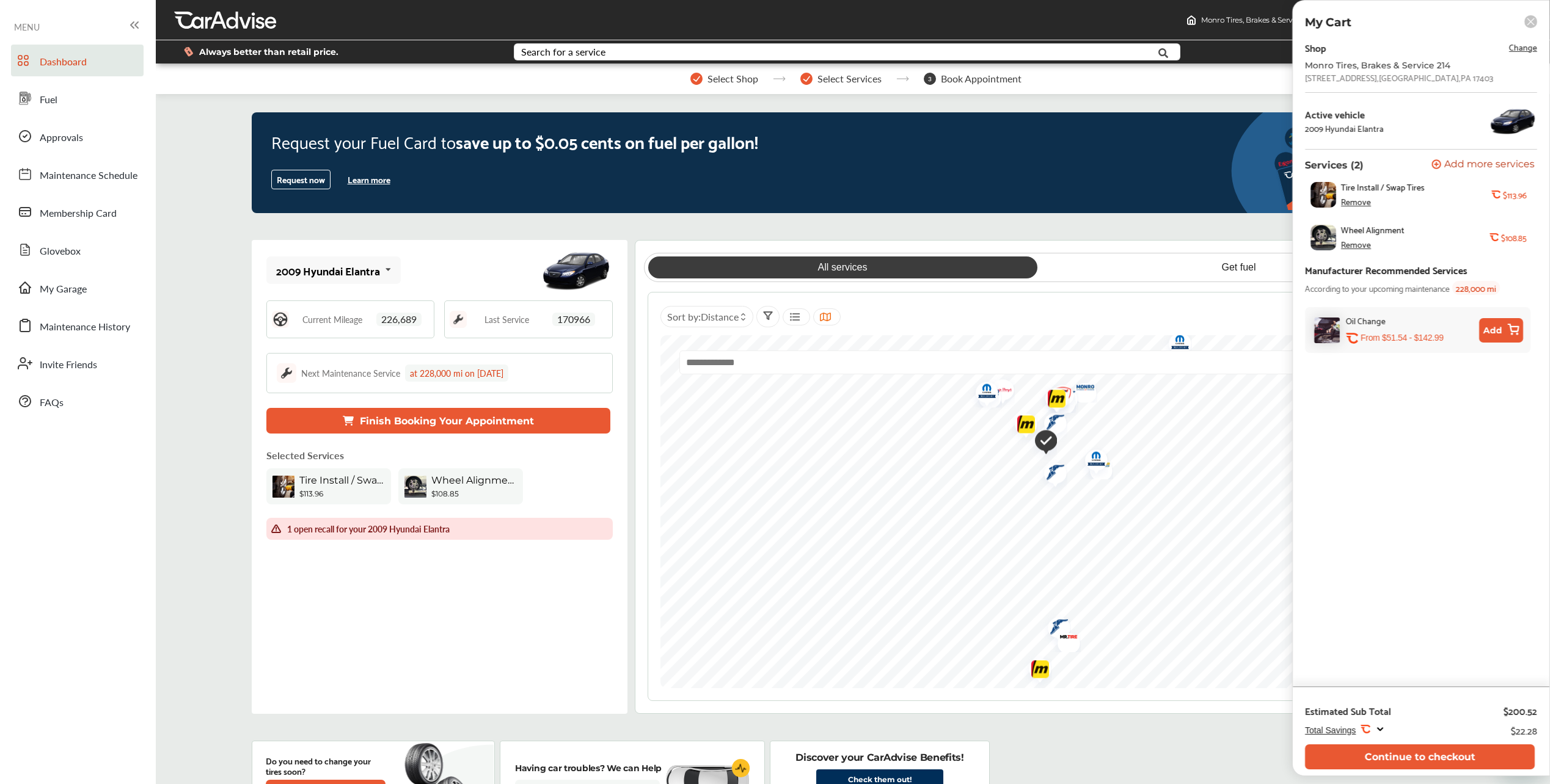
click at [338, 483] on span "Tire Install / Swap Tires" at bounding box center [342, 480] width 86 height 11
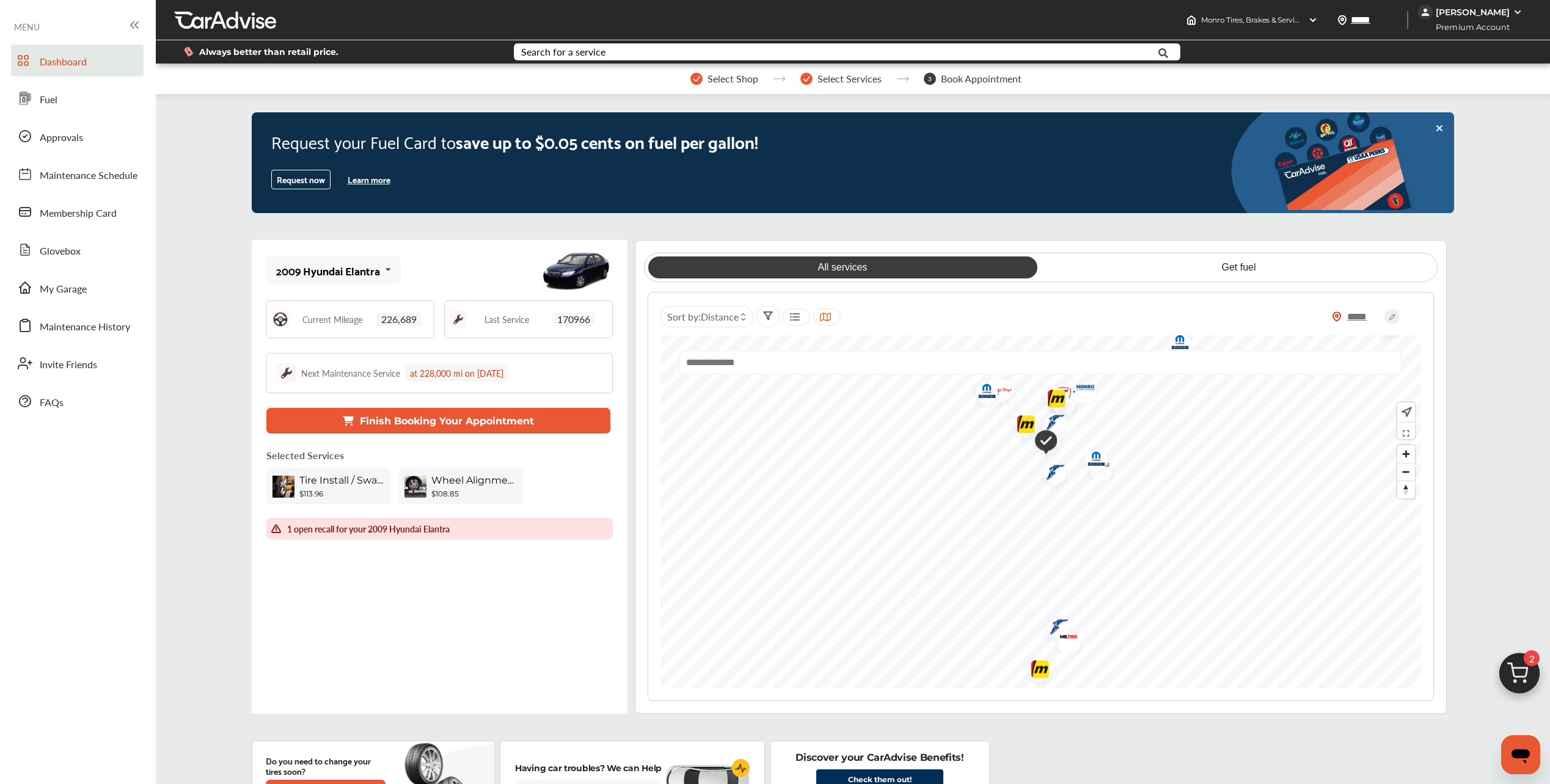
click at [338, 482] on span "Tire Install / Swap Tires" at bounding box center [342, 480] width 86 height 11
click at [81, 140] on span "Approvals" at bounding box center [61, 138] width 44 height 16
